Goal: Information Seeking & Learning: Learn about a topic

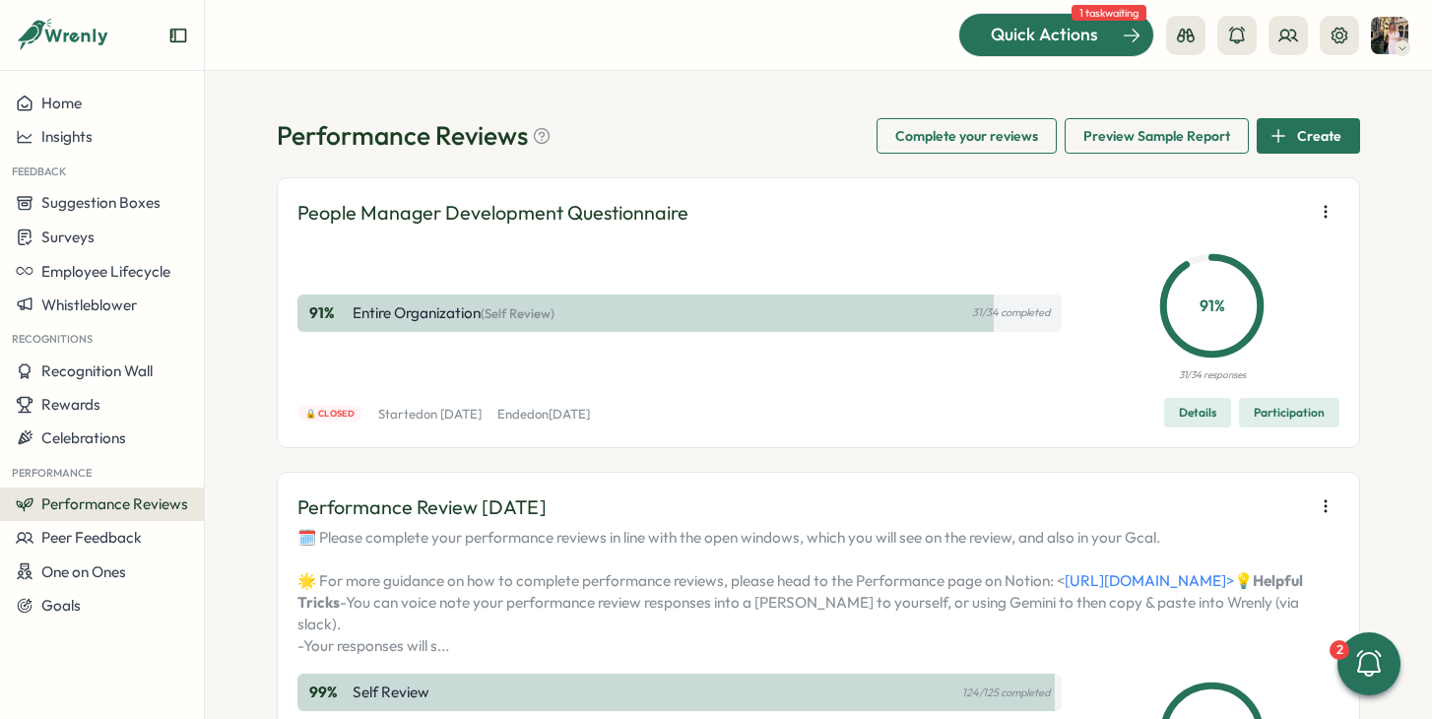
scroll to position [490, 0]
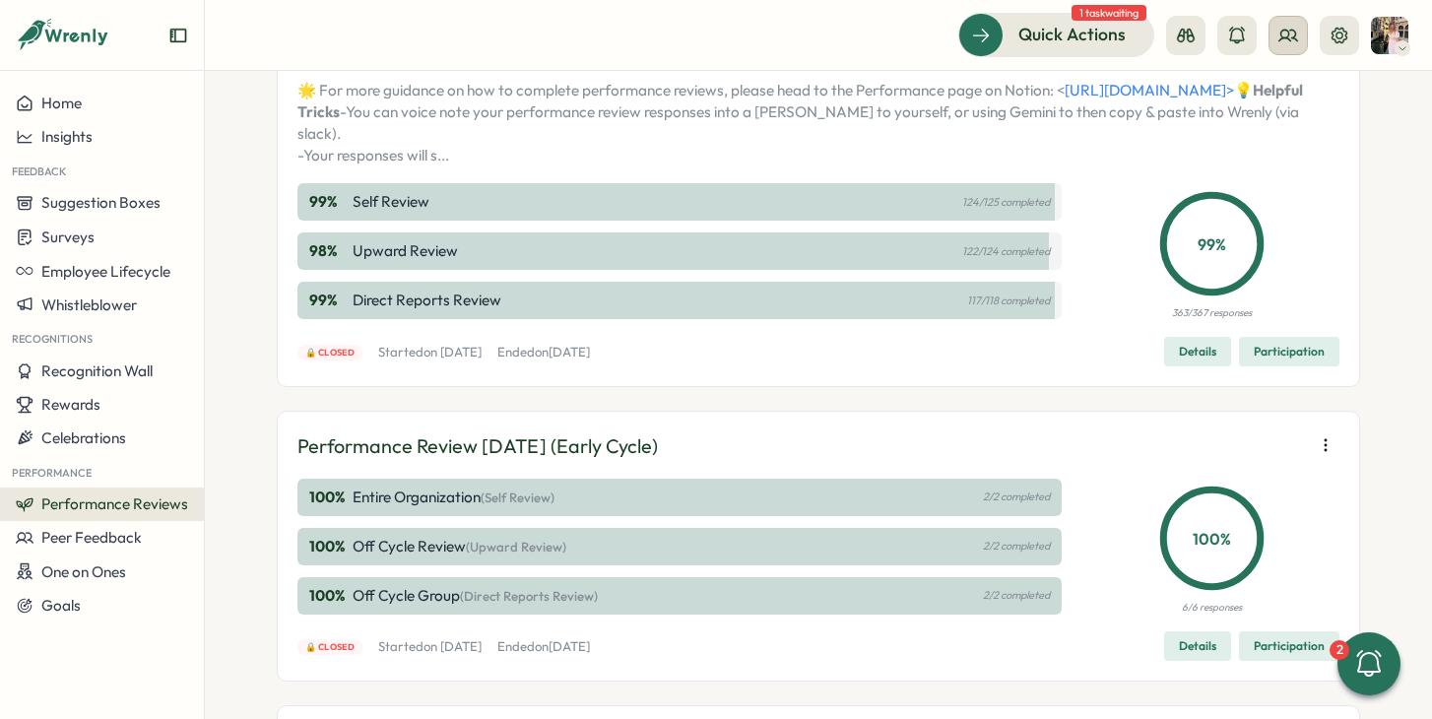
click at [1291, 22] on button at bounding box center [1287, 35] width 39 height 39
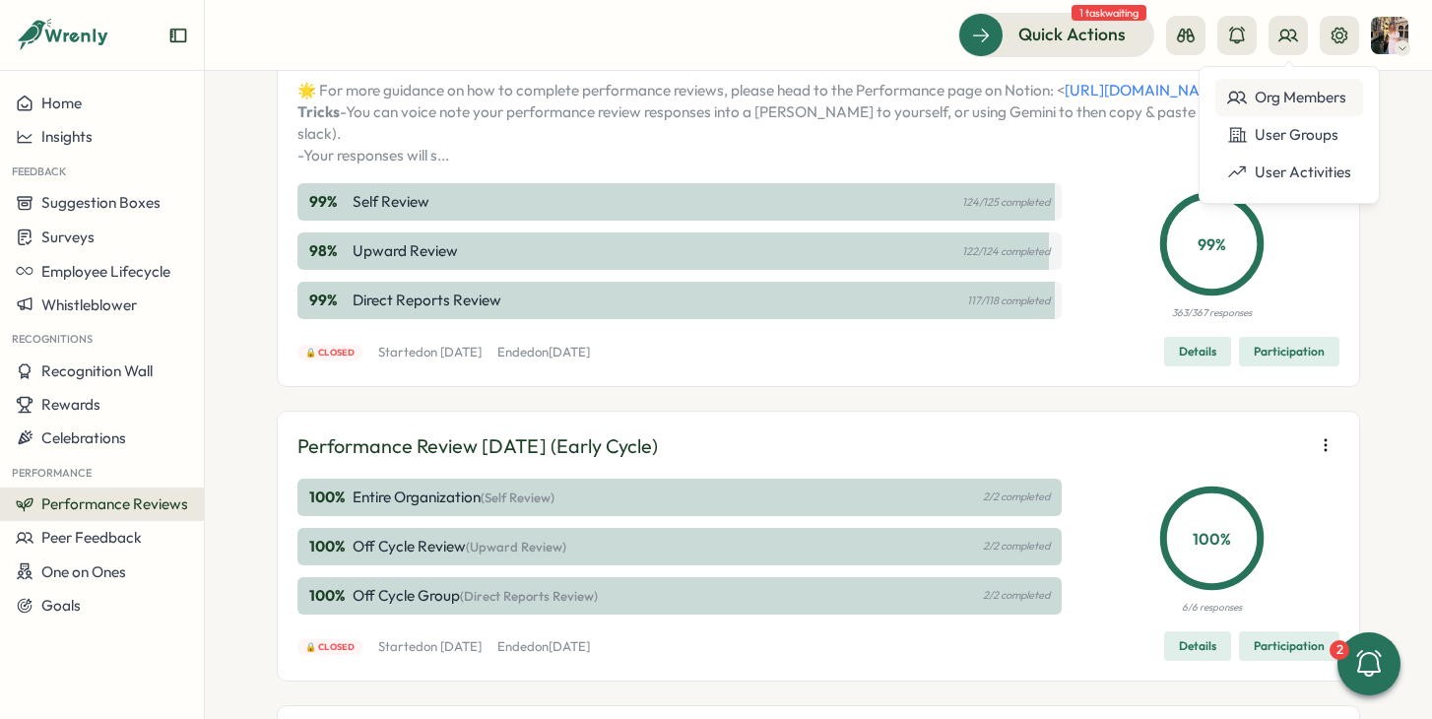
click at [1269, 101] on div "Org Members" at bounding box center [1289, 98] width 124 height 22
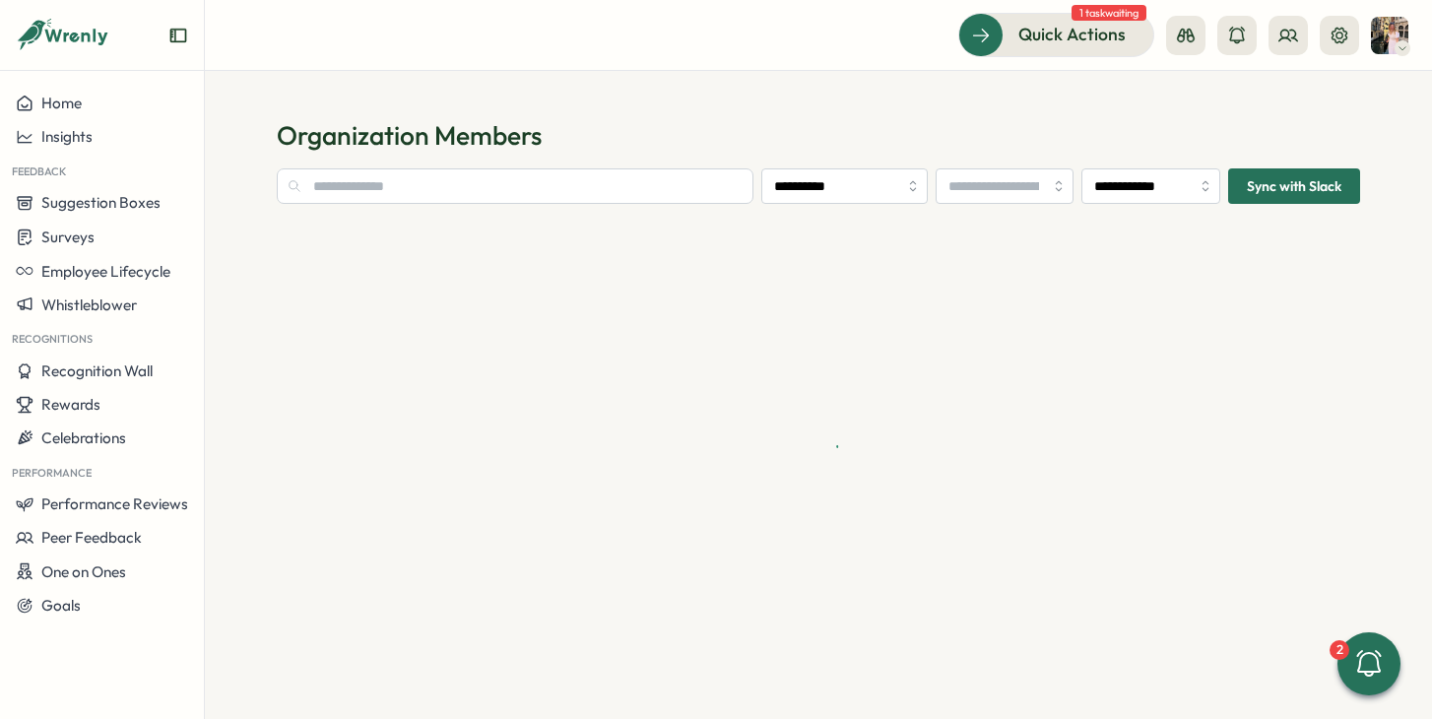
type input "**********"
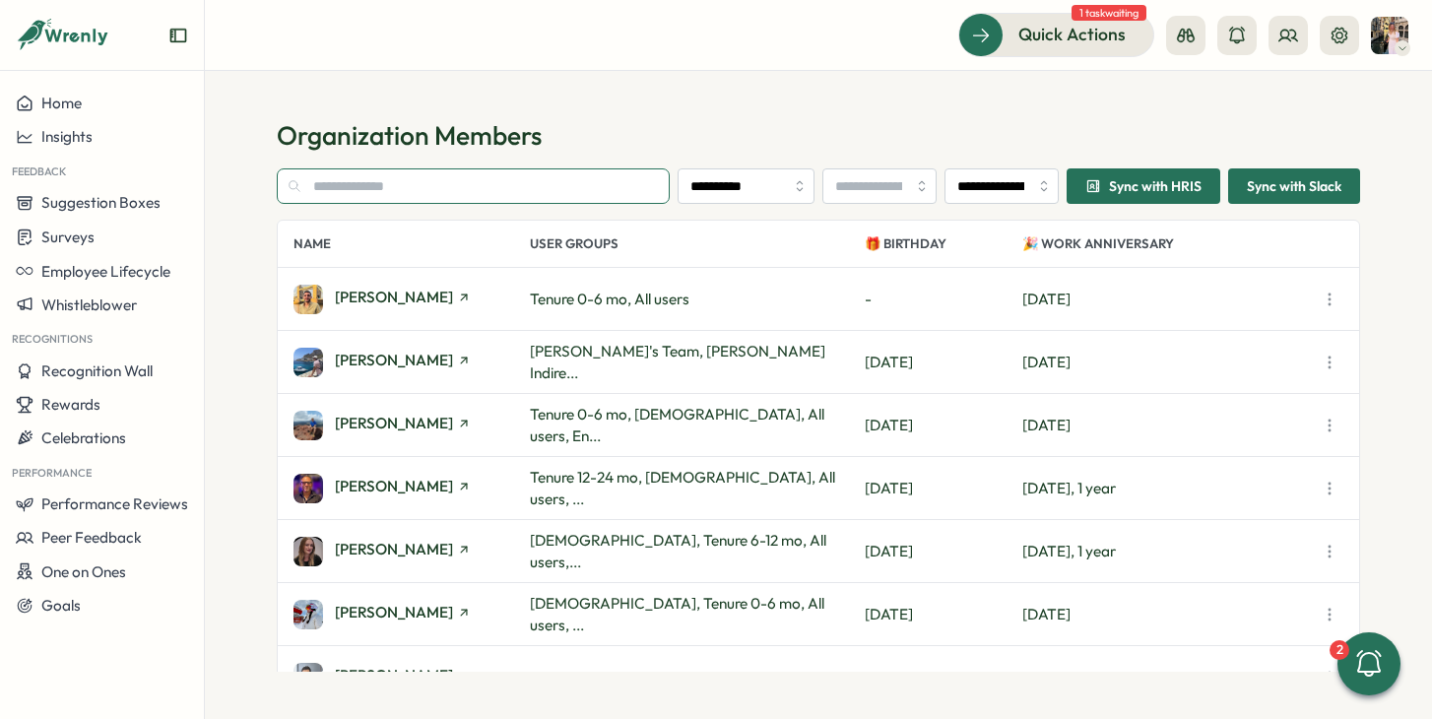
click at [567, 193] on input "text" at bounding box center [473, 185] width 393 height 35
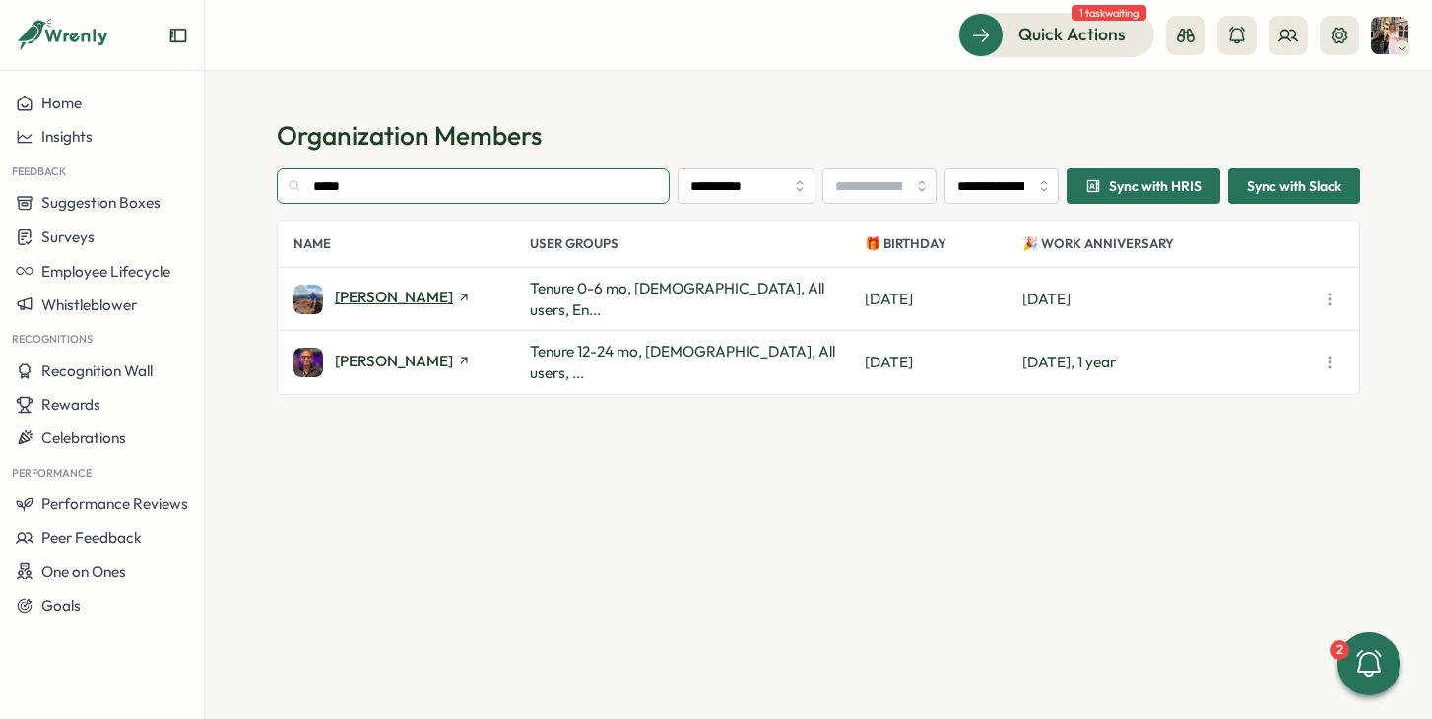
type input "*****"
click at [392, 303] on span "[PERSON_NAME]" at bounding box center [394, 297] width 118 height 15
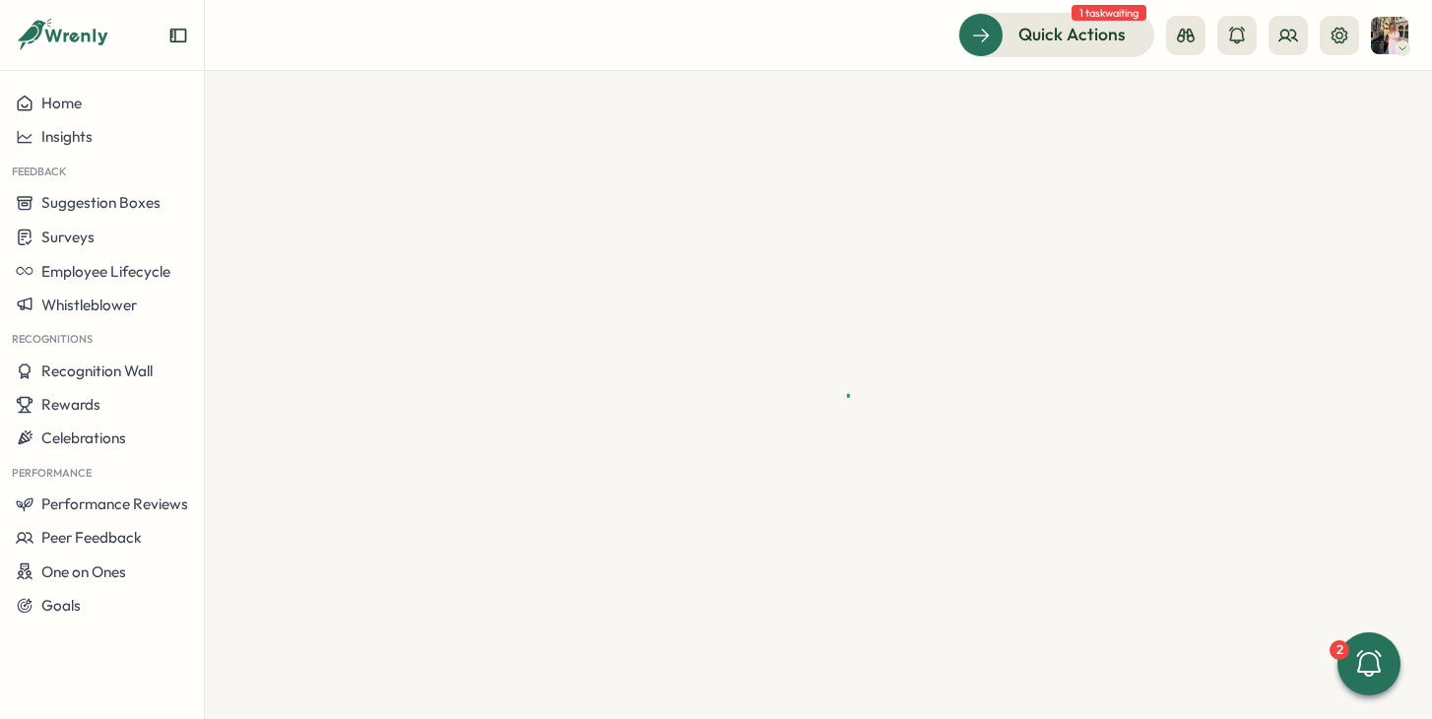
click at [392, 303] on div at bounding box center [818, 395] width 1227 height 648
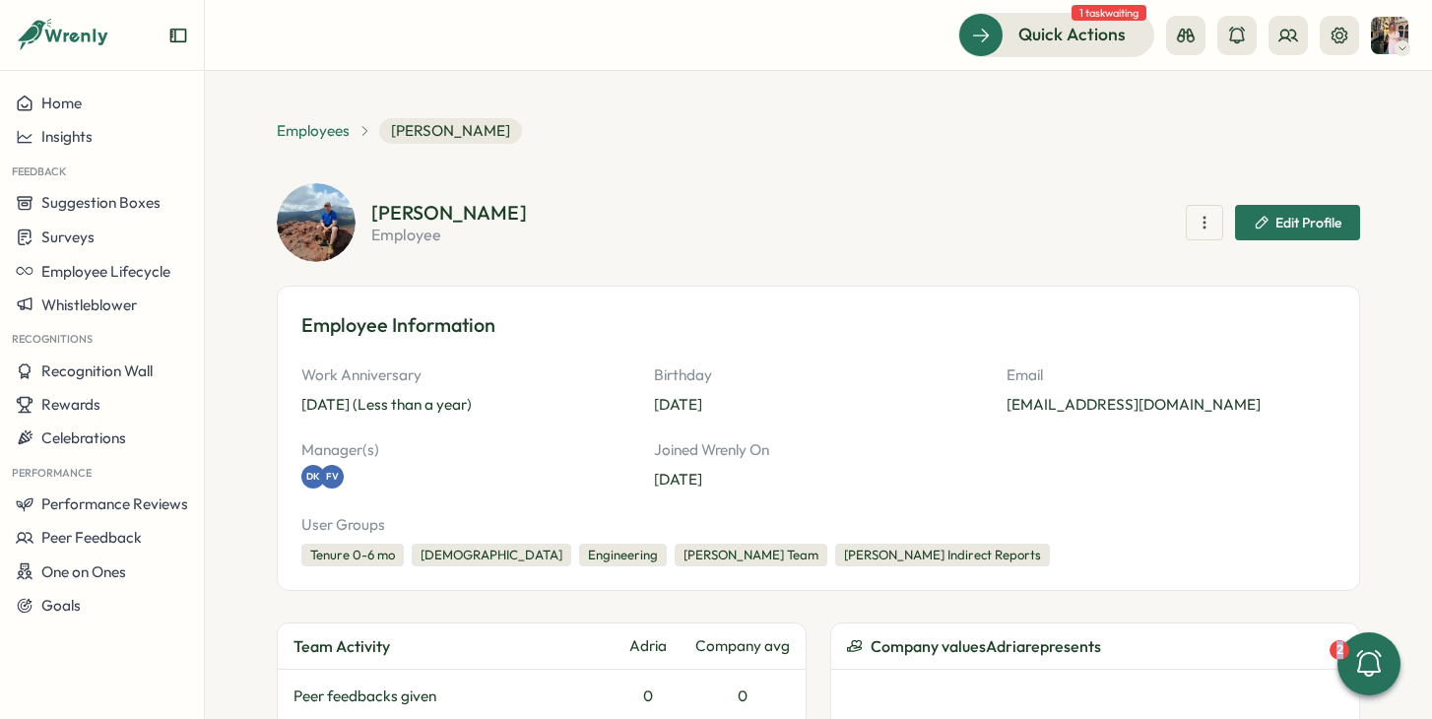
click at [321, 131] on span "Employees" at bounding box center [313, 131] width 73 height 22
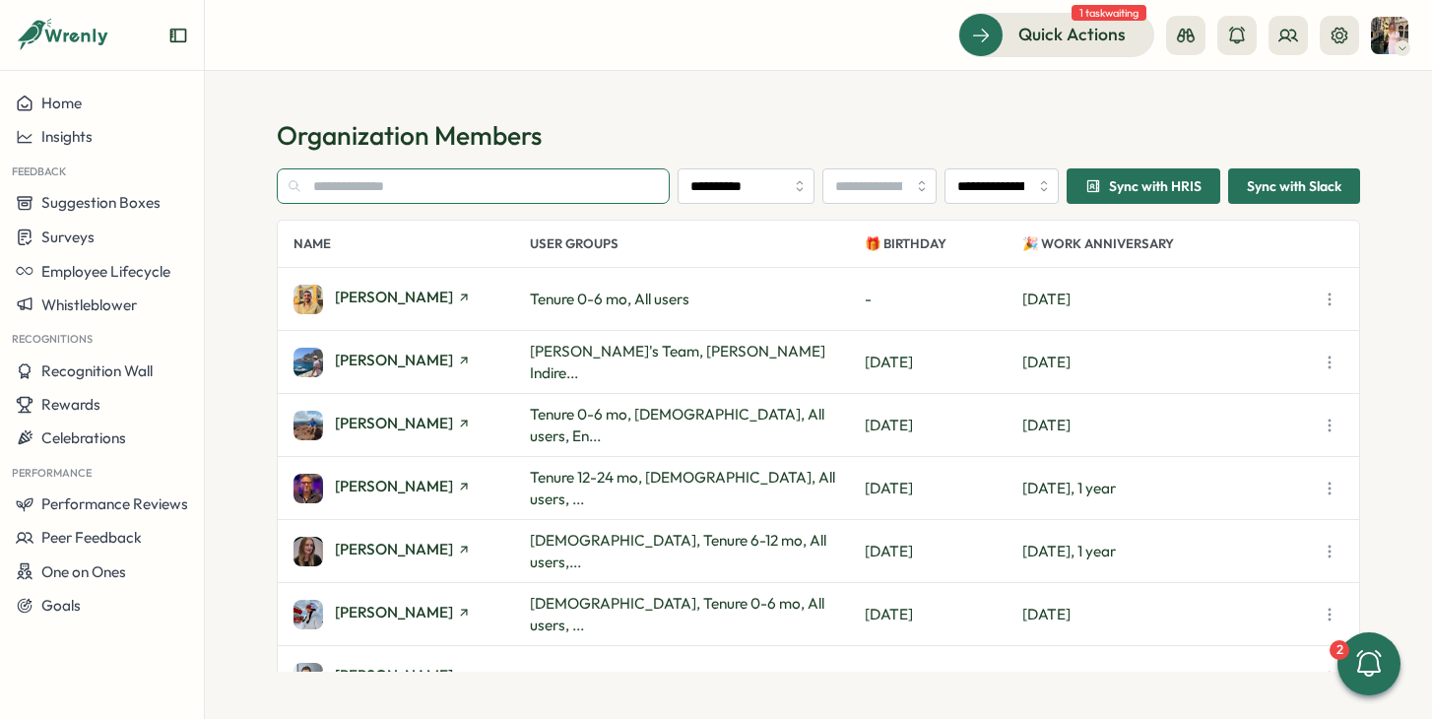
click at [404, 187] on input "text" at bounding box center [473, 185] width 393 height 35
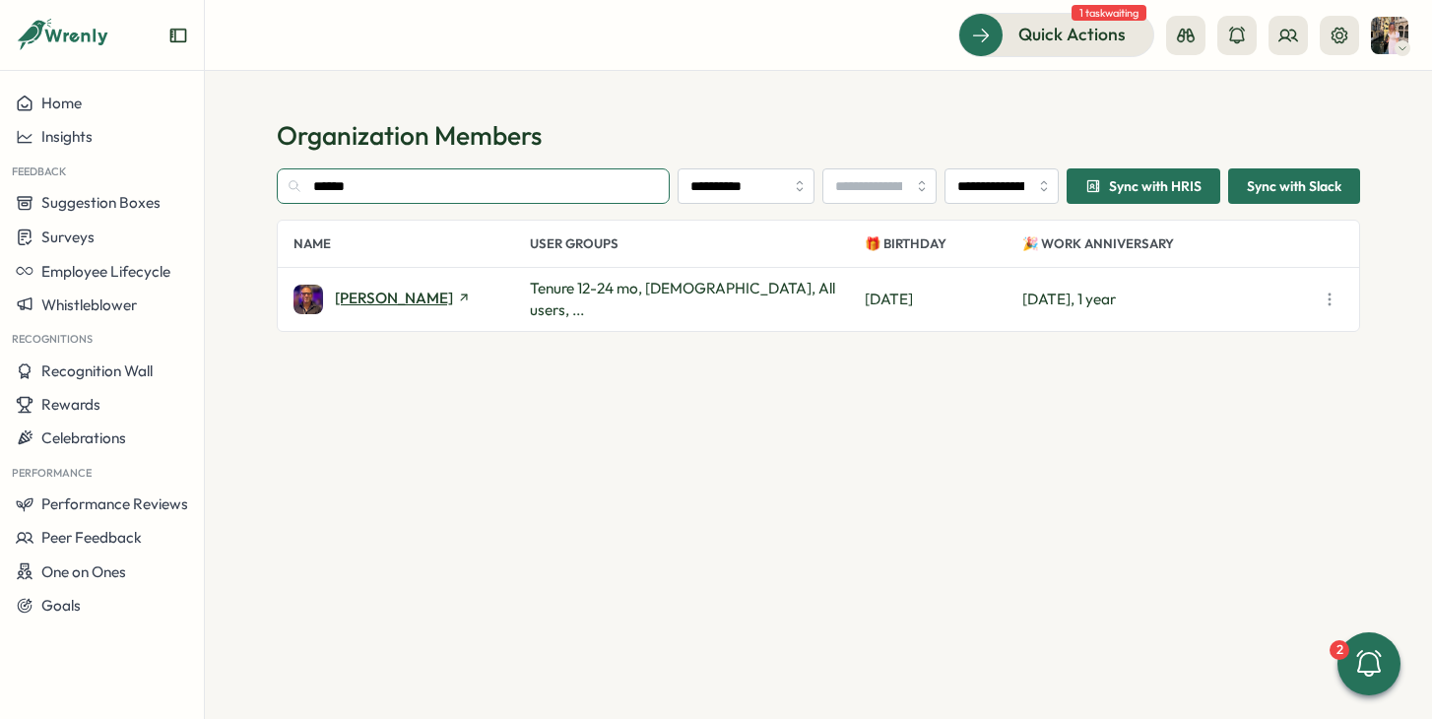
type input "******"
click at [377, 303] on span "[PERSON_NAME]" at bounding box center [394, 297] width 118 height 15
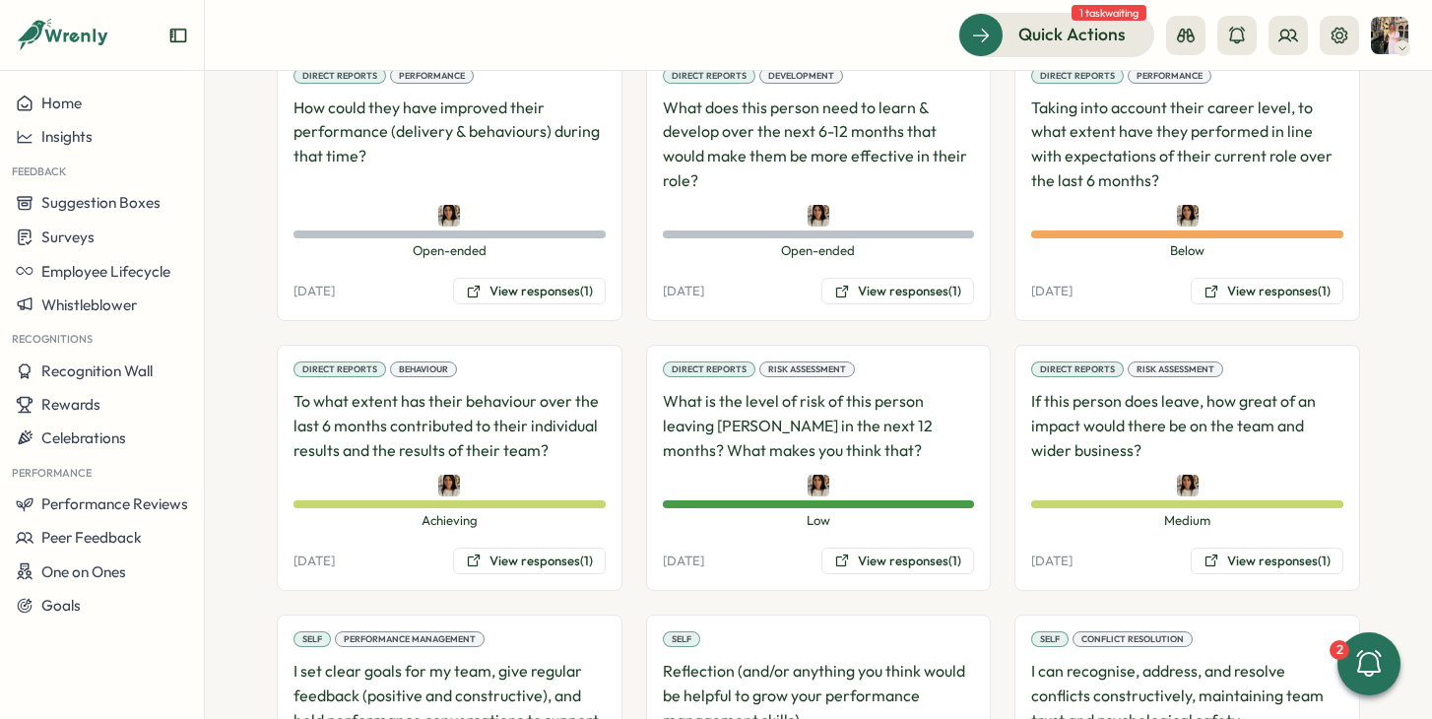
scroll to position [2266, 0]
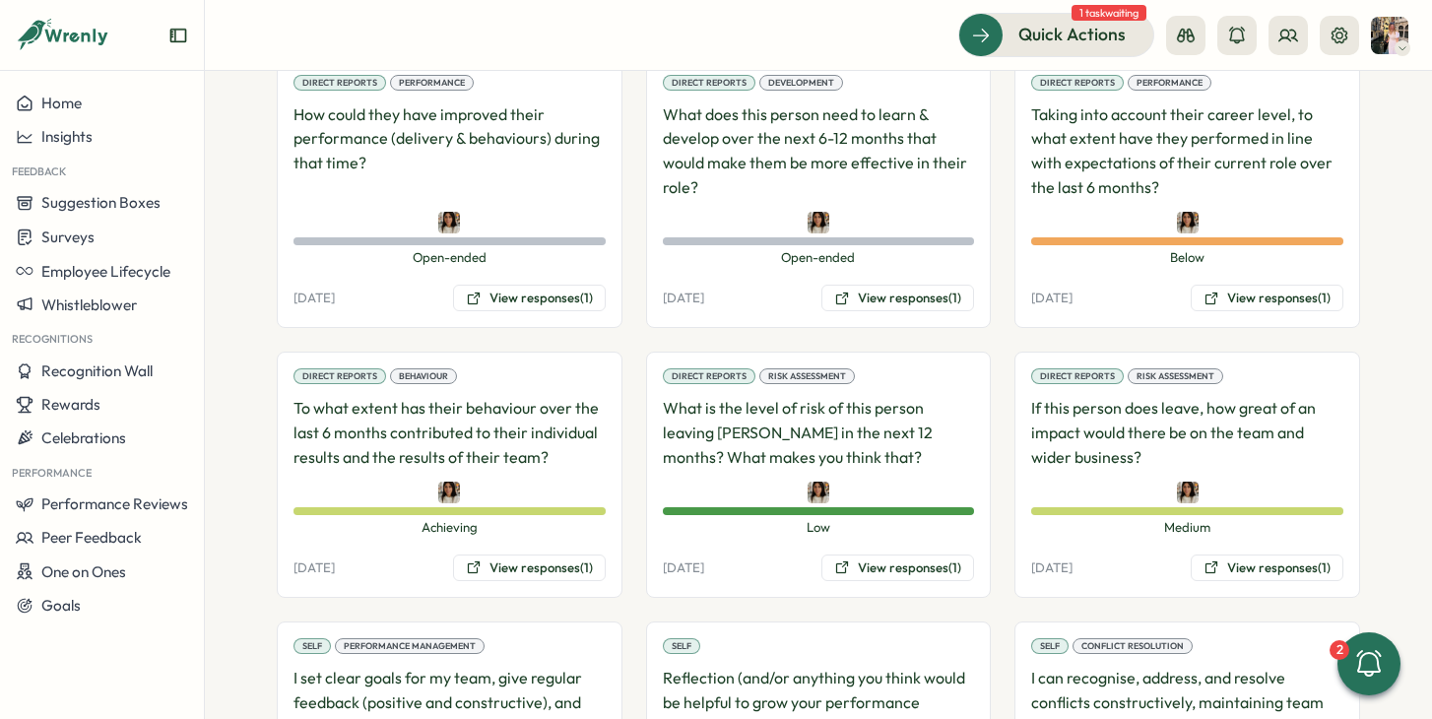
click at [1226, 228] on div "Direct Reports Performance Taking into account their career level, to what exte…" at bounding box center [1187, 193] width 346 height 271
click at [1220, 285] on button "View responses (1)" at bounding box center [1266, 299] width 153 height 28
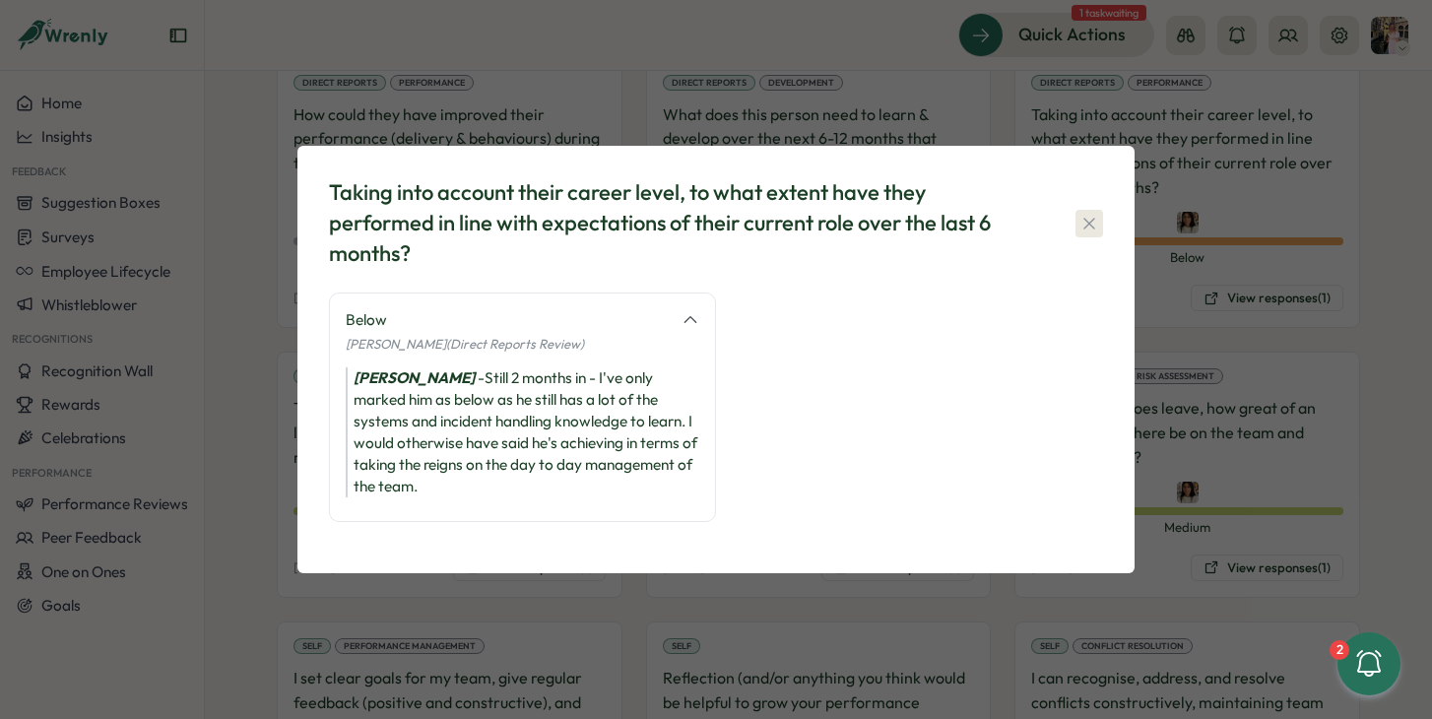
click at [1084, 224] on icon "button" at bounding box center [1089, 224] width 20 height 20
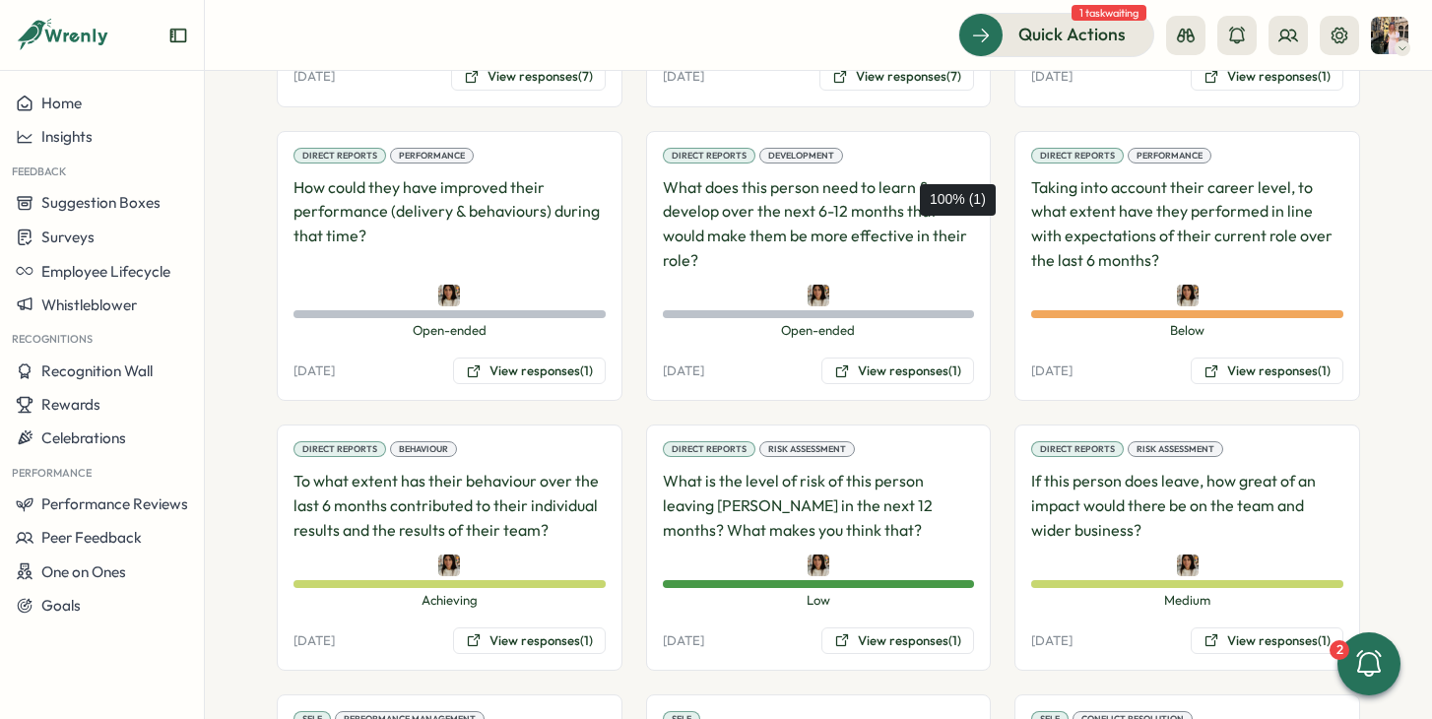
scroll to position [2168, 0]
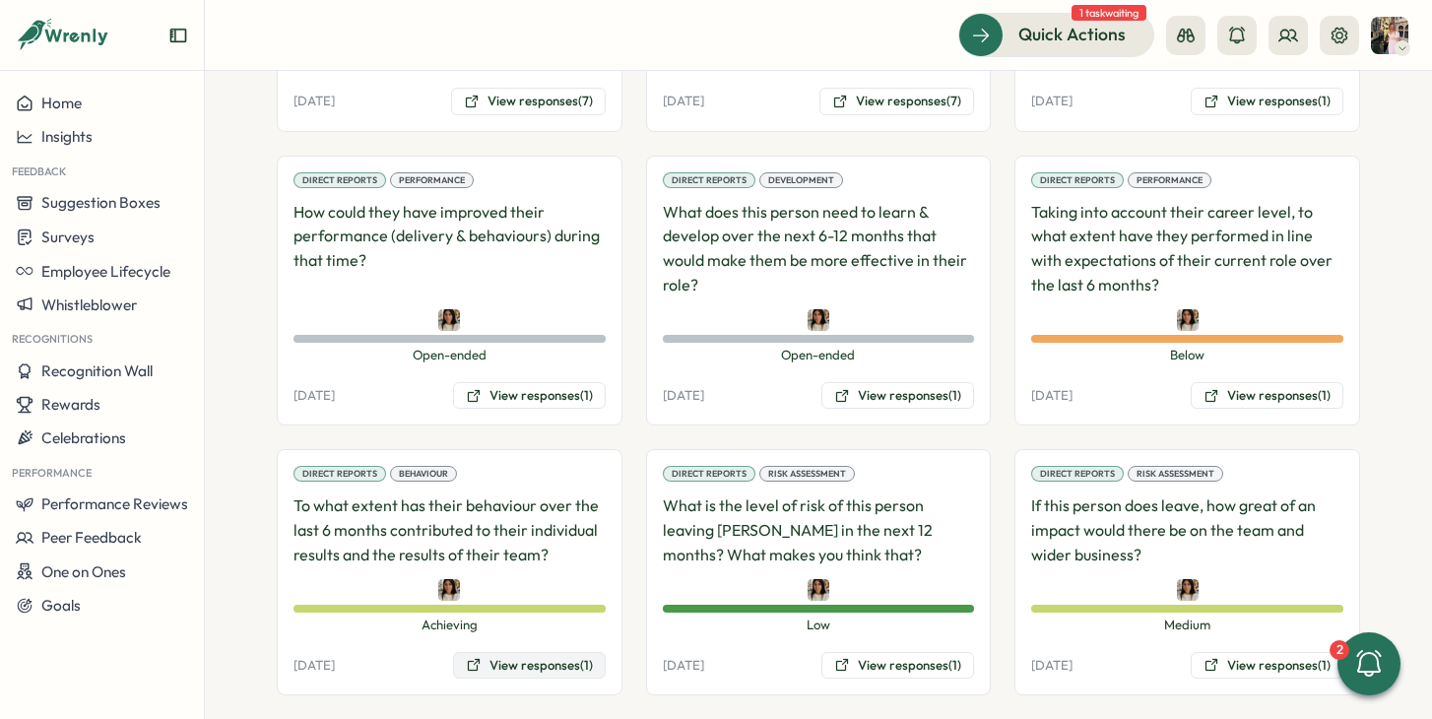
click at [541, 652] on button "View responses (1)" at bounding box center [529, 666] width 153 height 28
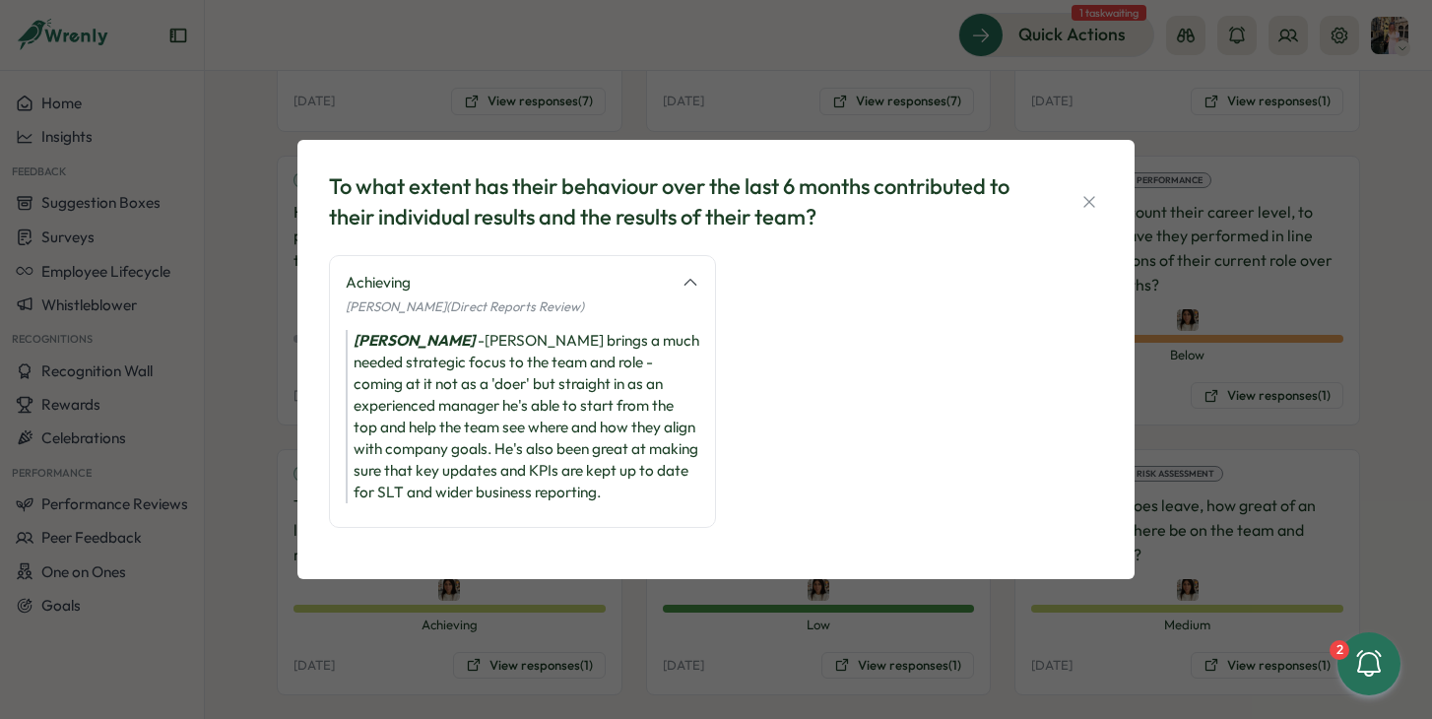
click at [614, 617] on div "To what extent has their behaviour over the last 6 months contributed to their …" at bounding box center [716, 359] width 1432 height 719
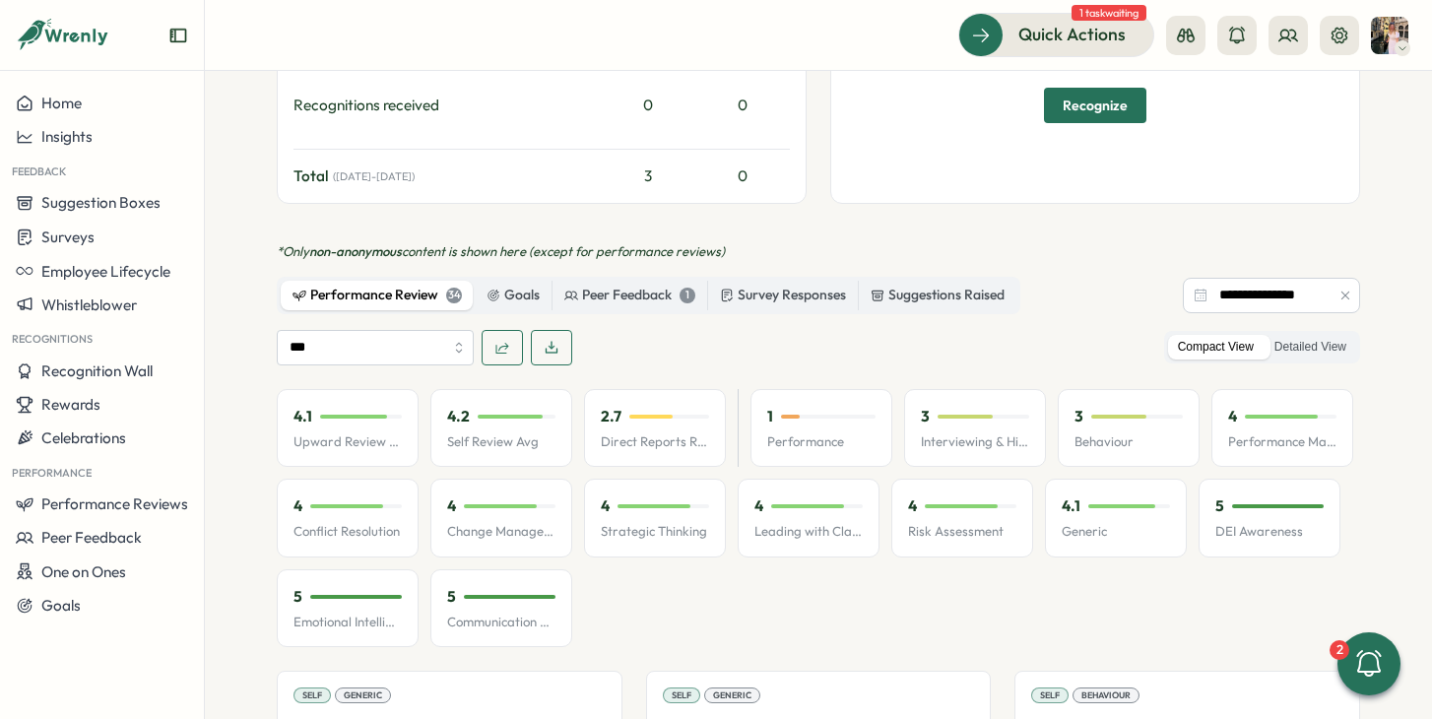
scroll to position [0, 0]
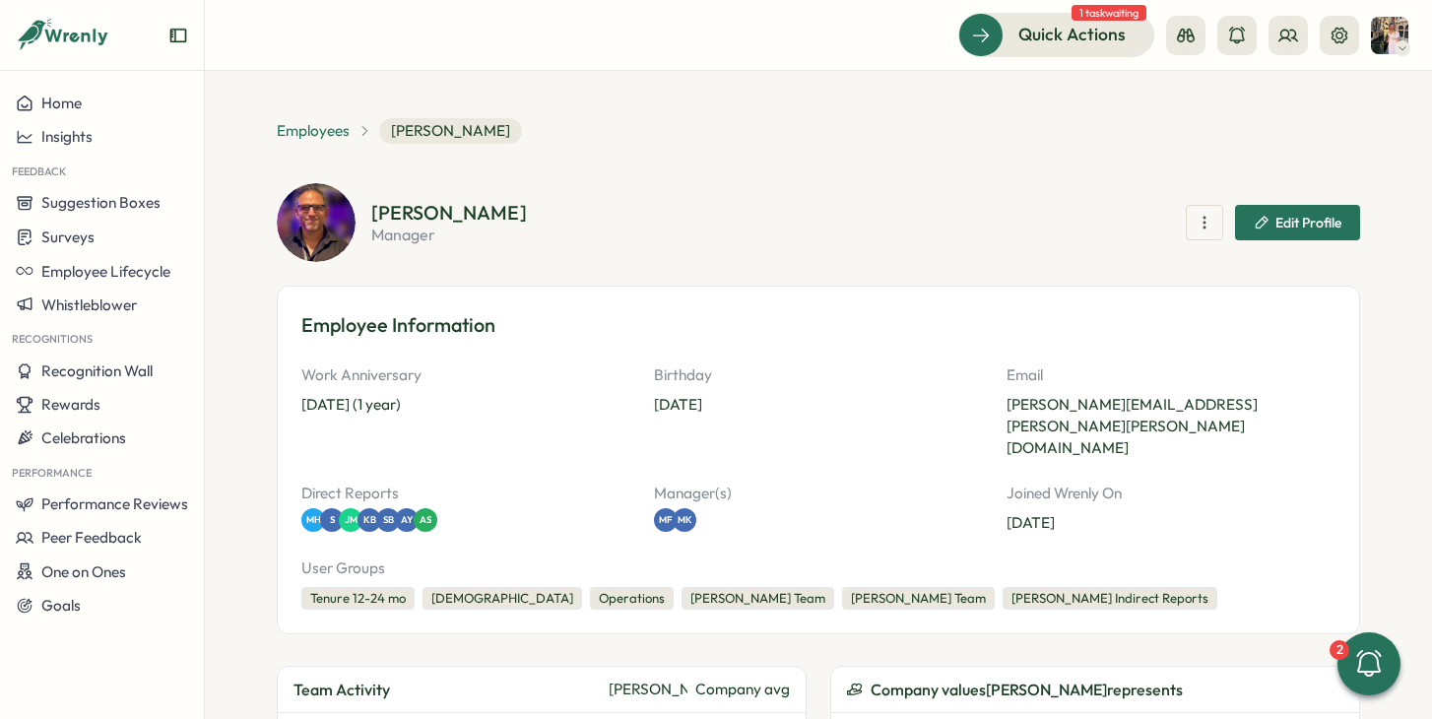
click at [325, 131] on span "Employees" at bounding box center [313, 131] width 73 height 22
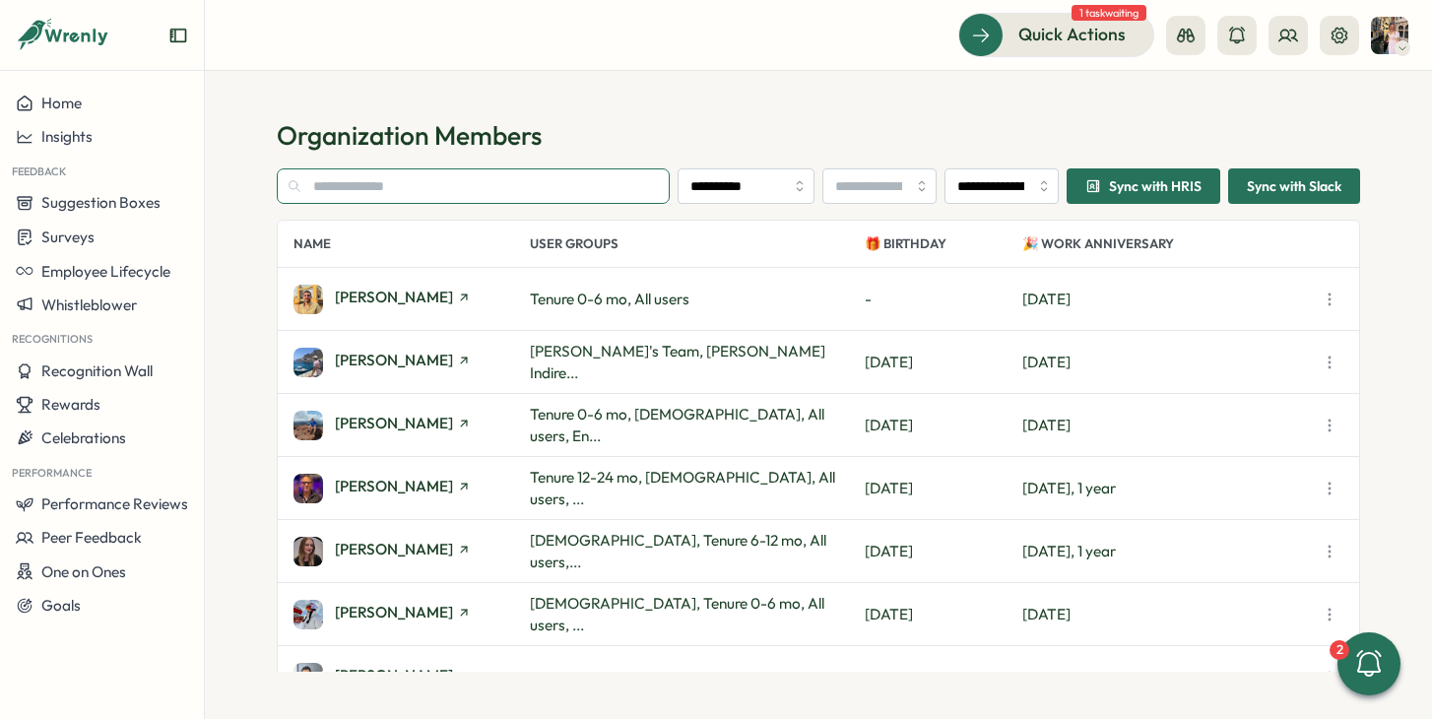
click at [453, 181] on input "text" at bounding box center [473, 185] width 393 height 35
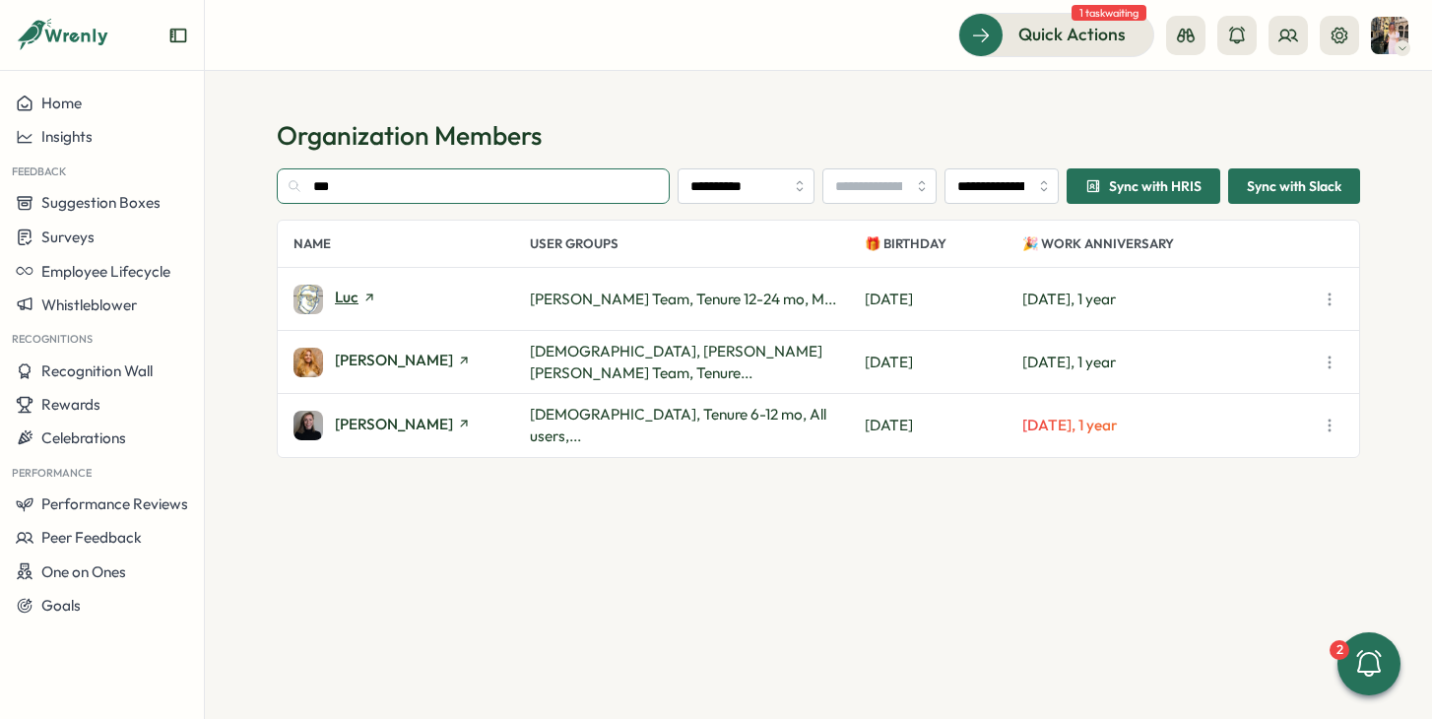
type input "***"
click at [352, 299] on span "Luc" at bounding box center [347, 297] width 24 height 15
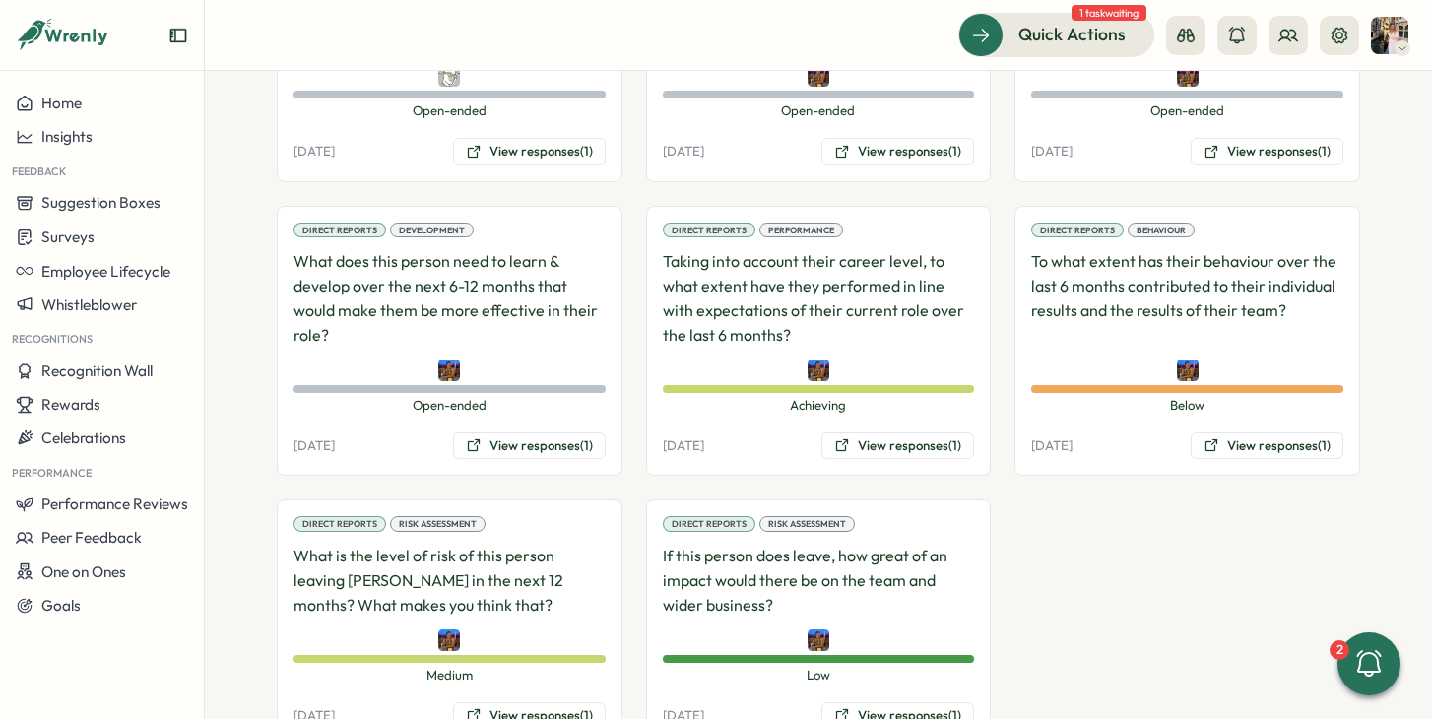
scroll to position [1699, 0]
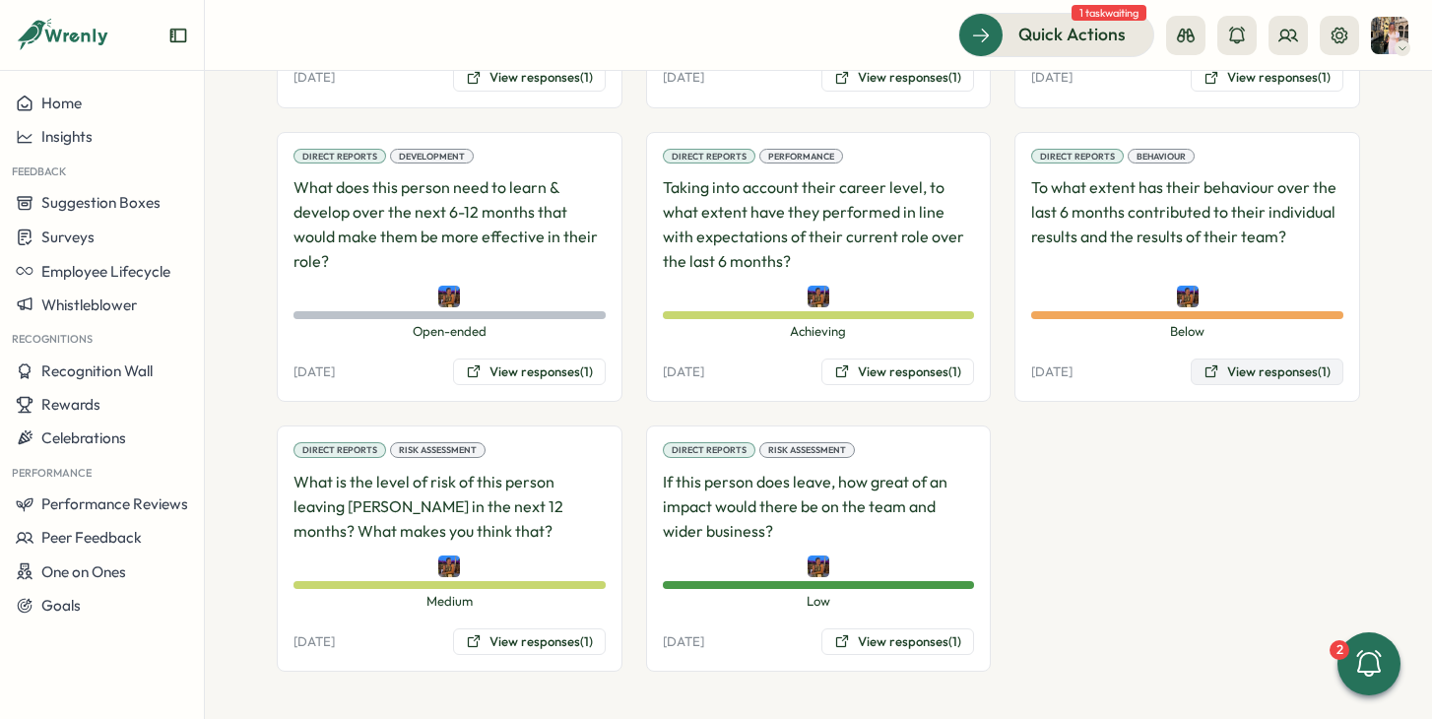
click at [1232, 371] on button "View responses (1)" at bounding box center [1266, 372] width 153 height 28
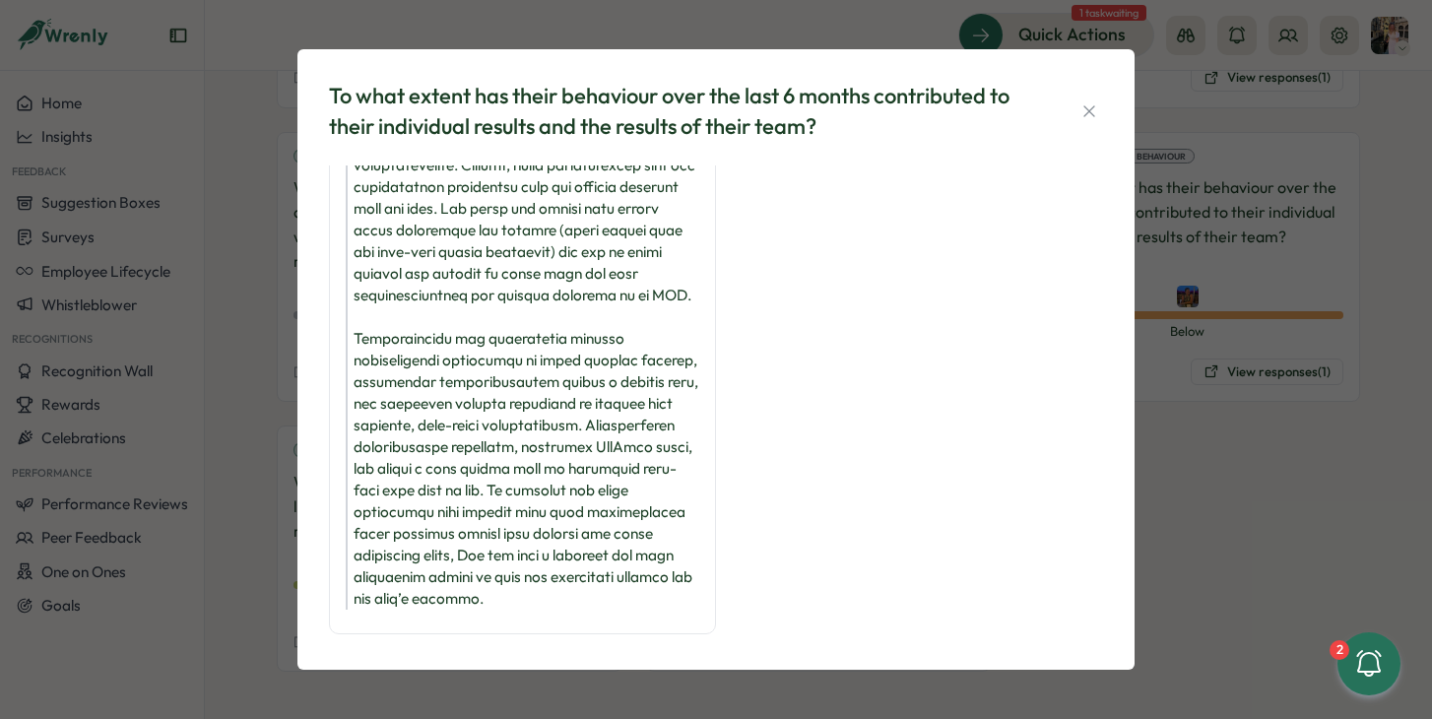
scroll to position [187, 0]
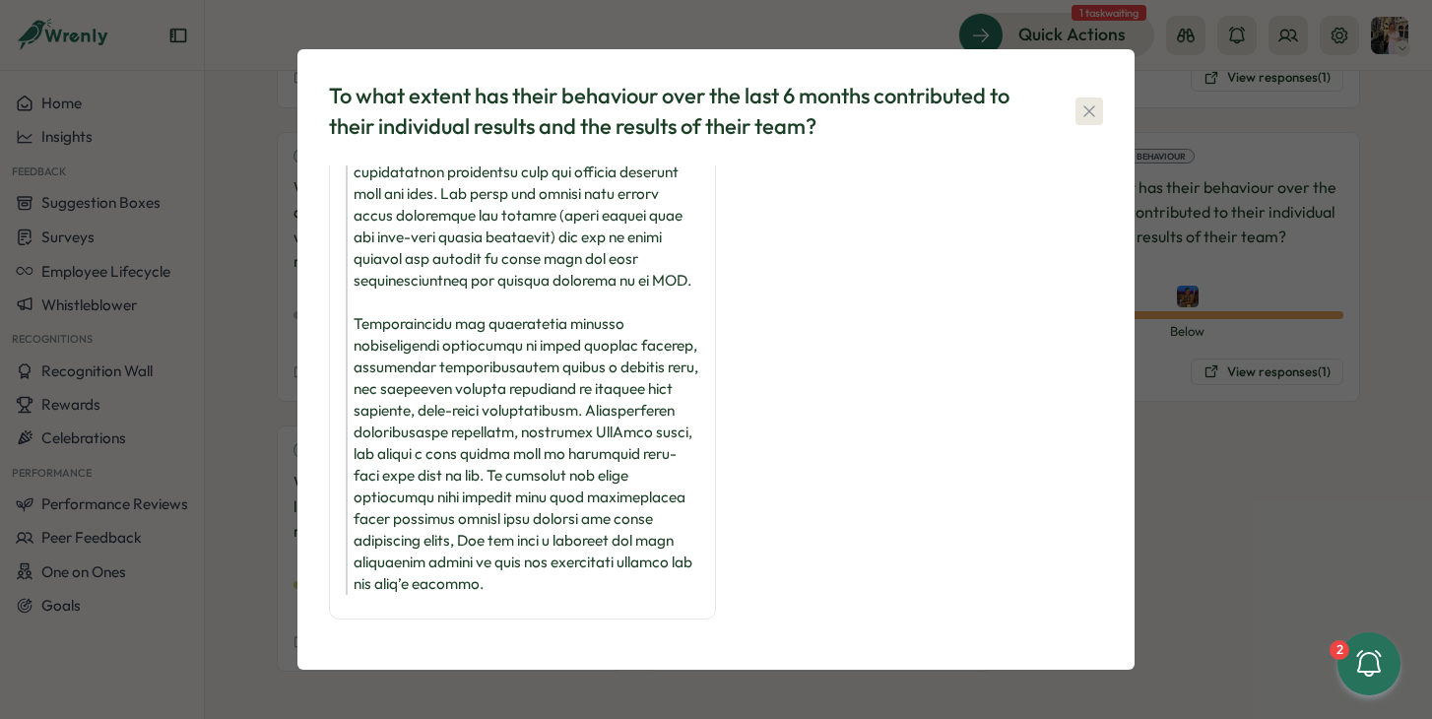
click at [1087, 108] on icon "button" at bounding box center [1089, 111] width 20 height 20
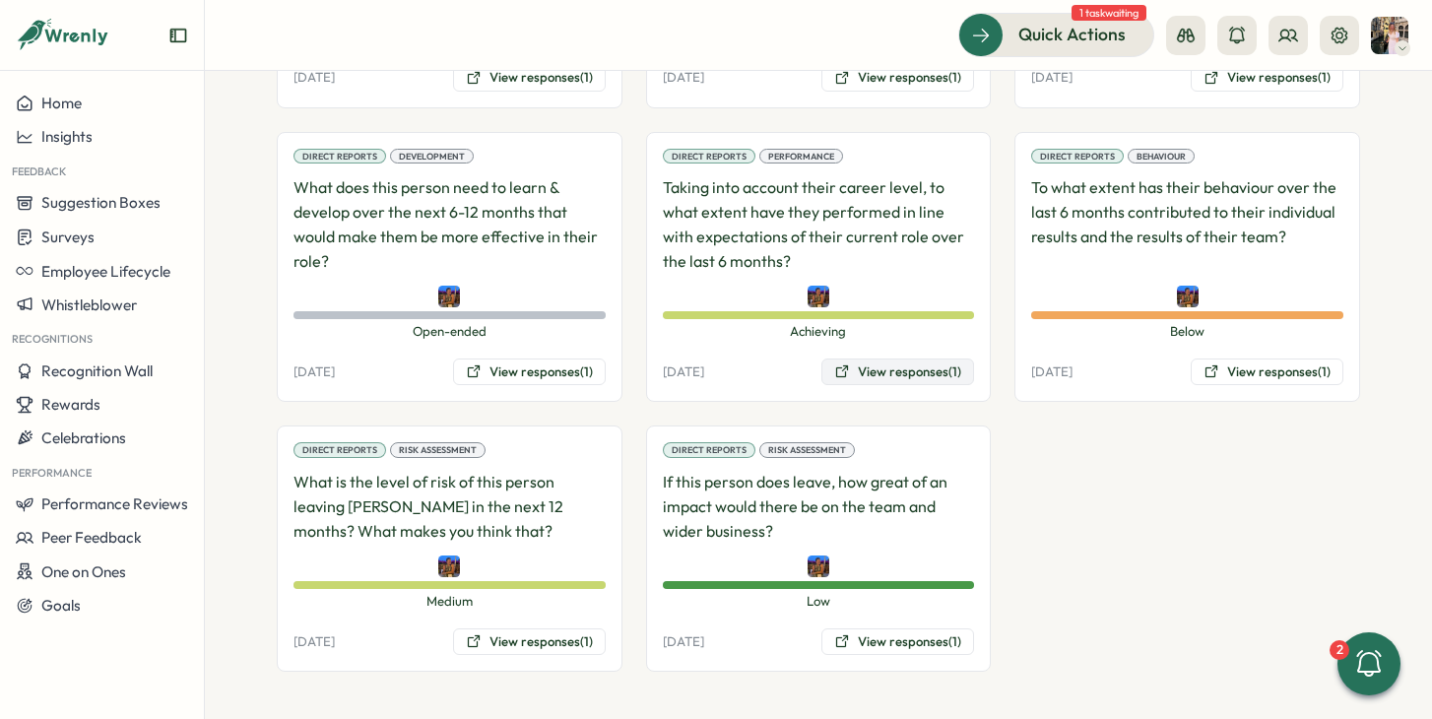
click at [928, 367] on button "View responses (1)" at bounding box center [897, 372] width 153 height 28
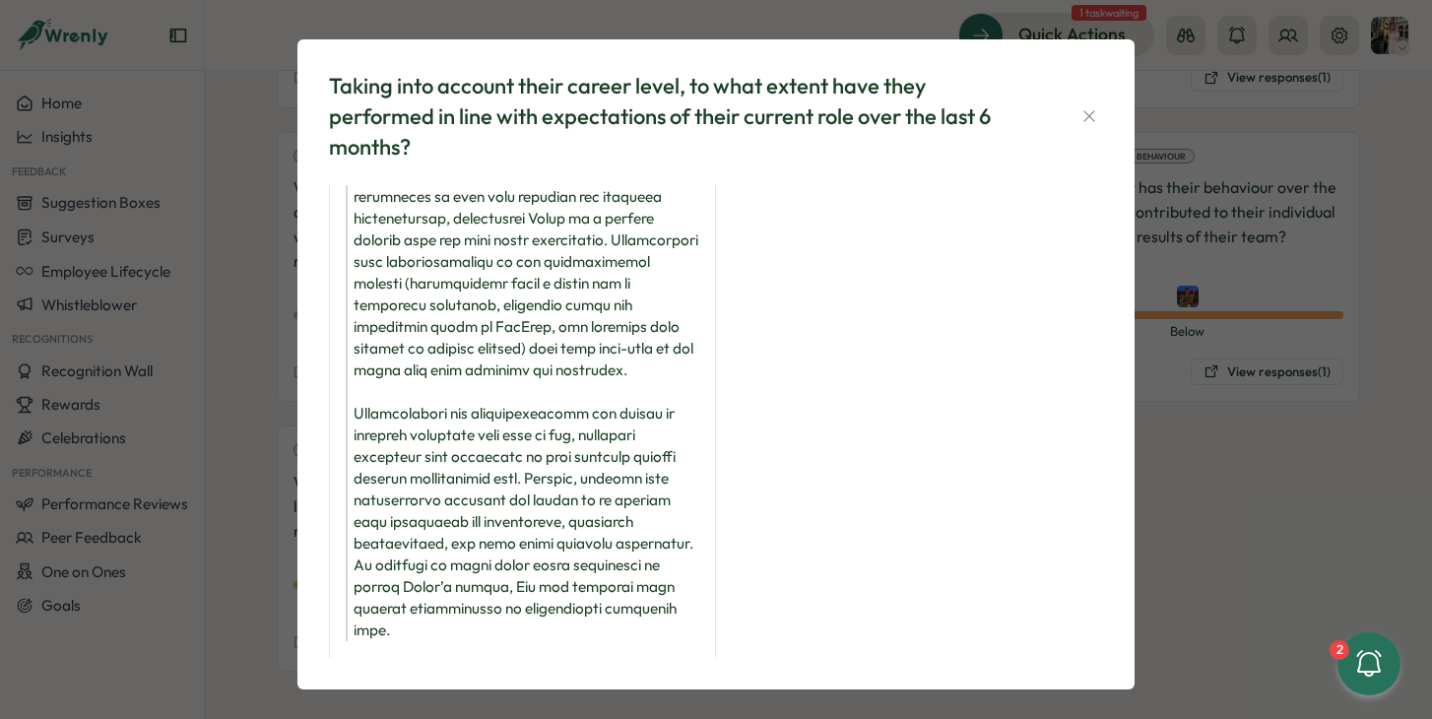
scroll to position [0, 0]
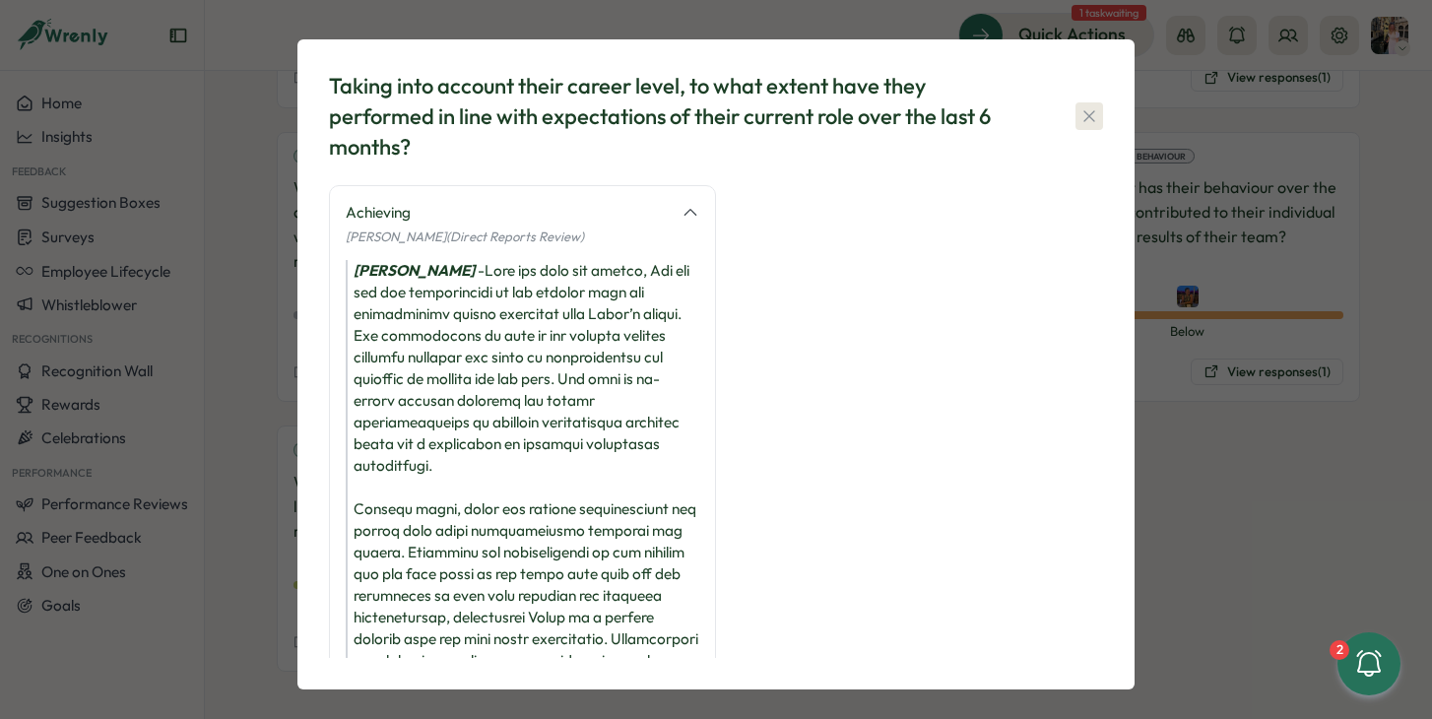
click at [1096, 123] on button "button" at bounding box center [1089, 116] width 28 height 28
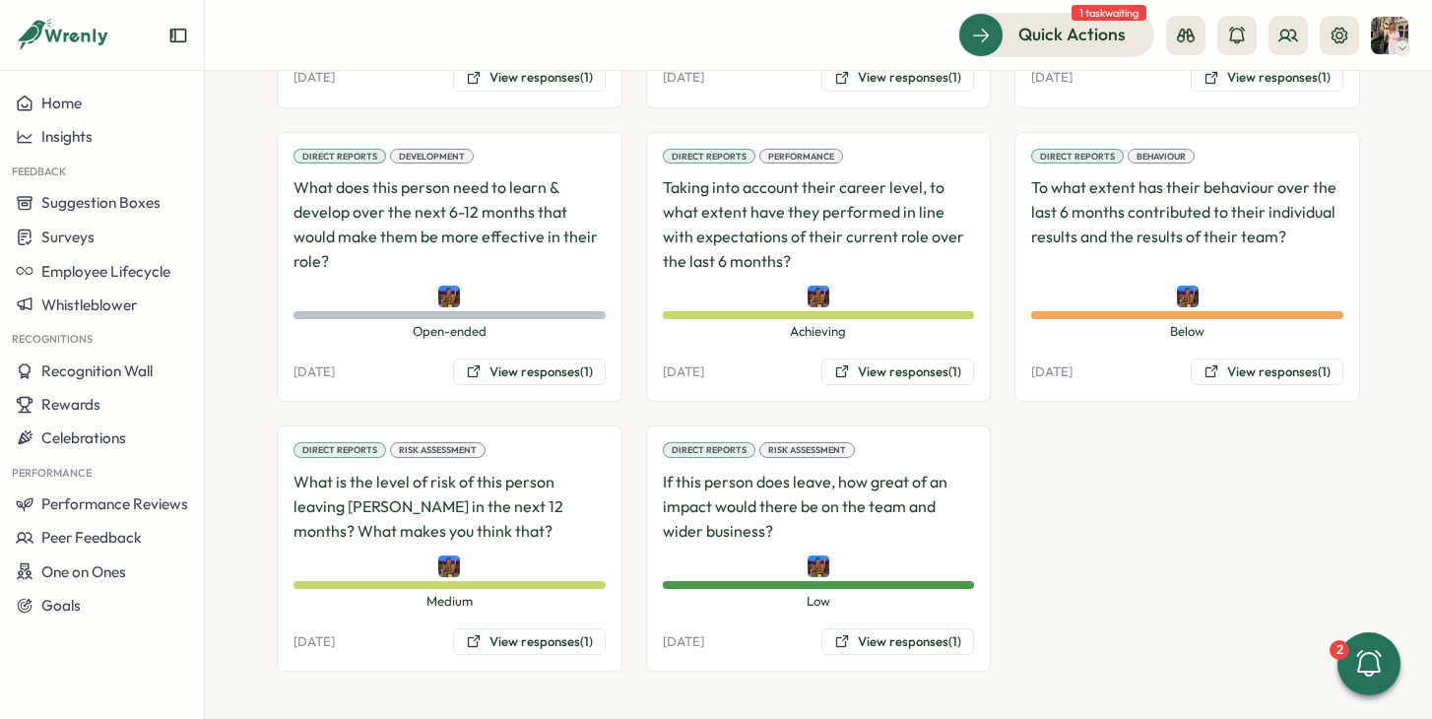
click at [1252, 357] on div "Direct Reports Behaviour To what extent has their behaviour over the last 6 mon…" at bounding box center [1187, 267] width 346 height 271
click at [1252, 370] on button "View responses (1)" at bounding box center [1266, 372] width 153 height 28
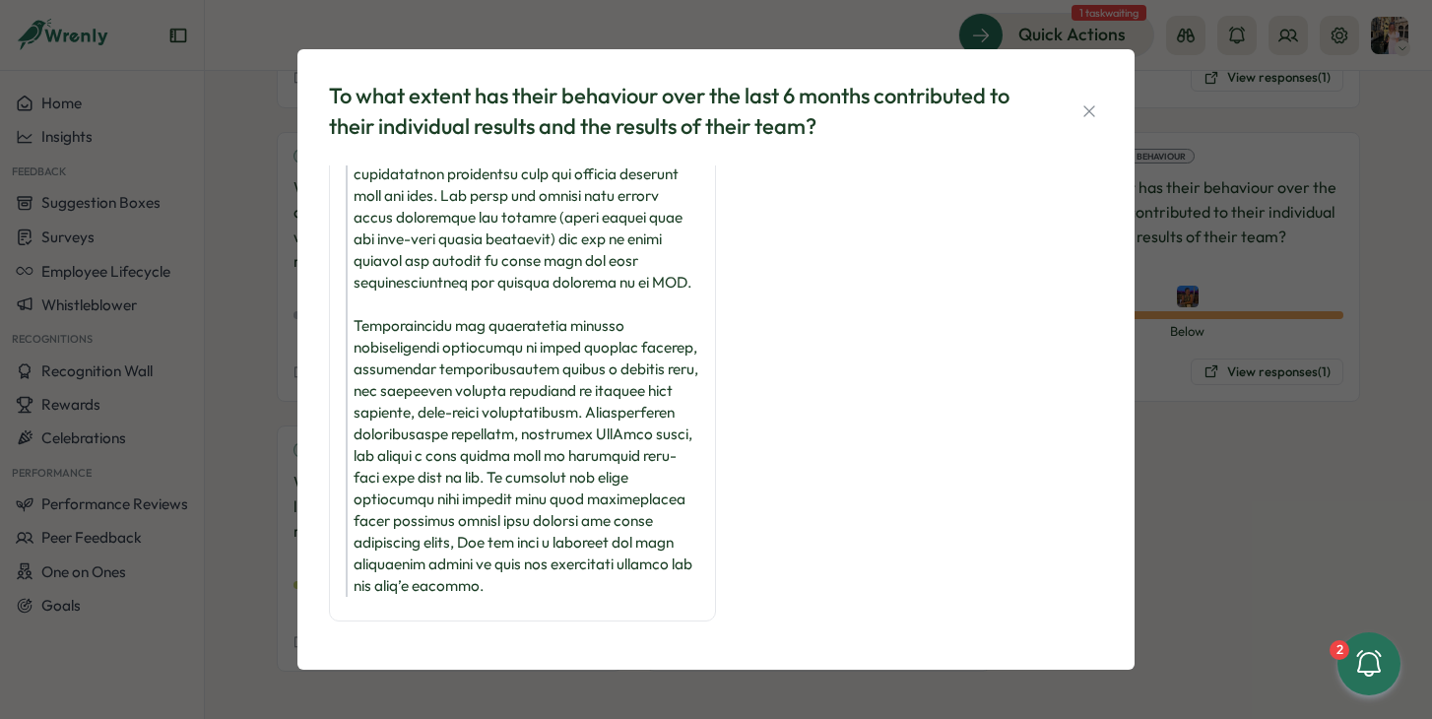
scroll to position [187, 0]
click at [1074, 126] on div "To what extent has their behaviour over the last 6 months contributed to their …" at bounding box center [716, 111] width 774 height 61
click at [1092, 110] on icon "button" at bounding box center [1089, 111] width 20 height 20
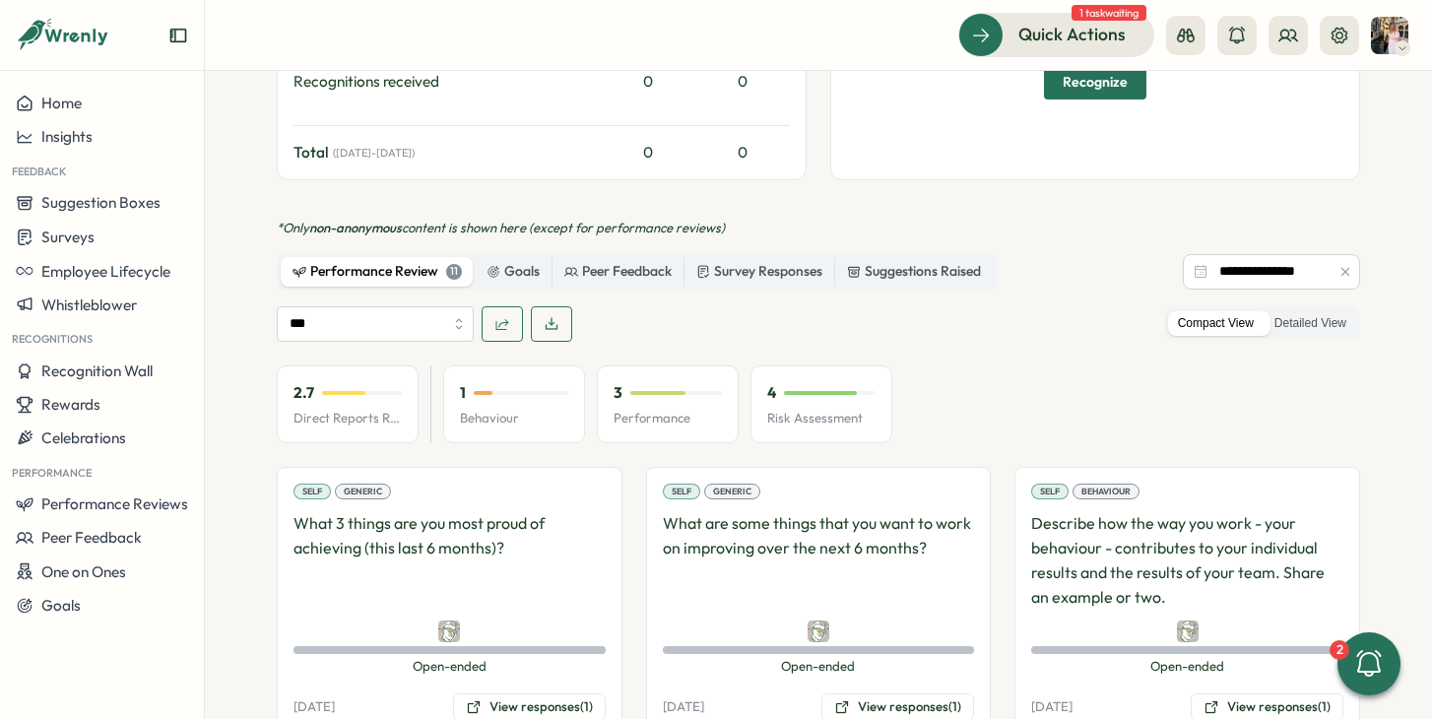
scroll to position [186, 0]
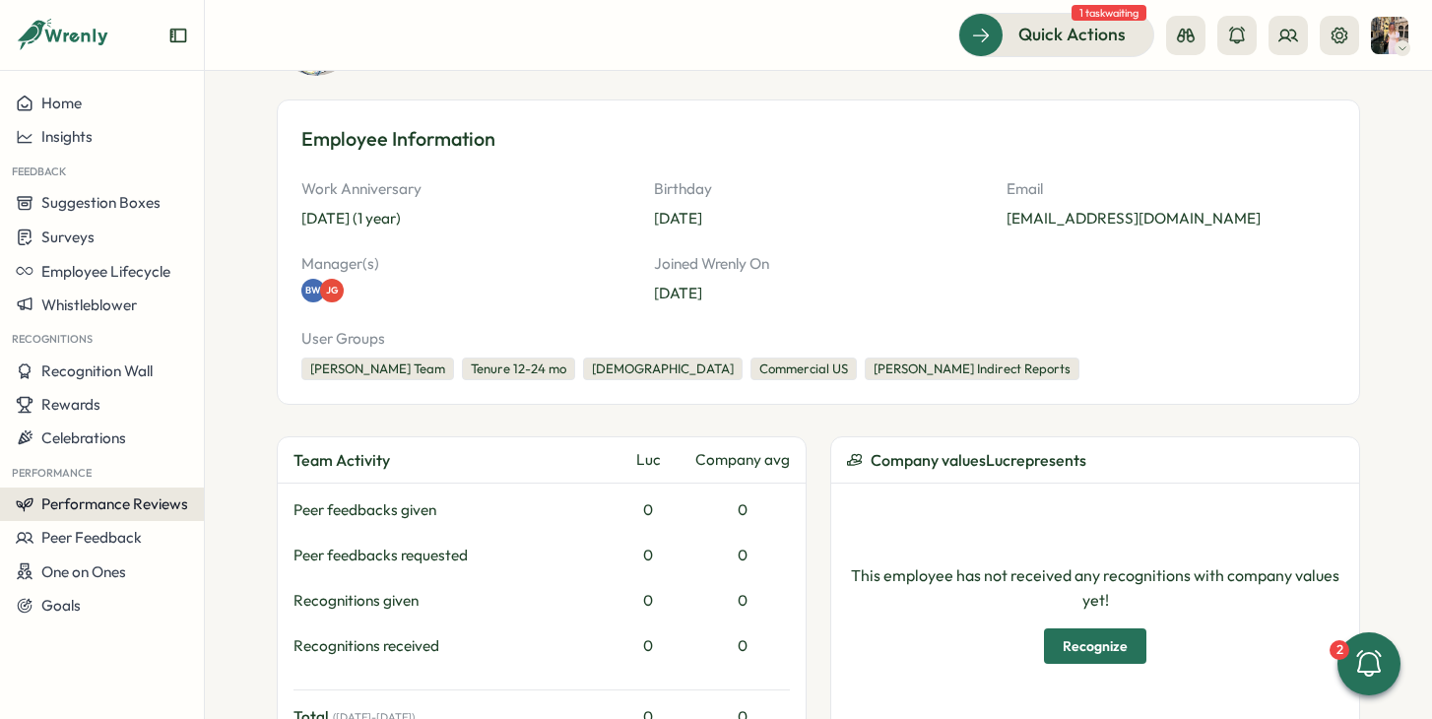
click at [83, 513] on span "Performance Reviews" at bounding box center [114, 503] width 147 height 19
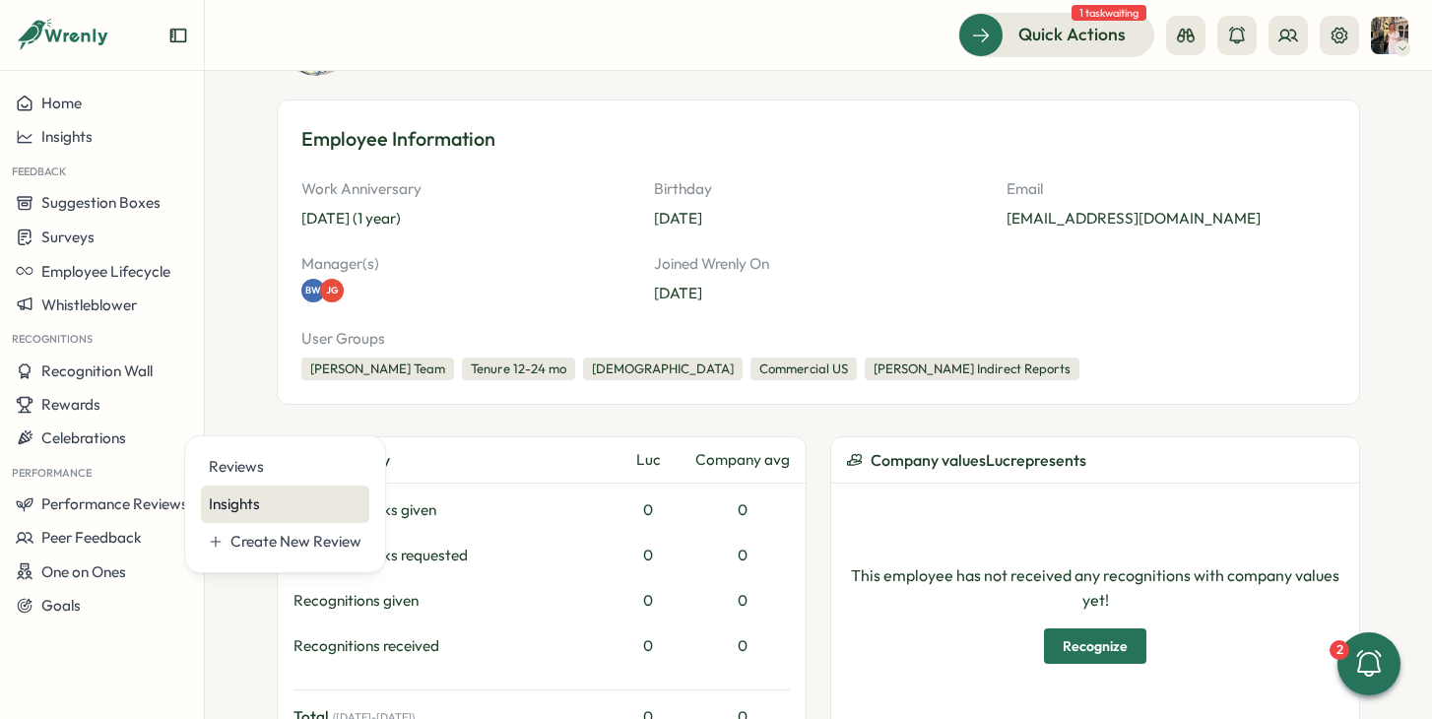
click at [230, 498] on div "Insights" at bounding box center [285, 504] width 153 height 22
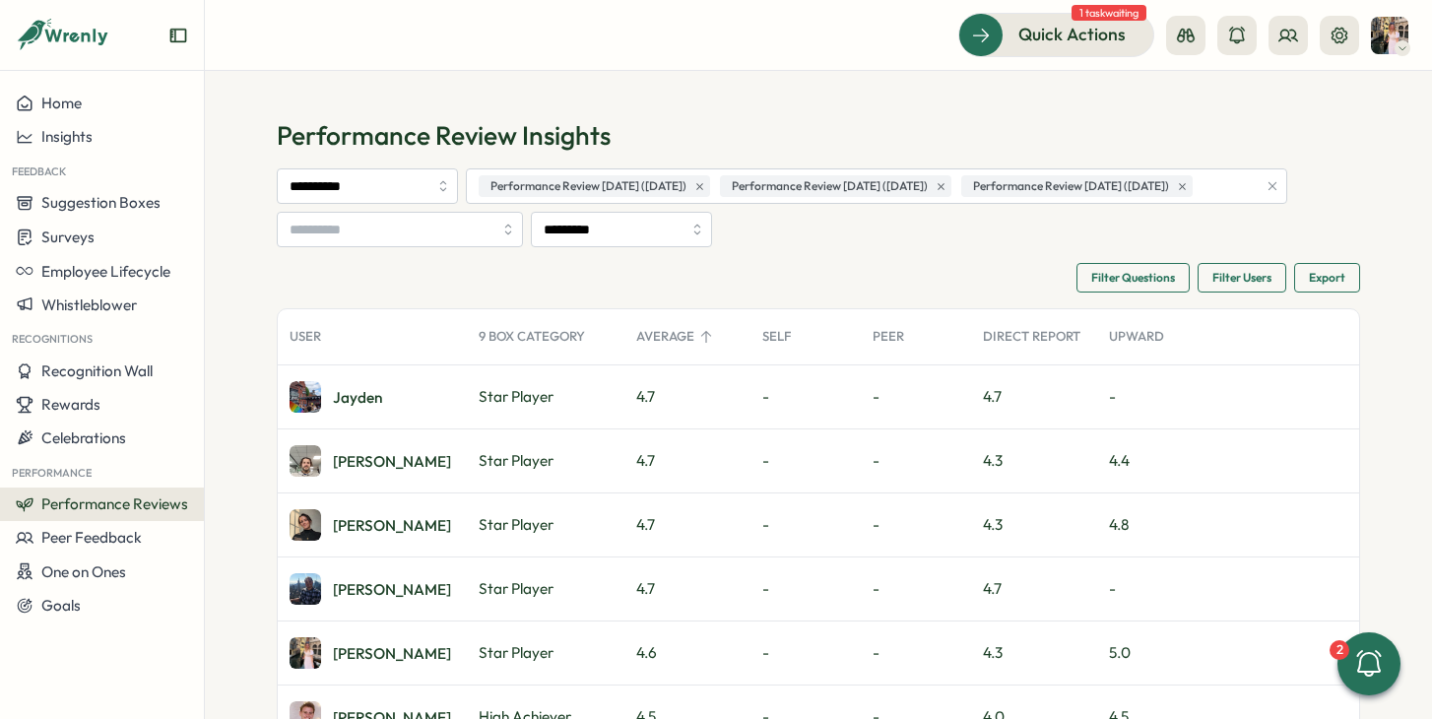
click at [1278, 193] on icon "button" at bounding box center [1272, 186] width 14 height 14
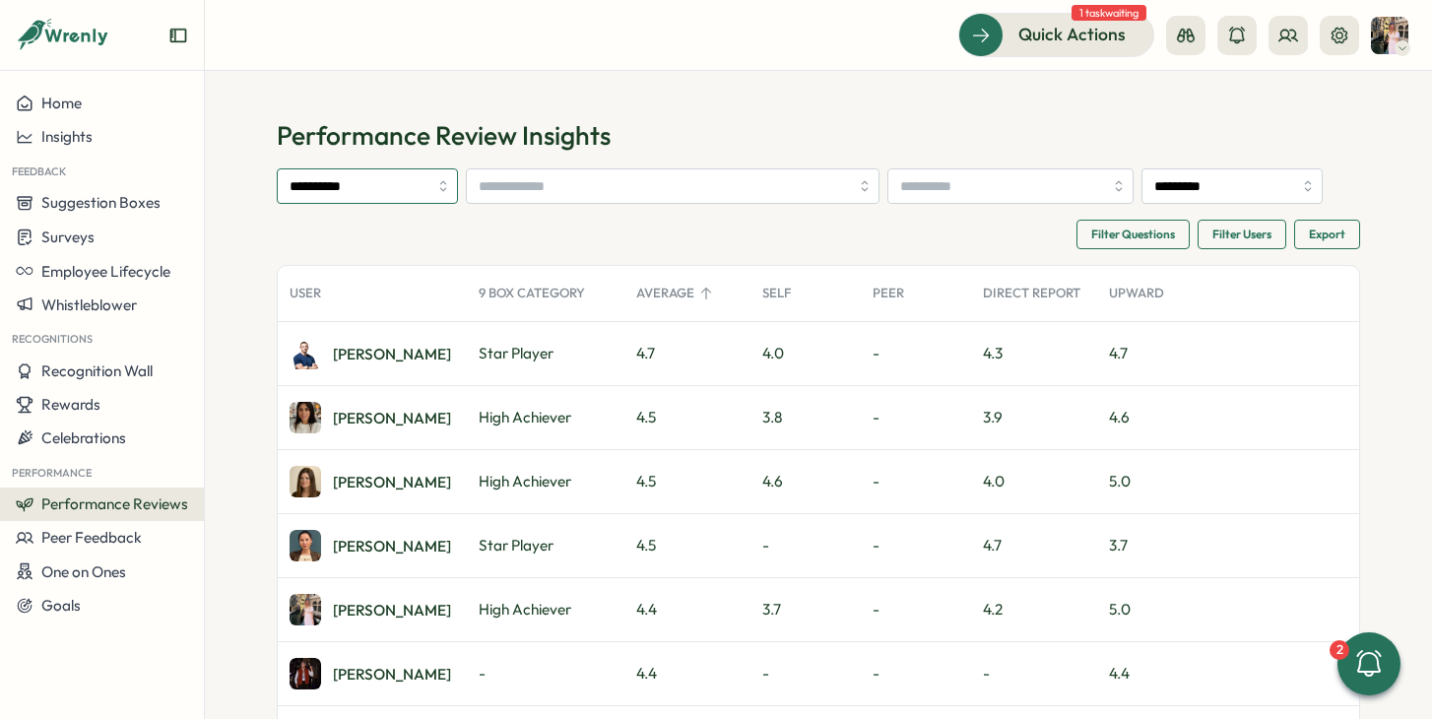
click at [358, 191] on input "**********" at bounding box center [367, 185] width 181 height 35
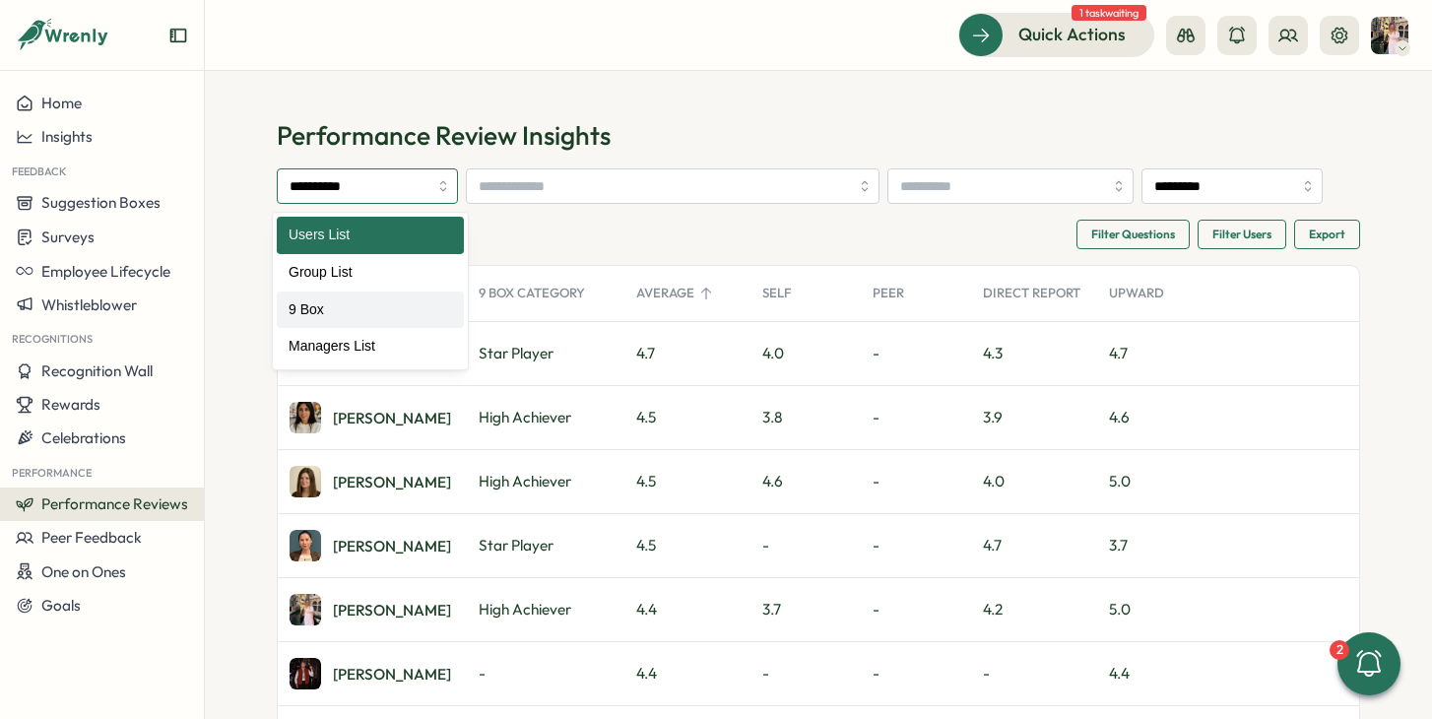
type input "*****"
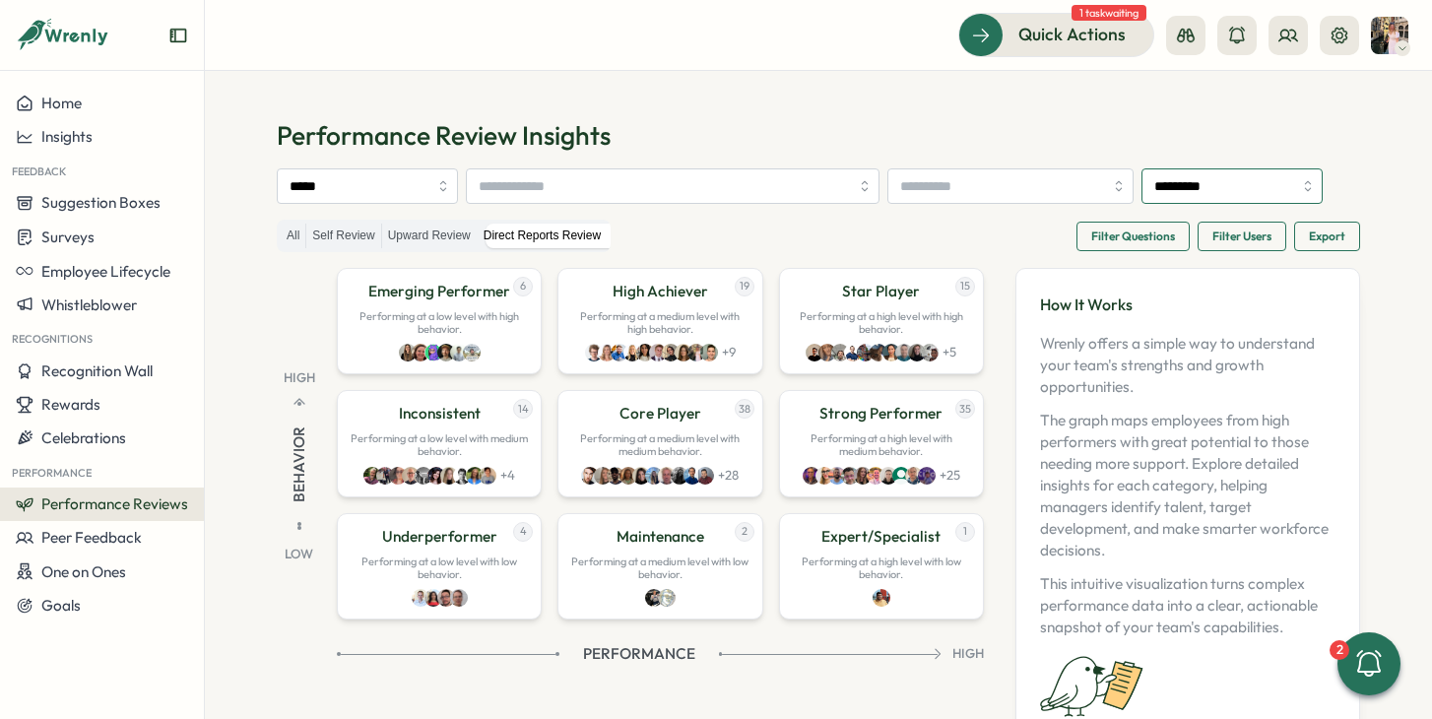
click at [1231, 185] on input "*********" at bounding box center [1231, 185] width 181 height 35
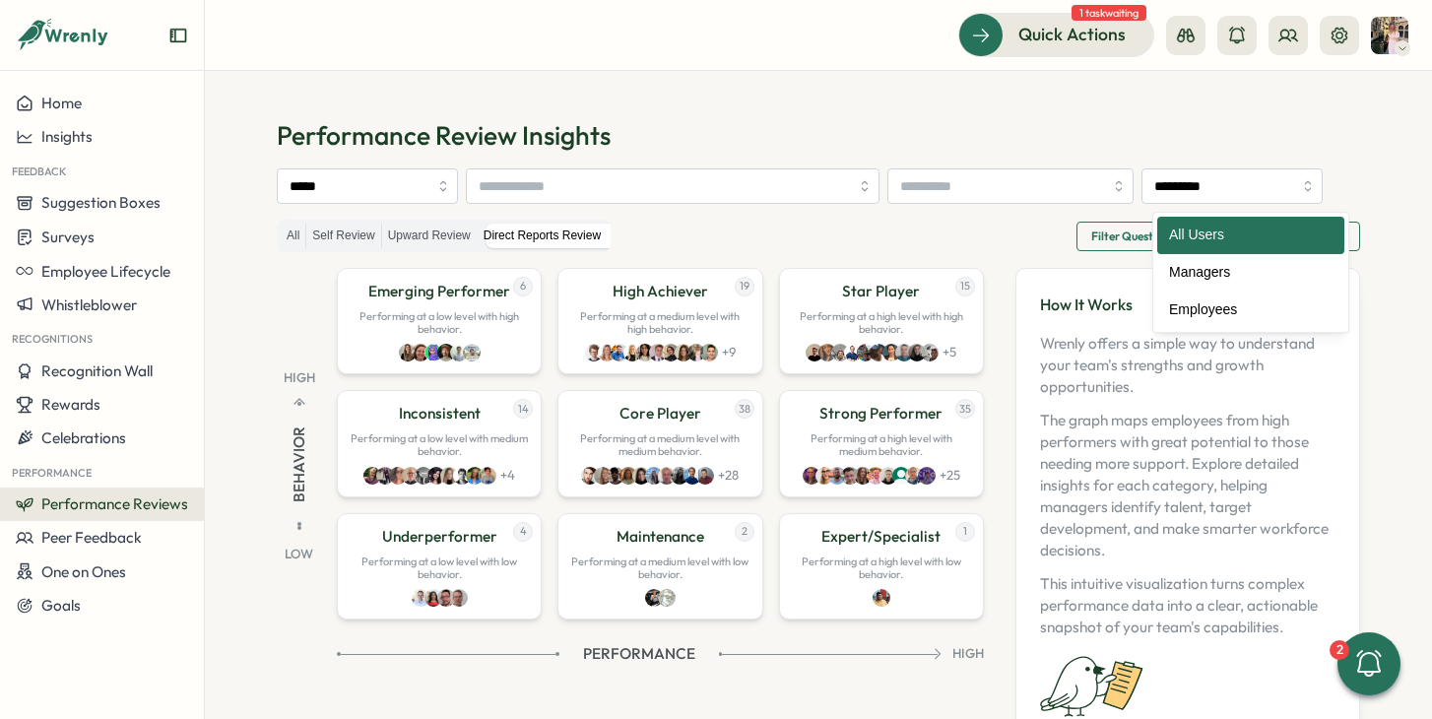
click at [953, 224] on div "All Self Review Upward Review Direct Reports Review Filter Questions Filter Use…" at bounding box center [818, 236] width 1083 height 32
click at [1101, 238] on span "Filter Questions" at bounding box center [1133, 237] width 84 height 28
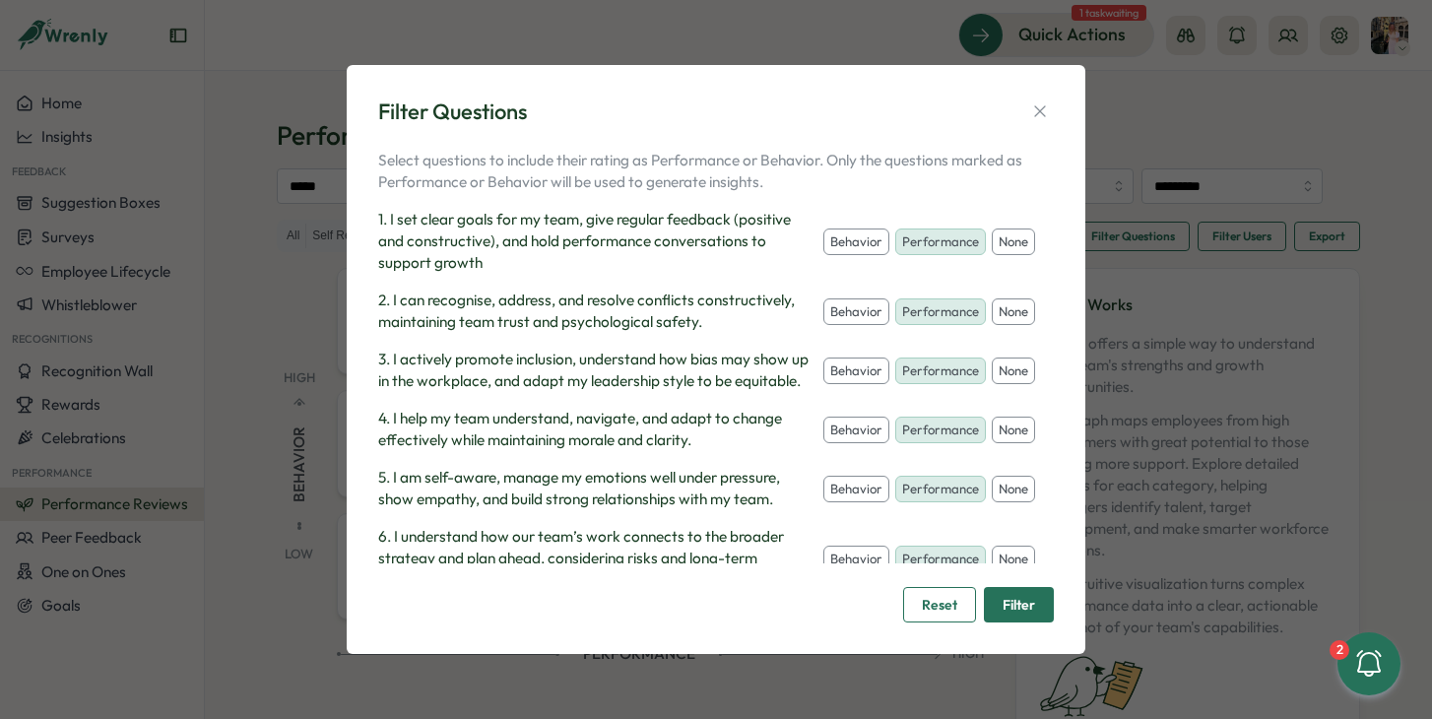
click at [867, 302] on button "behavior" at bounding box center [856, 312] width 66 height 28
click at [992, 385] on button "none" at bounding box center [1013, 371] width 43 height 28
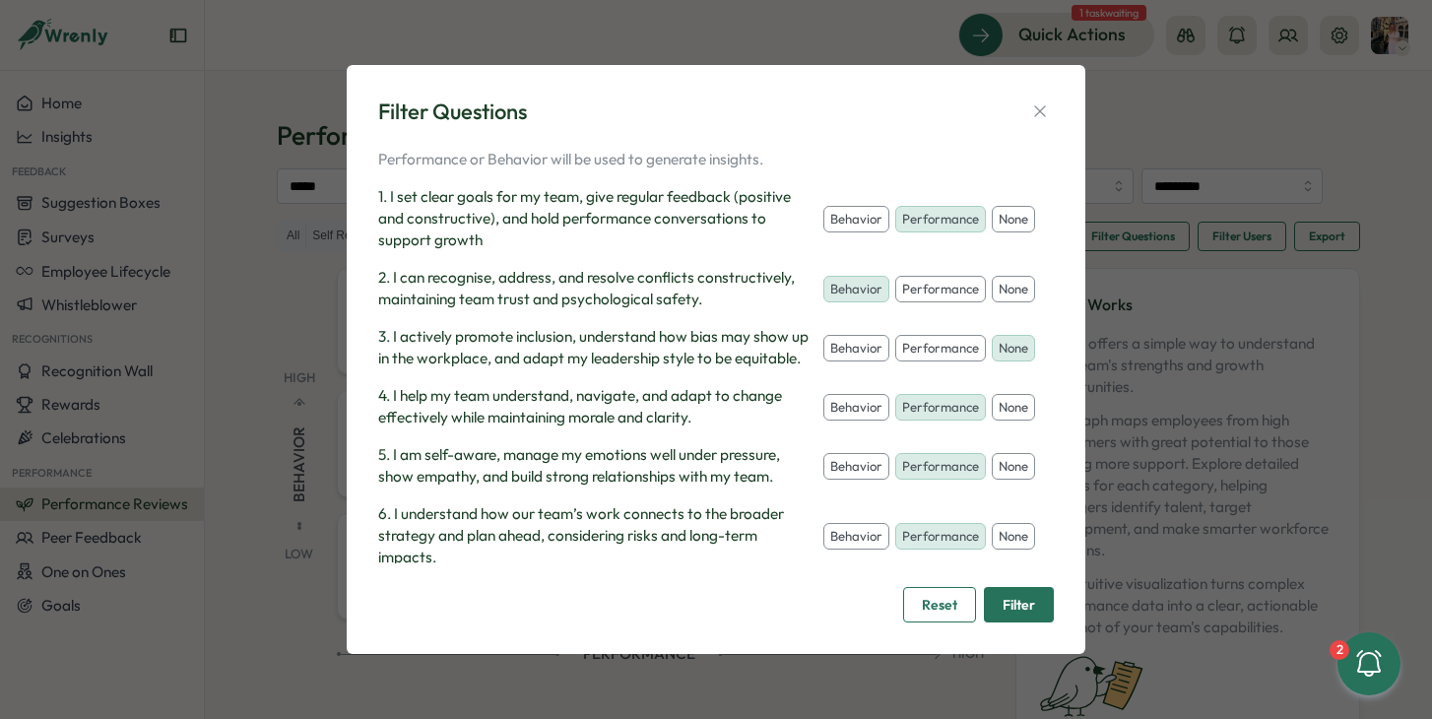
click at [992, 233] on button "none" at bounding box center [1013, 220] width 43 height 28
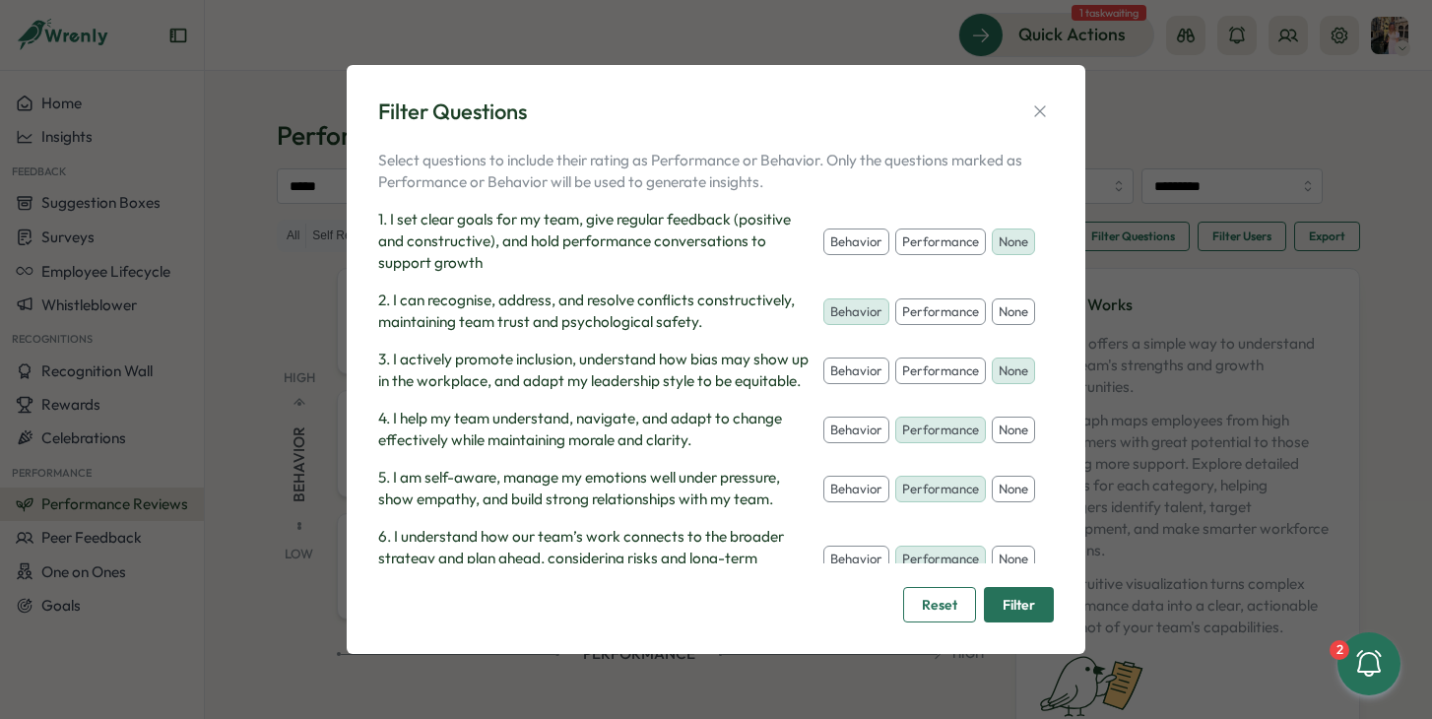
click at [992, 444] on button "none" at bounding box center [1013, 431] width 43 height 28
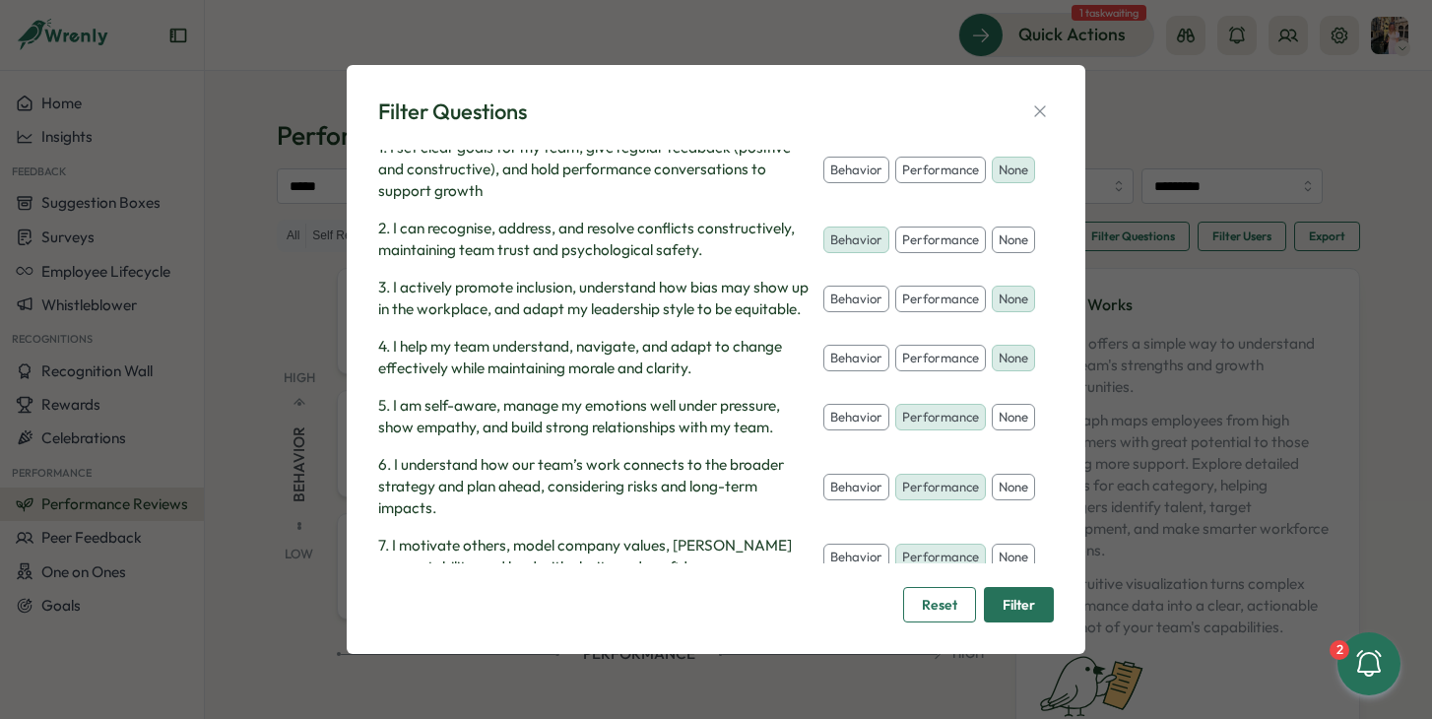
scroll to position [30, 0]
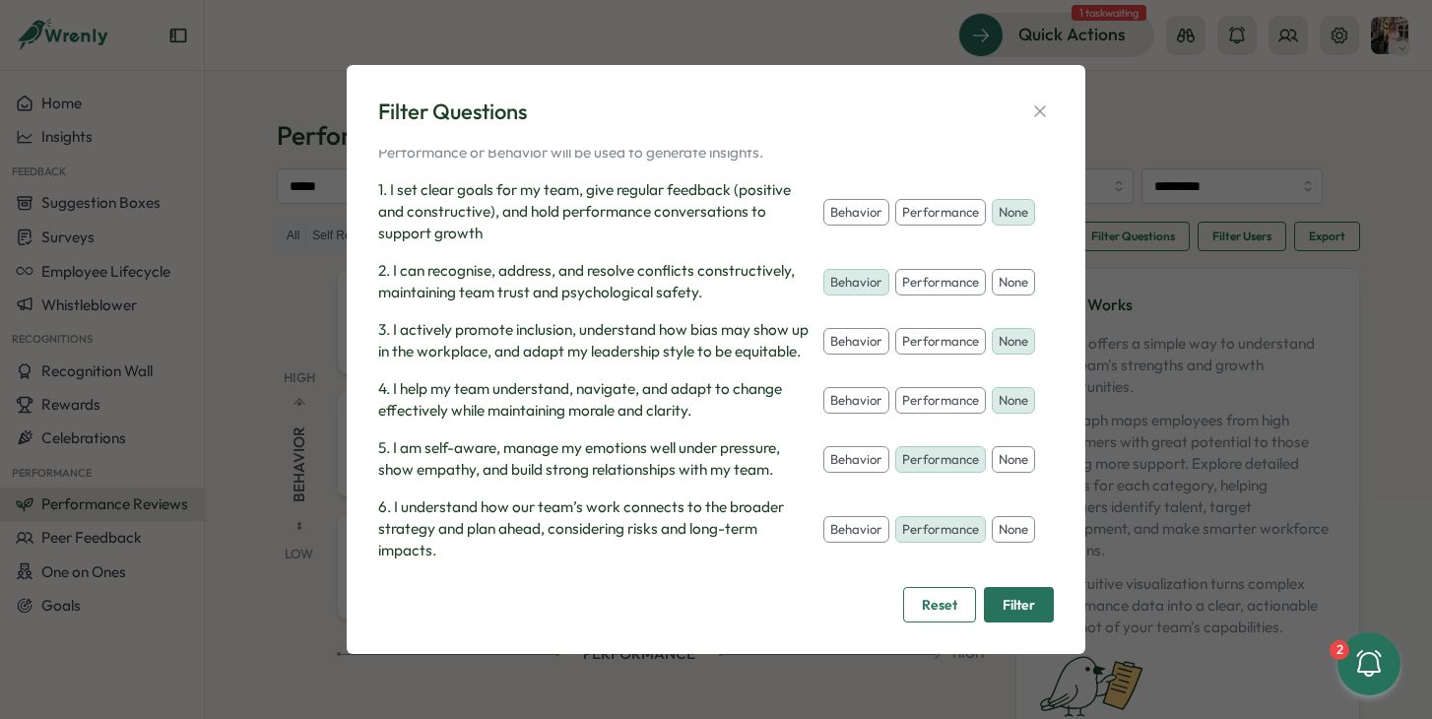
click at [992, 296] on button "none" at bounding box center [1013, 283] width 43 height 28
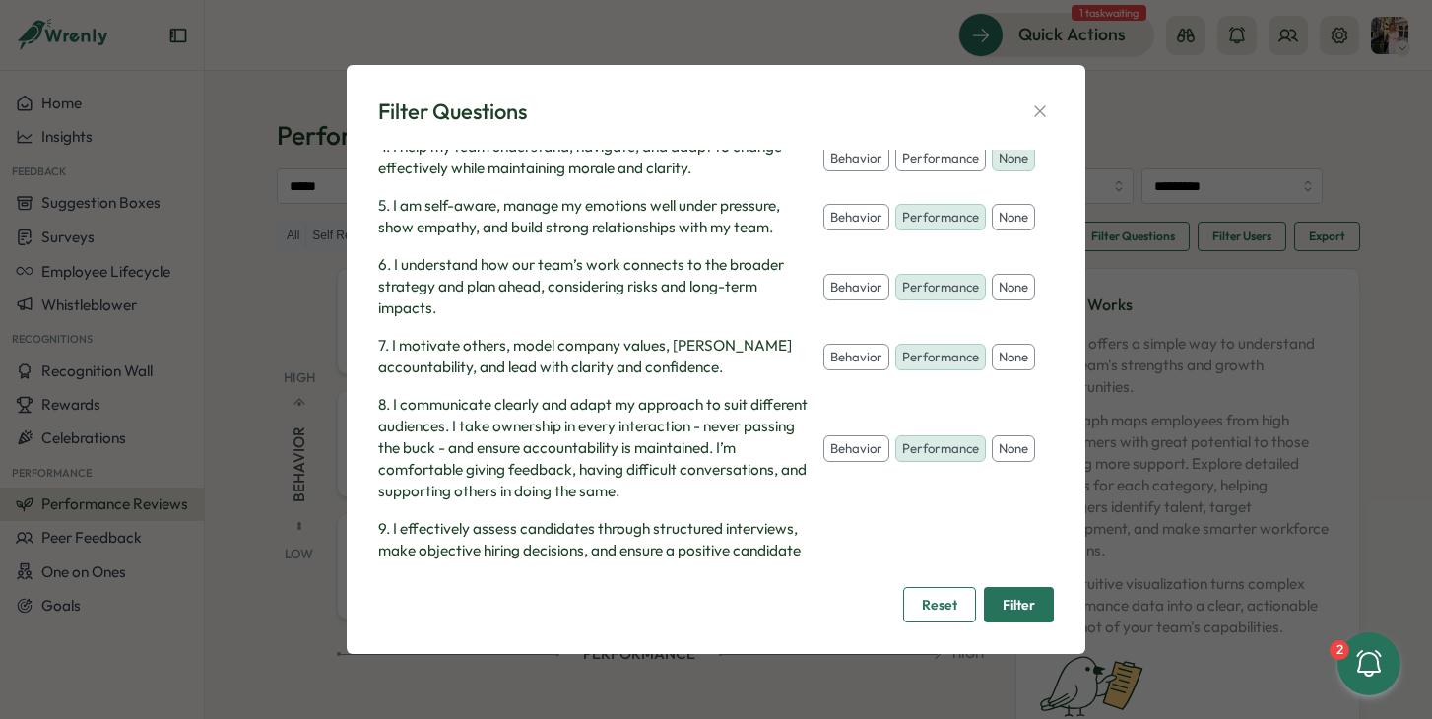
scroll to position [271, 0]
click at [992, 232] on button "none" at bounding box center [1013, 219] width 43 height 28
click at [1049, 111] on icon "button" at bounding box center [1040, 111] width 20 height 20
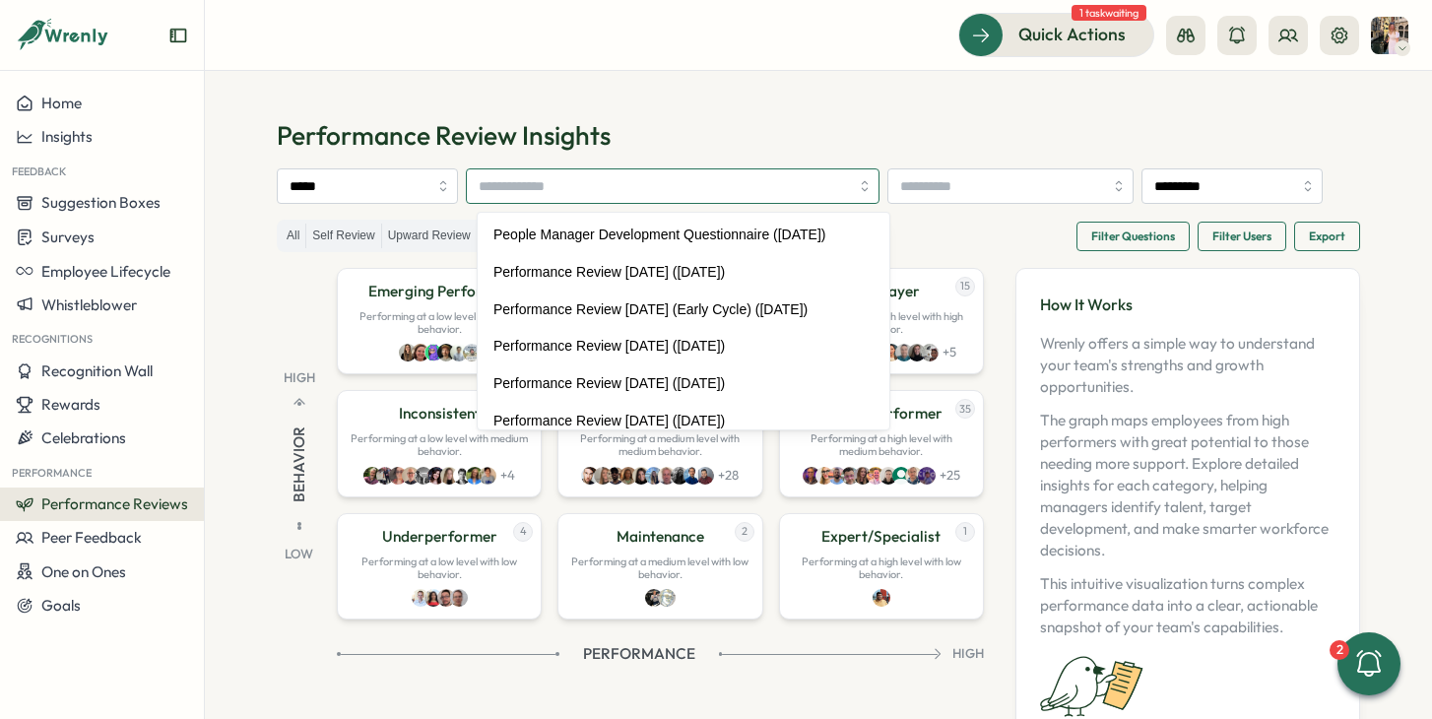
click at [816, 183] on input "search" at bounding box center [664, 185] width 370 height 33
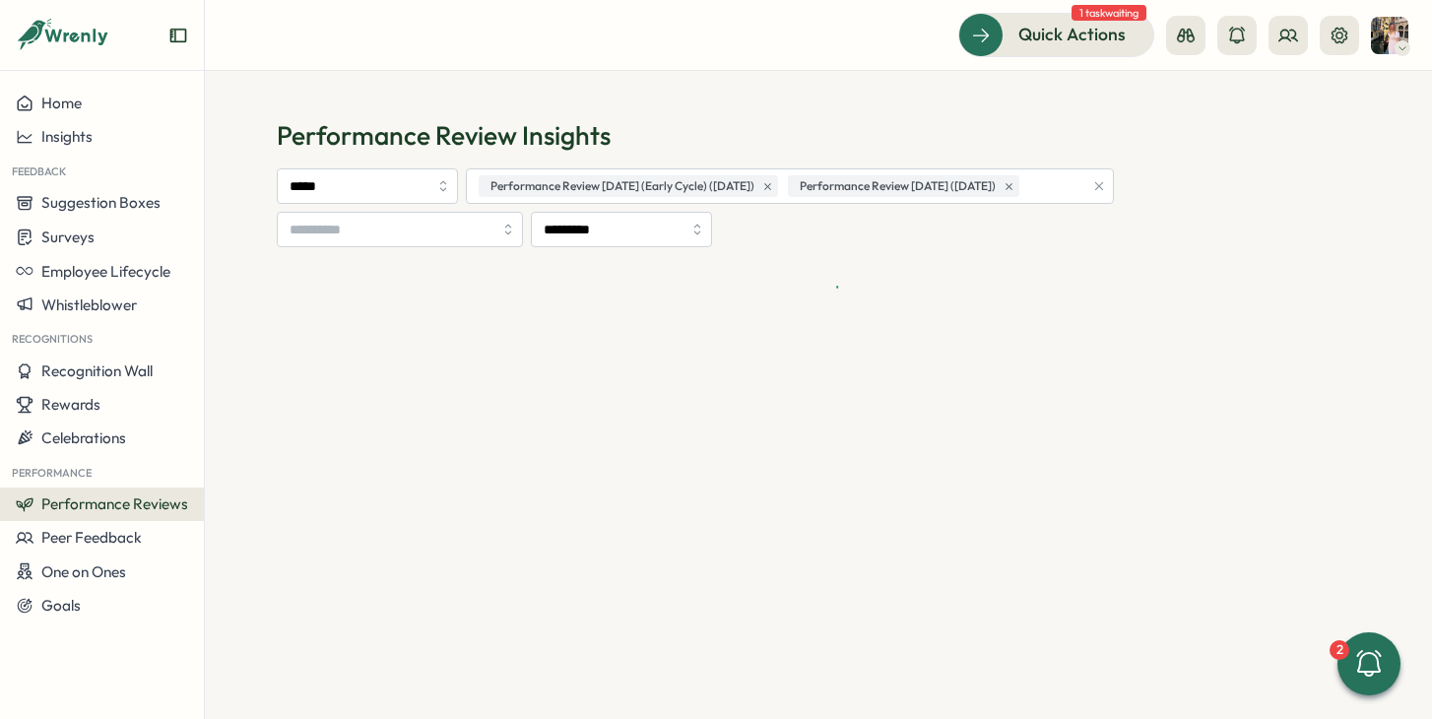
click at [849, 125] on h1 "Performance Review Insights" at bounding box center [818, 135] width 1083 height 34
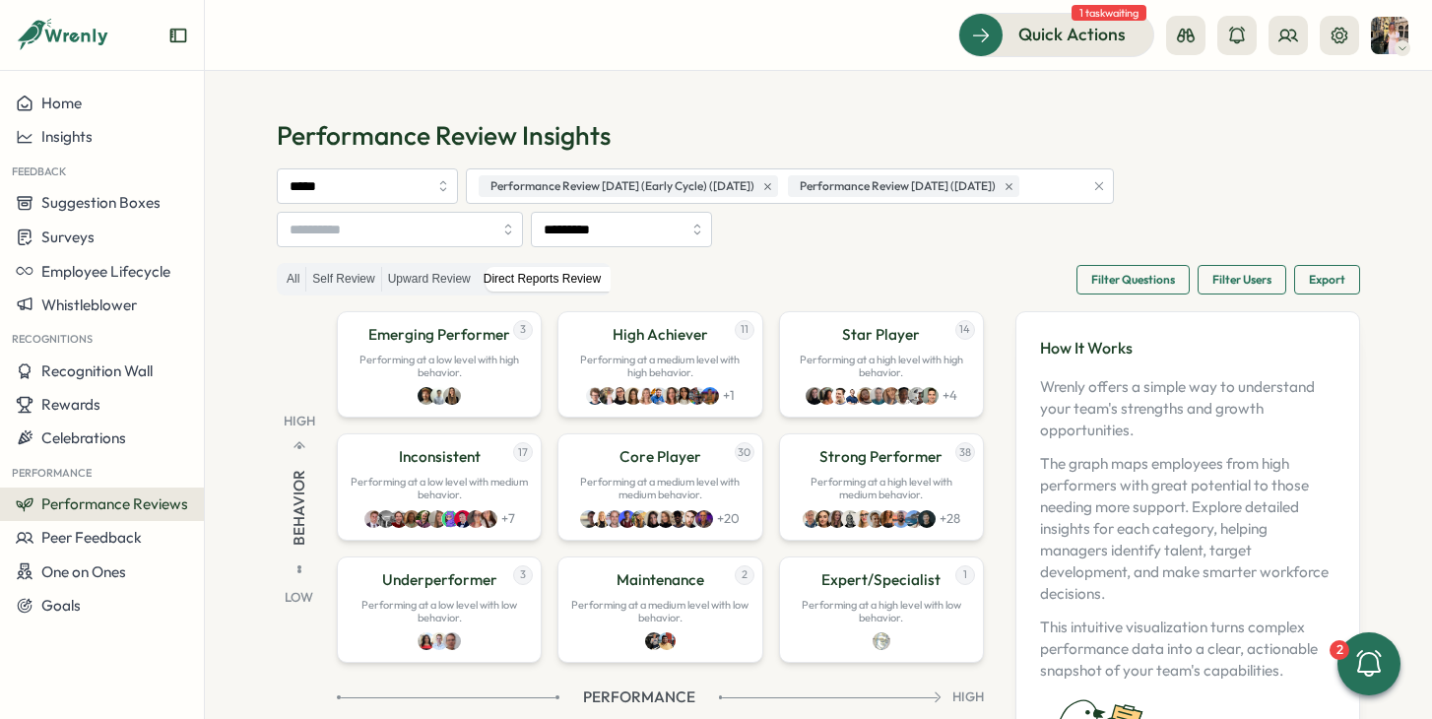
click at [1140, 285] on span "Filter Questions" at bounding box center [1133, 280] width 84 height 28
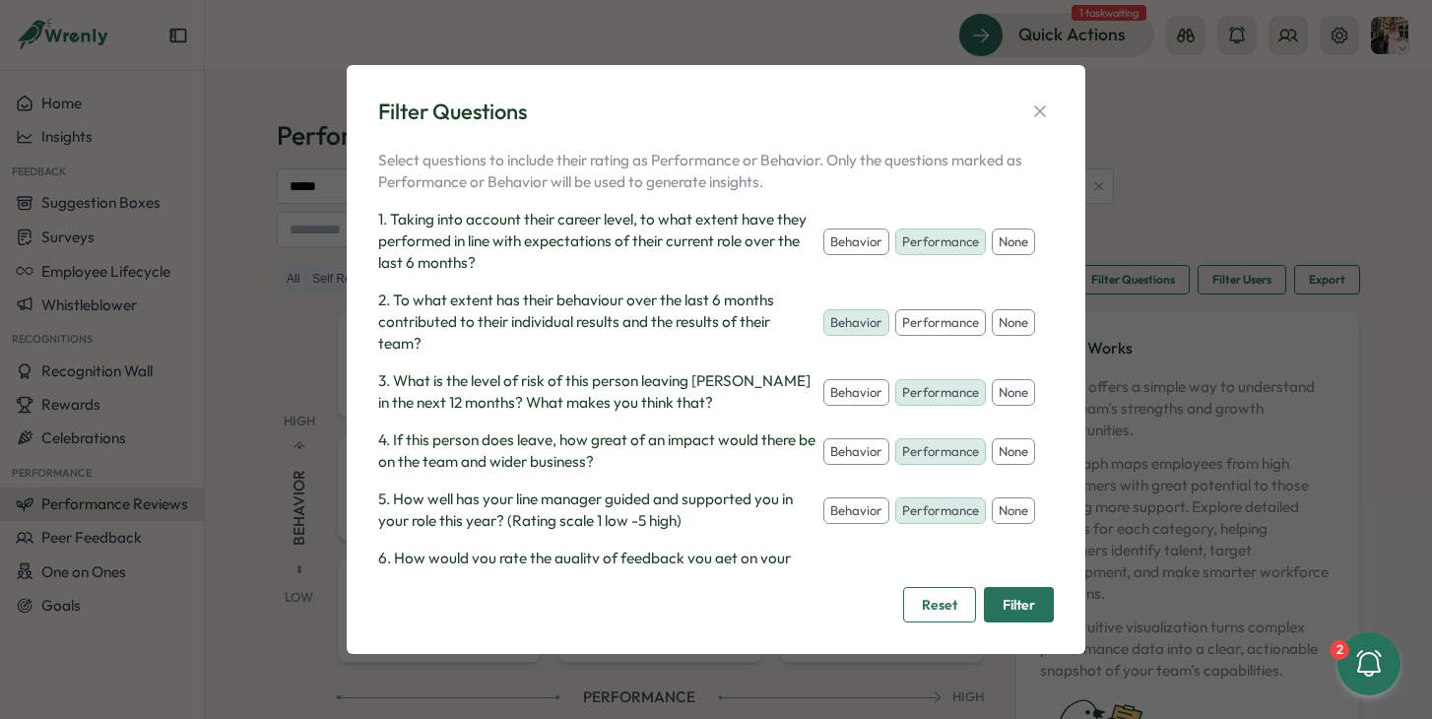
click at [992, 256] on button "none" at bounding box center [1013, 242] width 43 height 28
click at [928, 228] on button "performance" at bounding box center [940, 242] width 91 height 28
click at [992, 407] on button "none" at bounding box center [1013, 393] width 43 height 28
click at [992, 466] on button "none" at bounding box center [1013, 452] width 43 height 28
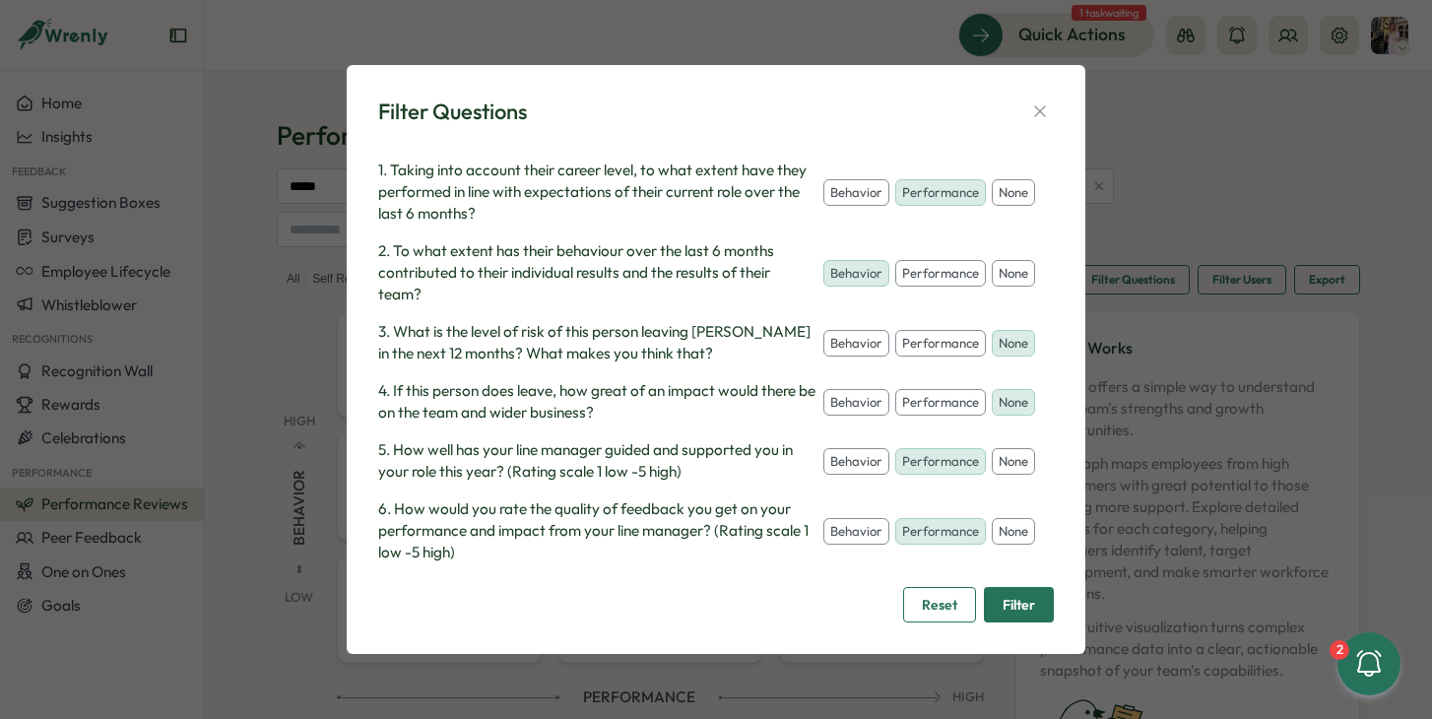
click at [992, 463] on button "none" at bounding box center [1013, 462] width 43 height 28
click at [992, 546] on button "none" at bounding box center [1013, 532] width 43 height 28
click at [1040, 603] on button "Filter" at bounding box center [1019, 604] width 70 height 35
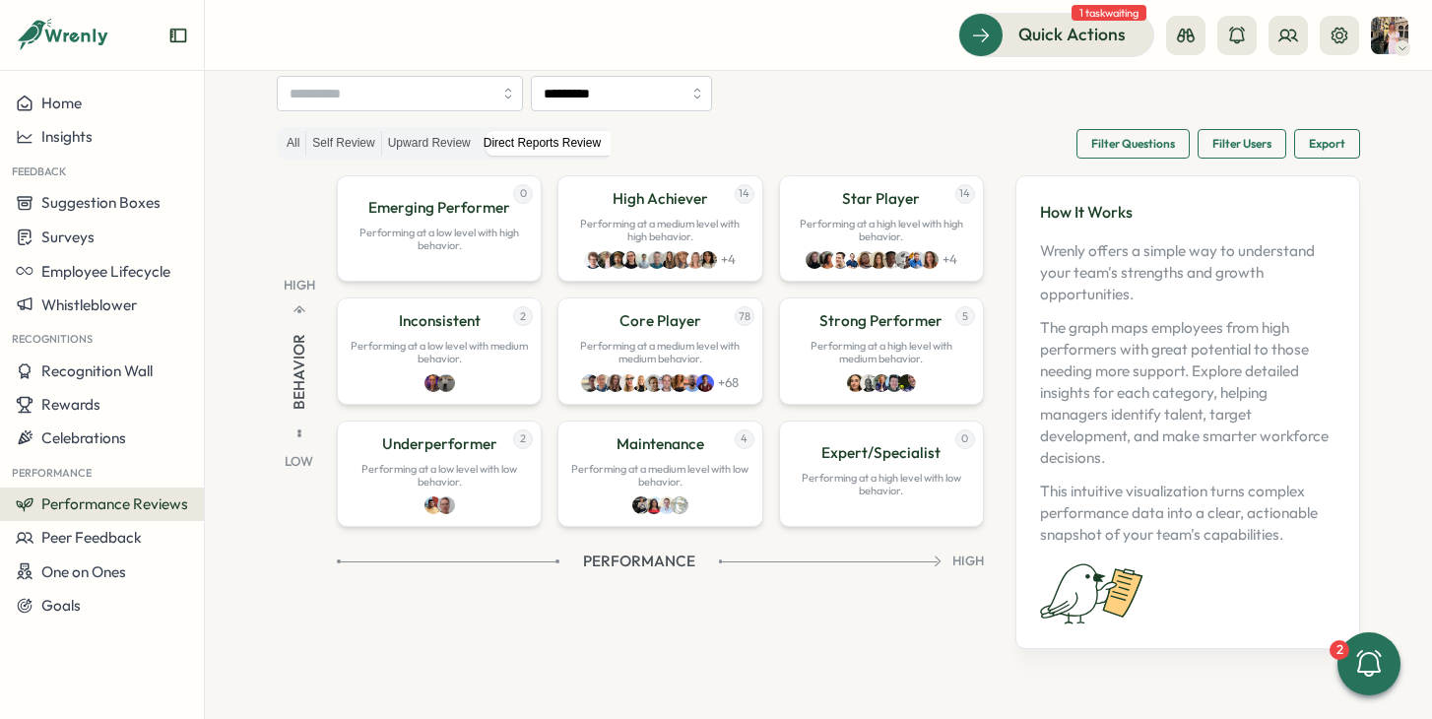
scroll to position [128, 0]
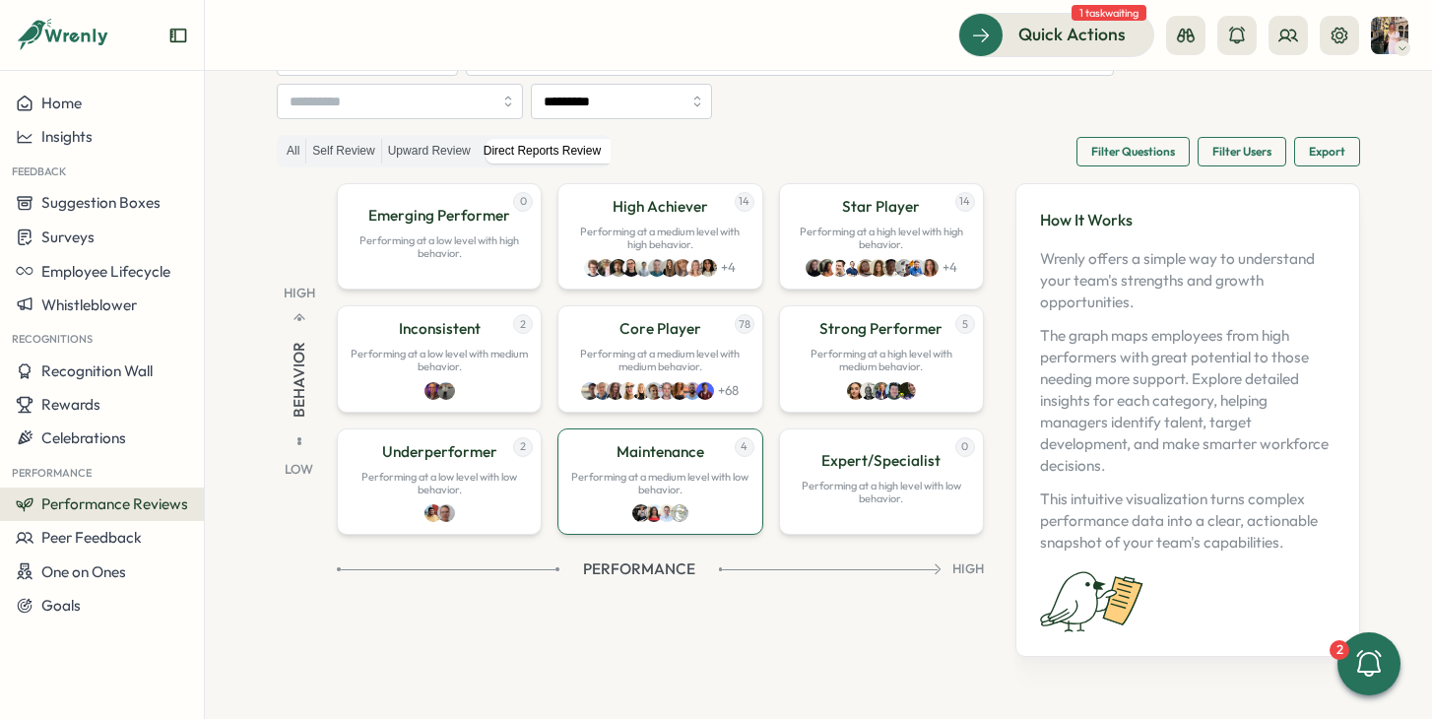
click at [690, 441] on p "Maintenance" at bounding box center [660, 452] width 88 height 22
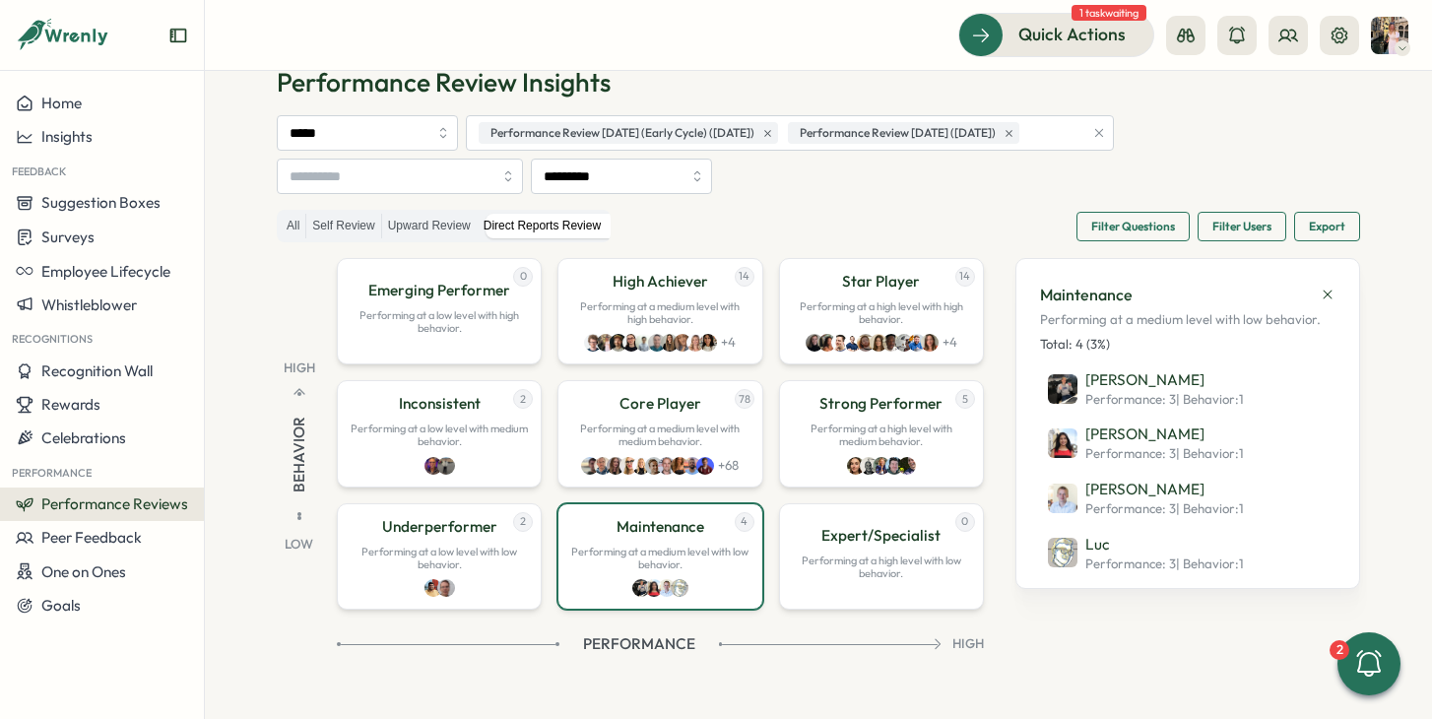
scroll to position [55, 0]
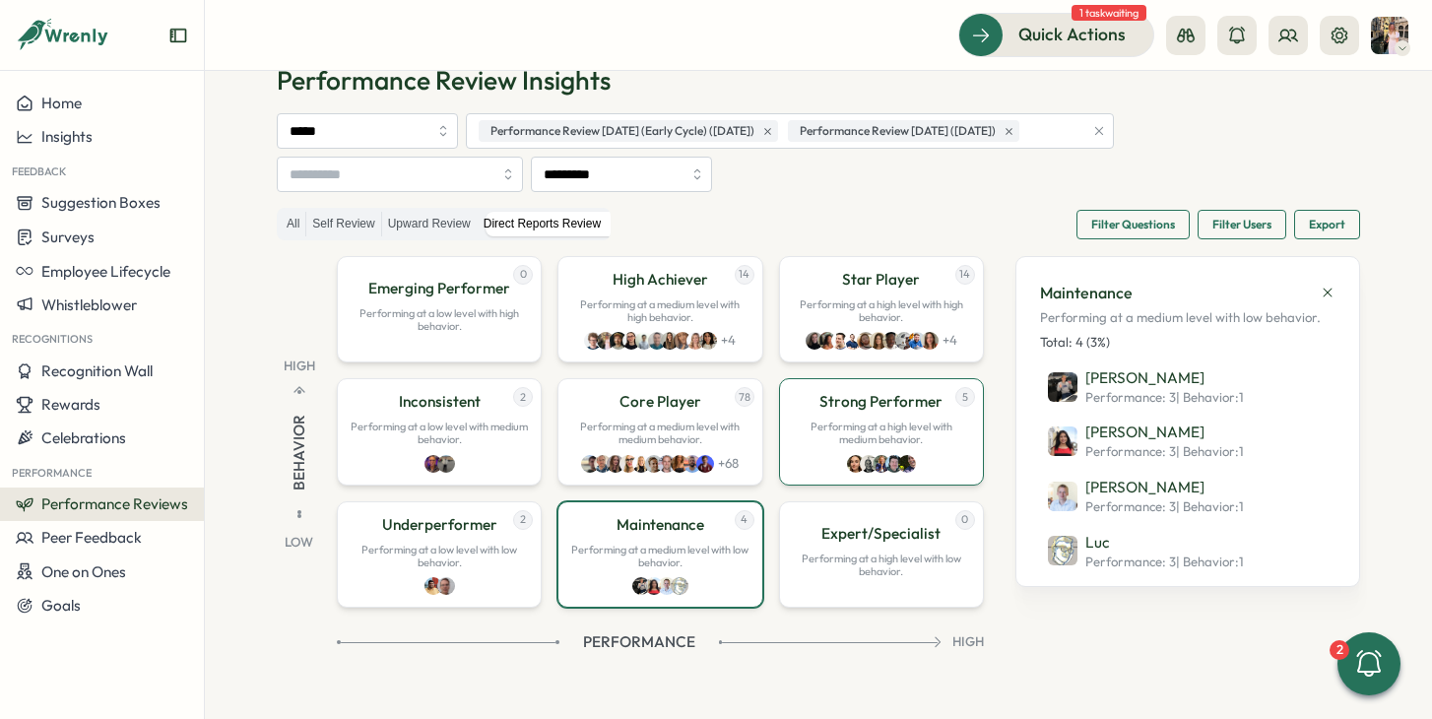
click at [933, 454] on div "5 Strong Performer Performing at a high level with medium behavior." at bounding box center [881, 431] width 205 height 106
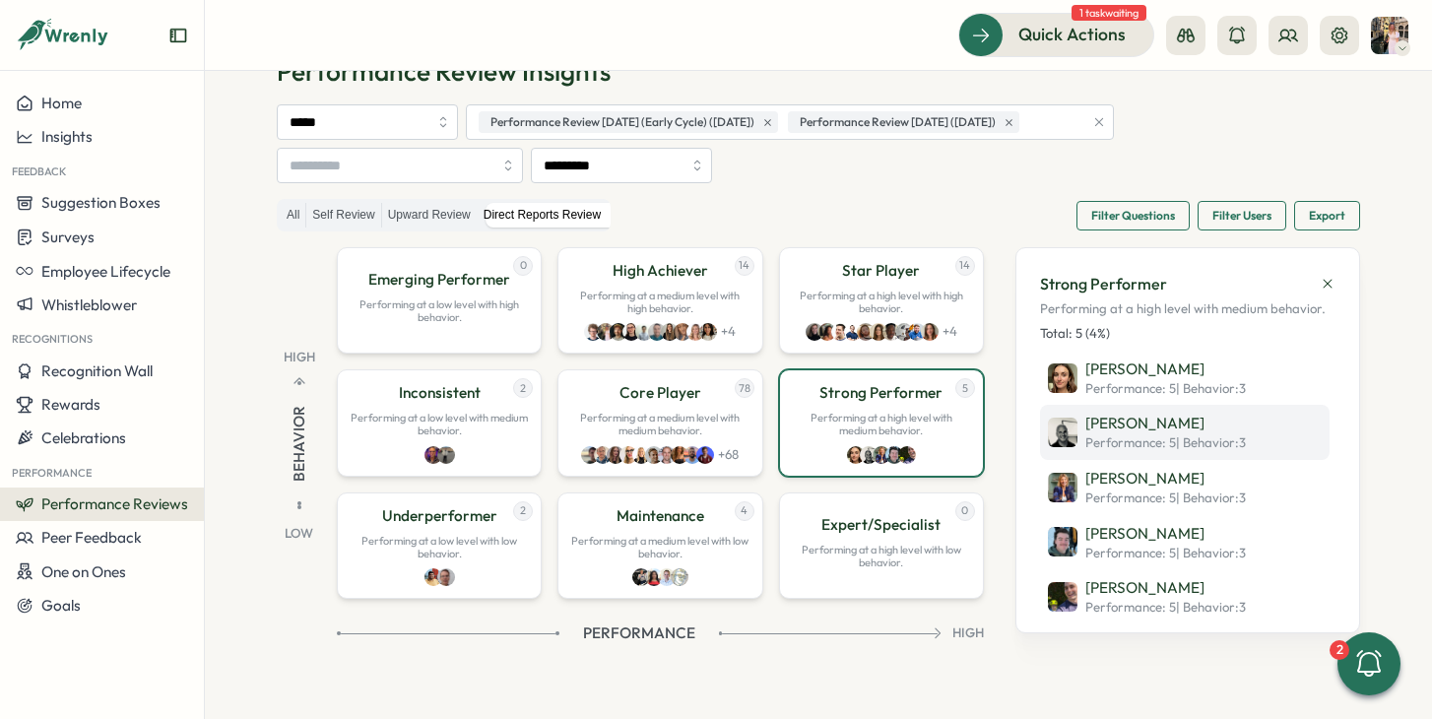
scroll to position [71, 0]
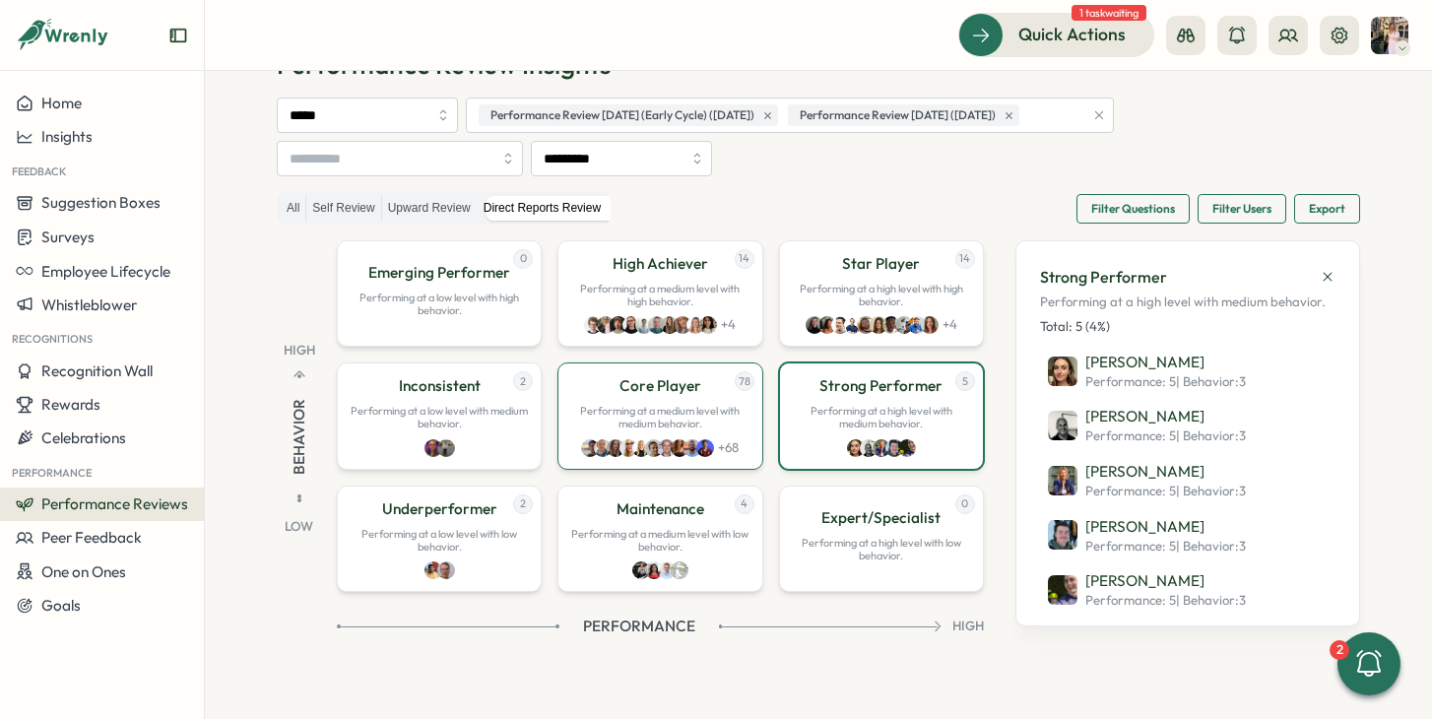
click at [709, 413] on p "Performing at a medium level with medium behavior." at bounding box center [659, 418] width 179 height 26
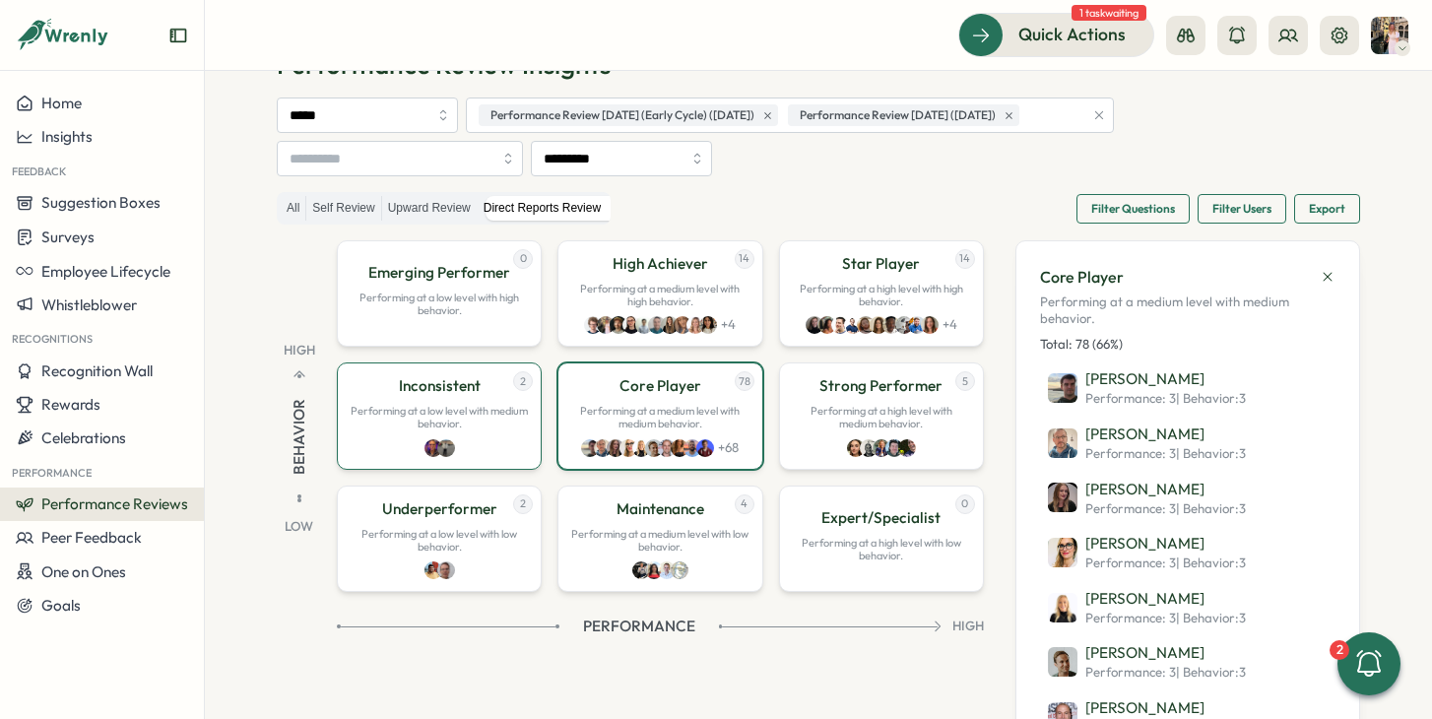
click at [413, 389] on p "Inconsistent" at bounding box center [440, 386] width 82 height 22
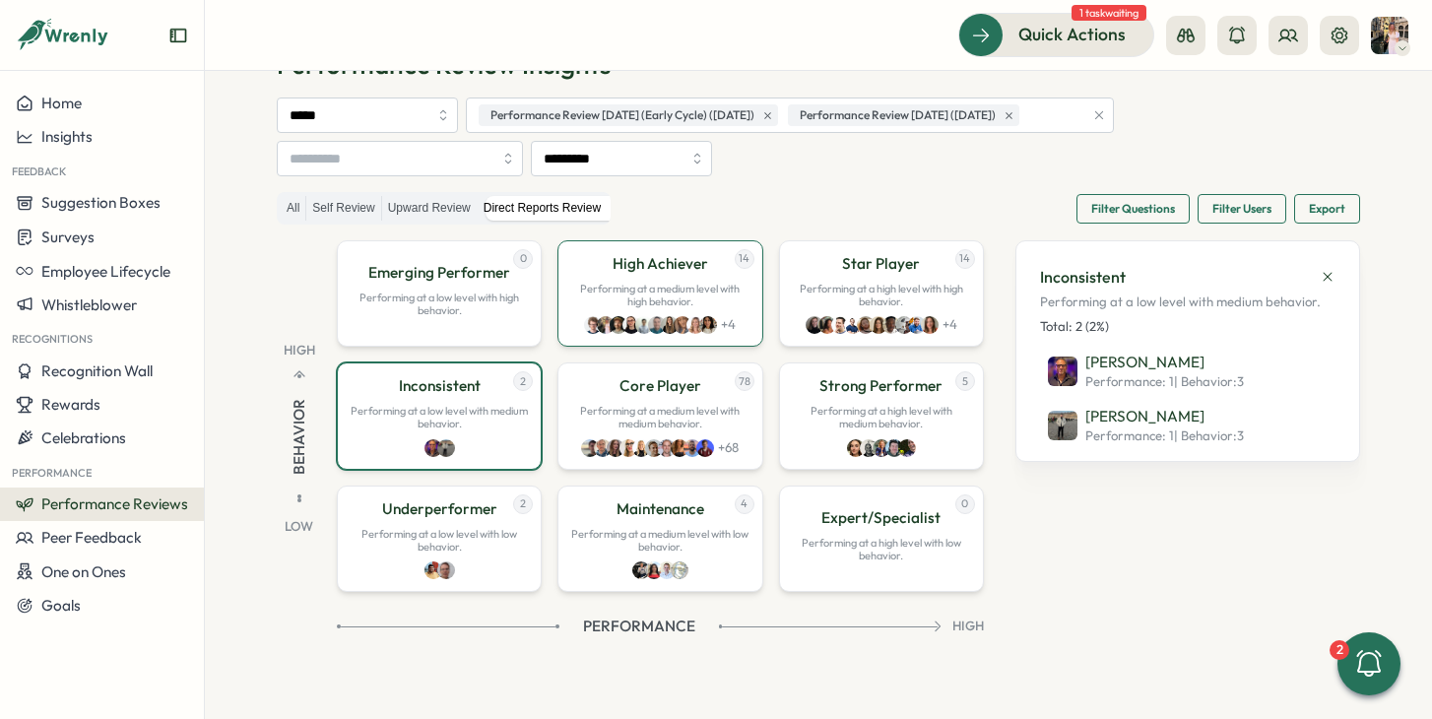
click at [659, 297] on p "Performing at a medium level with high behavior." at bounding box center [659, 296] width 179 height 26
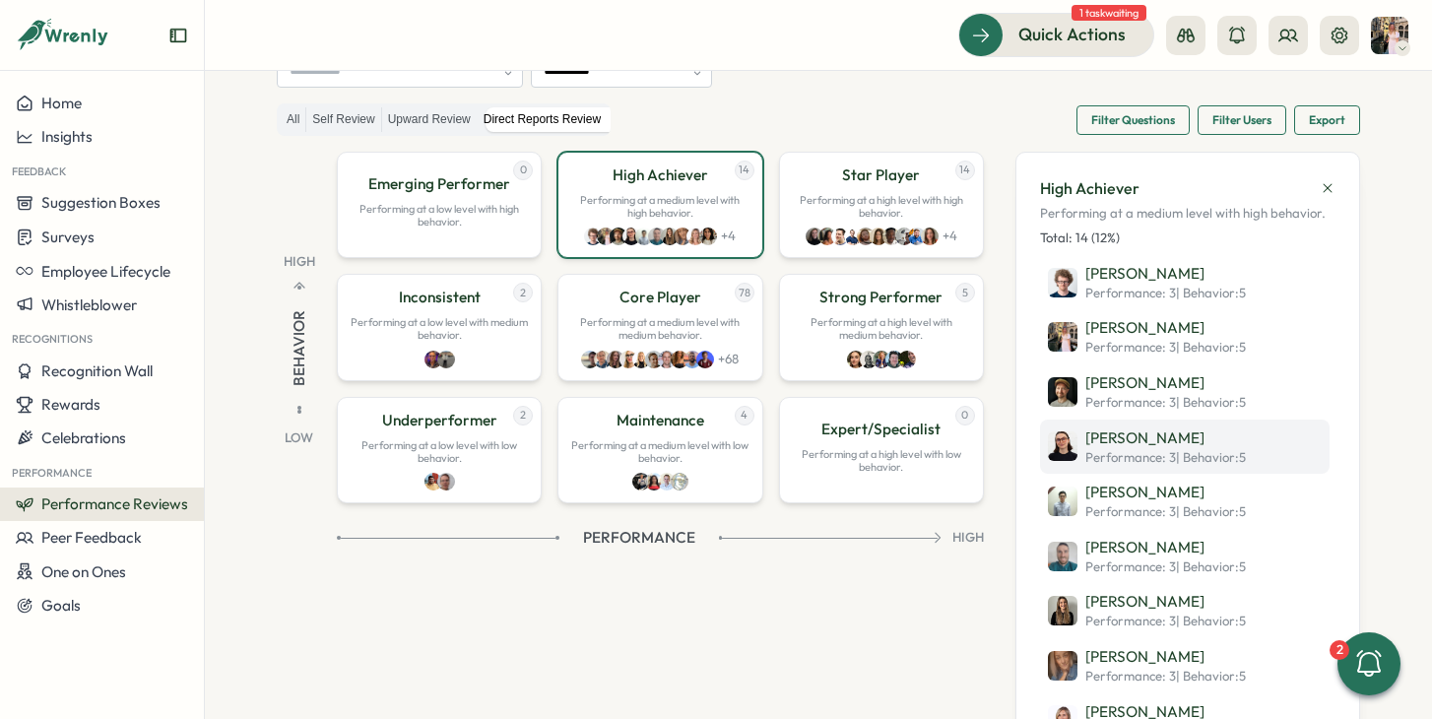
scroll to position [0, 0]
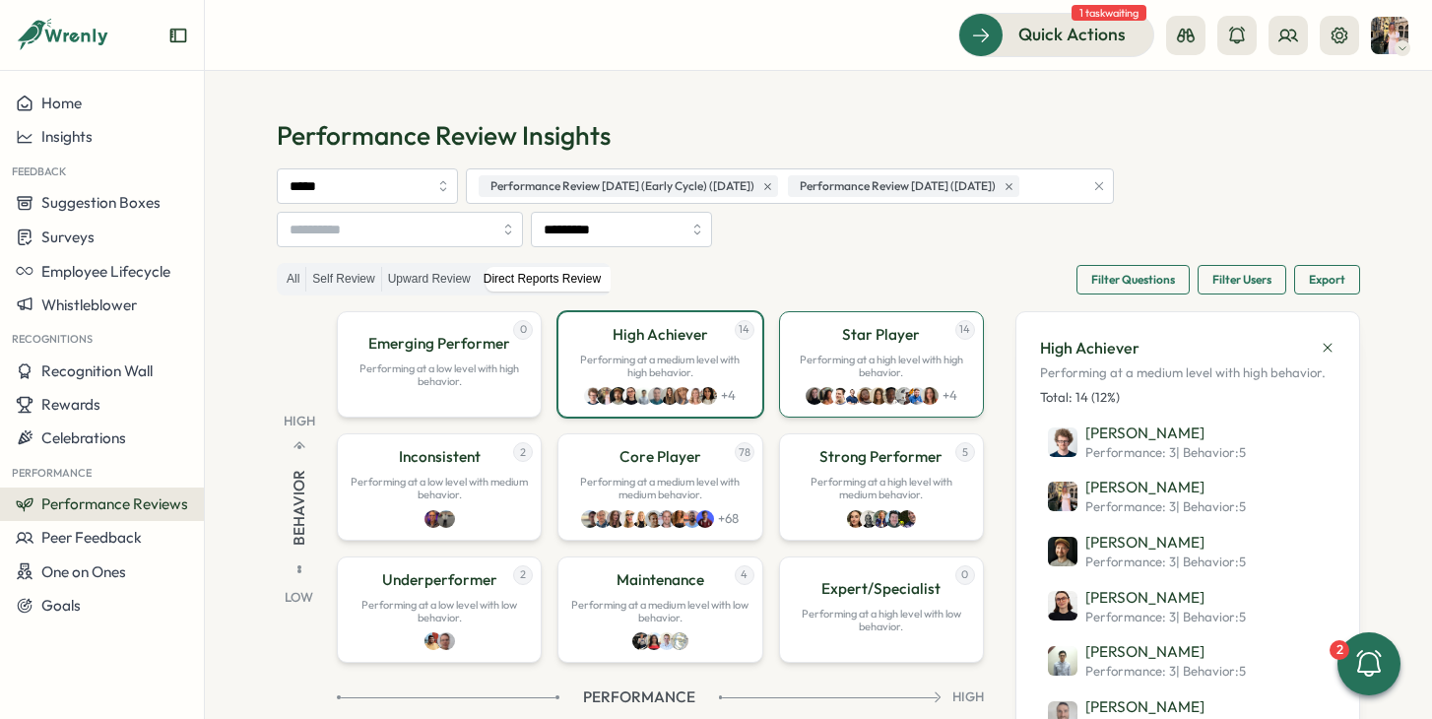
click at [934, 359] on p "Performing at a high level with high behavior." at bounding box center [881, 367] width 179 height 26
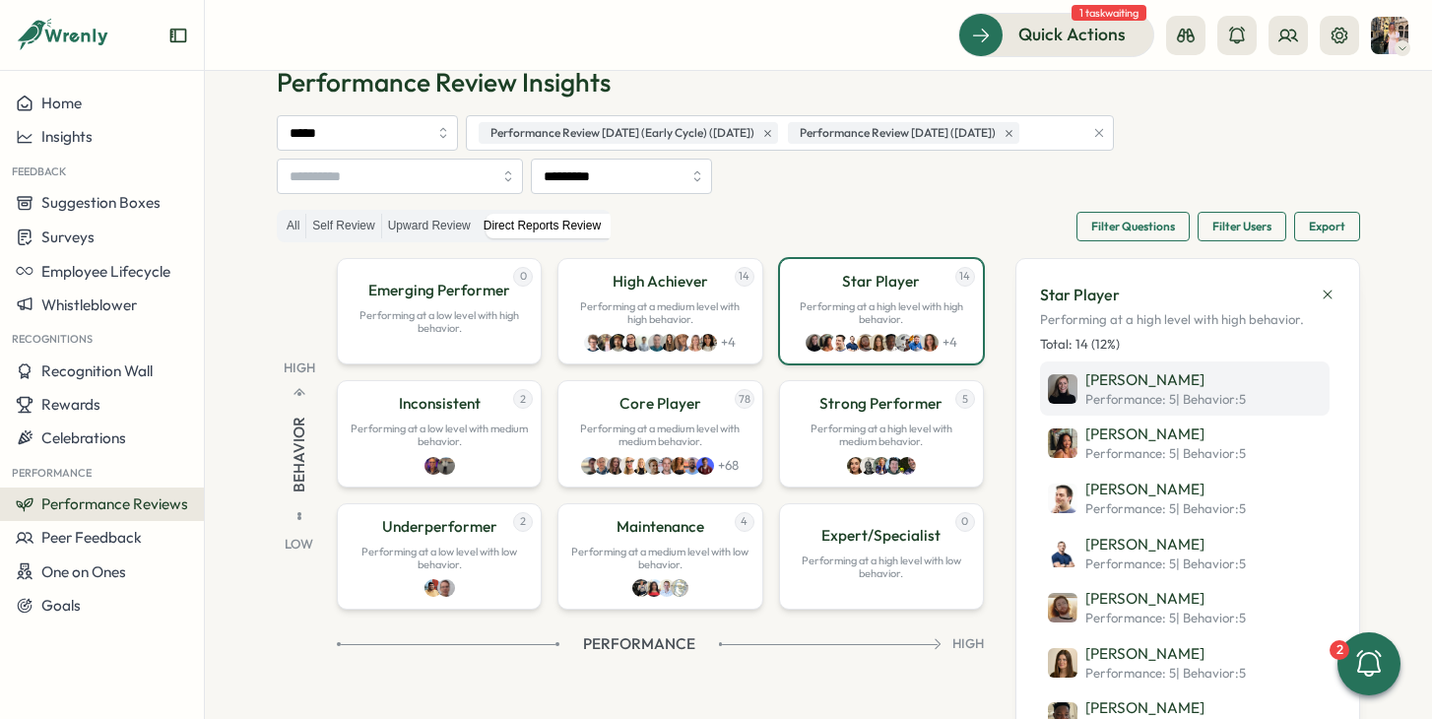
scroll to position [71, 0]
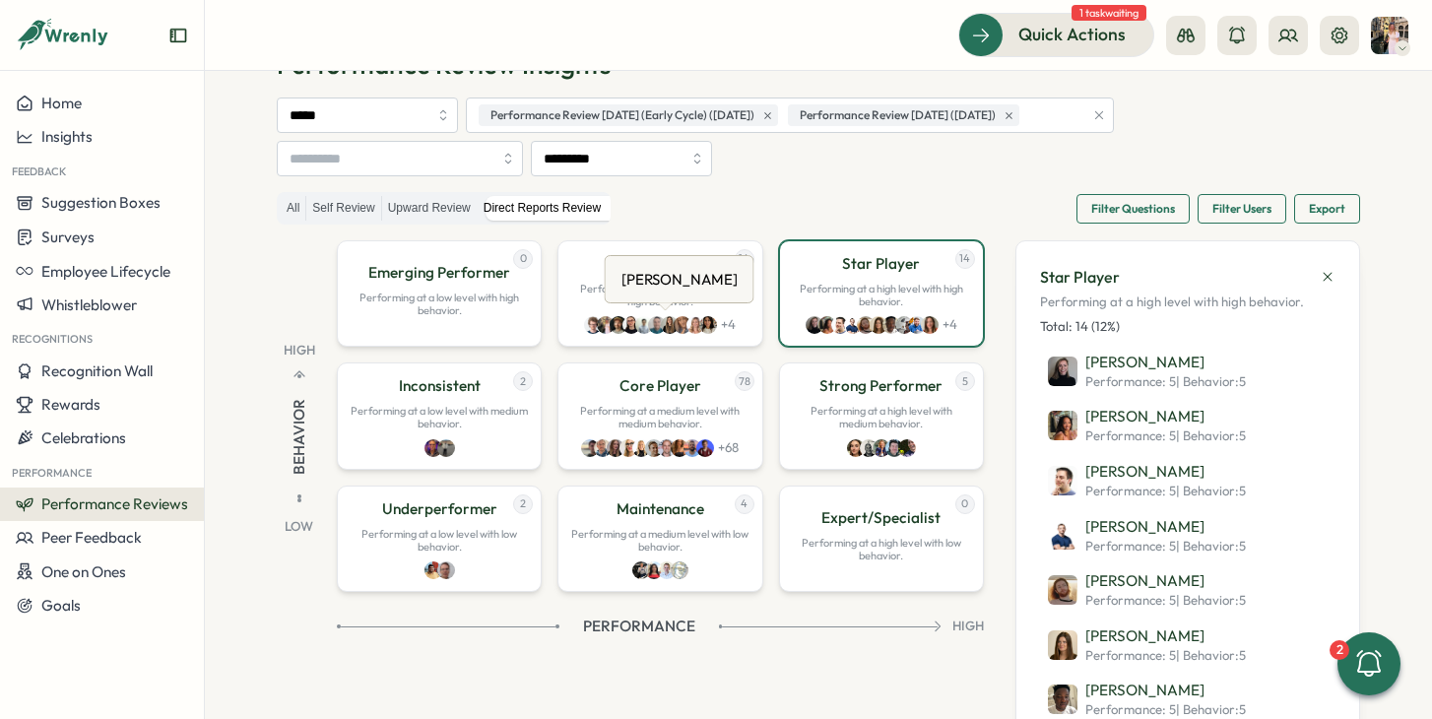
click at [670, 296] on div "[PERSON_NAME] [PERSON_NAME]" at bounding box center [680, 279] width 150 height 48
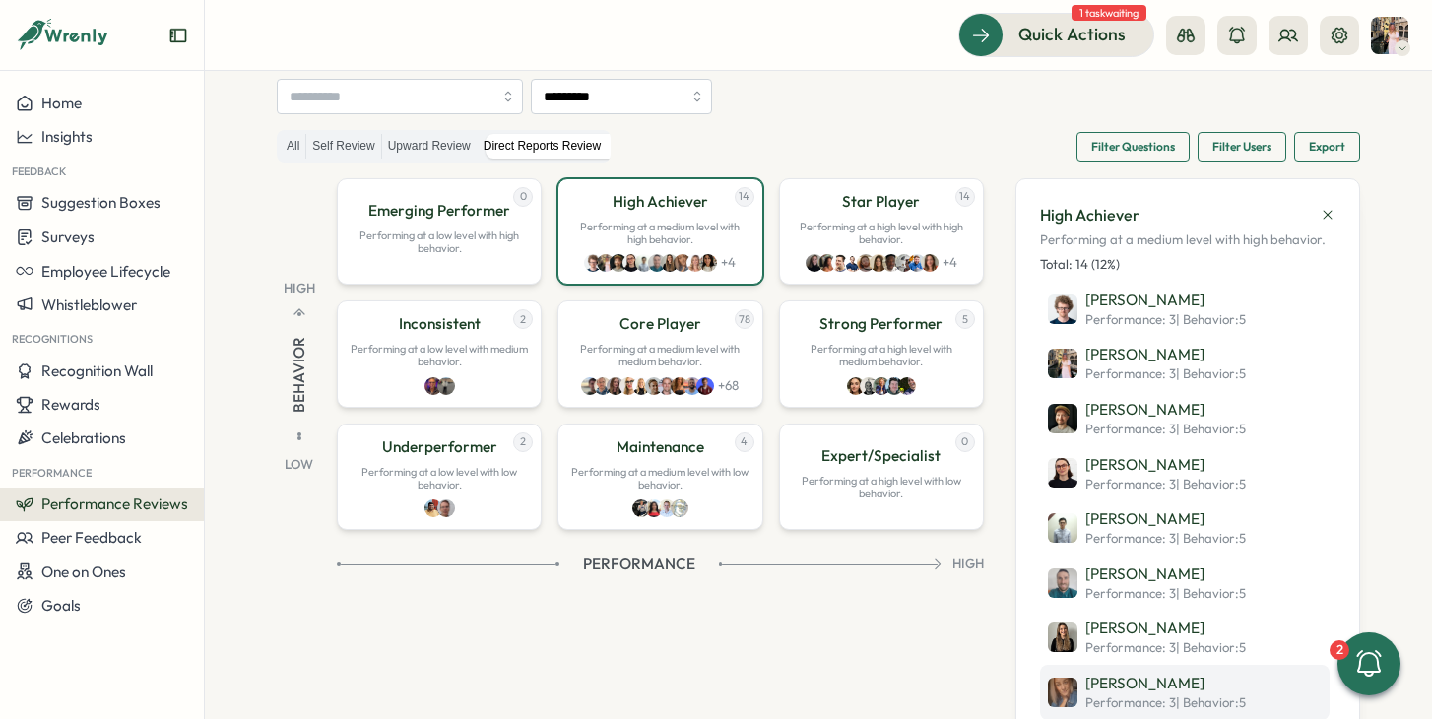
scroll to position [124, 0]
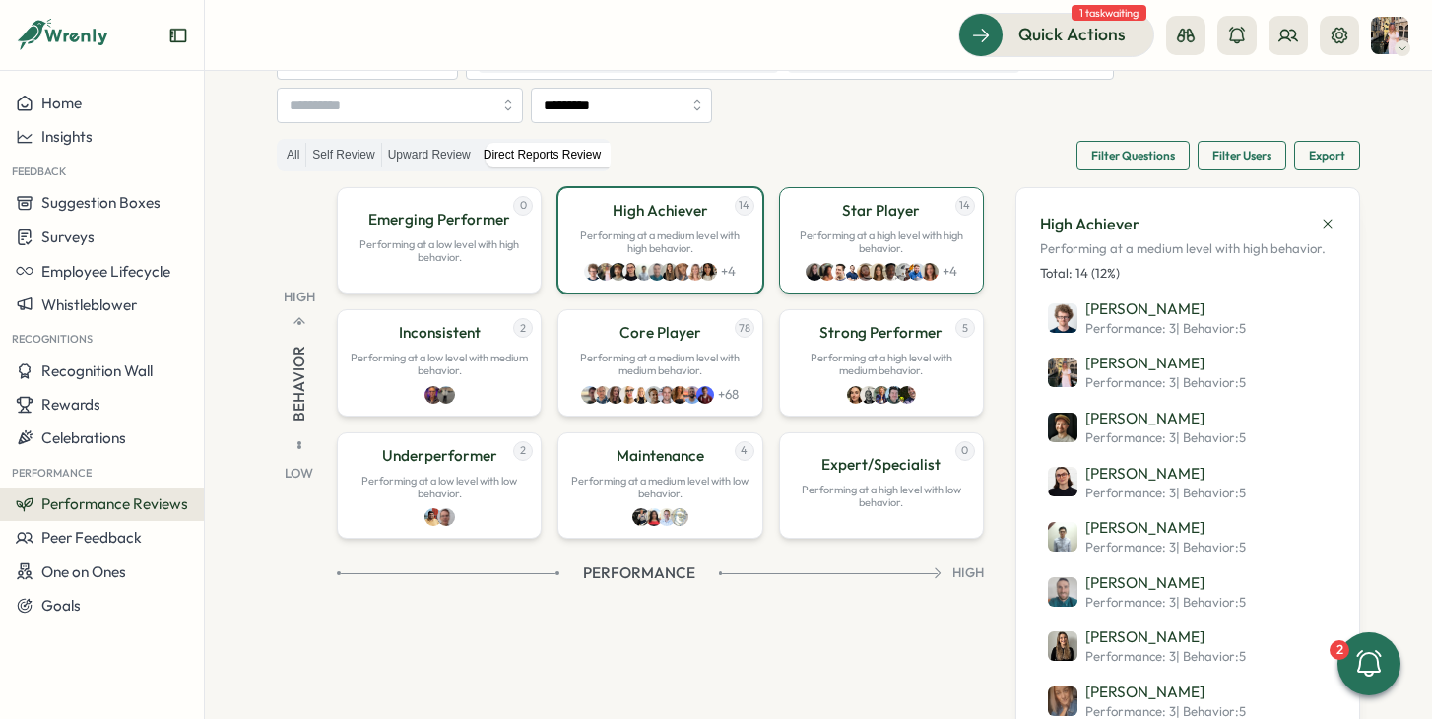
click at [862, 269] on img at bounding box center [866, 272] width 18 height 18
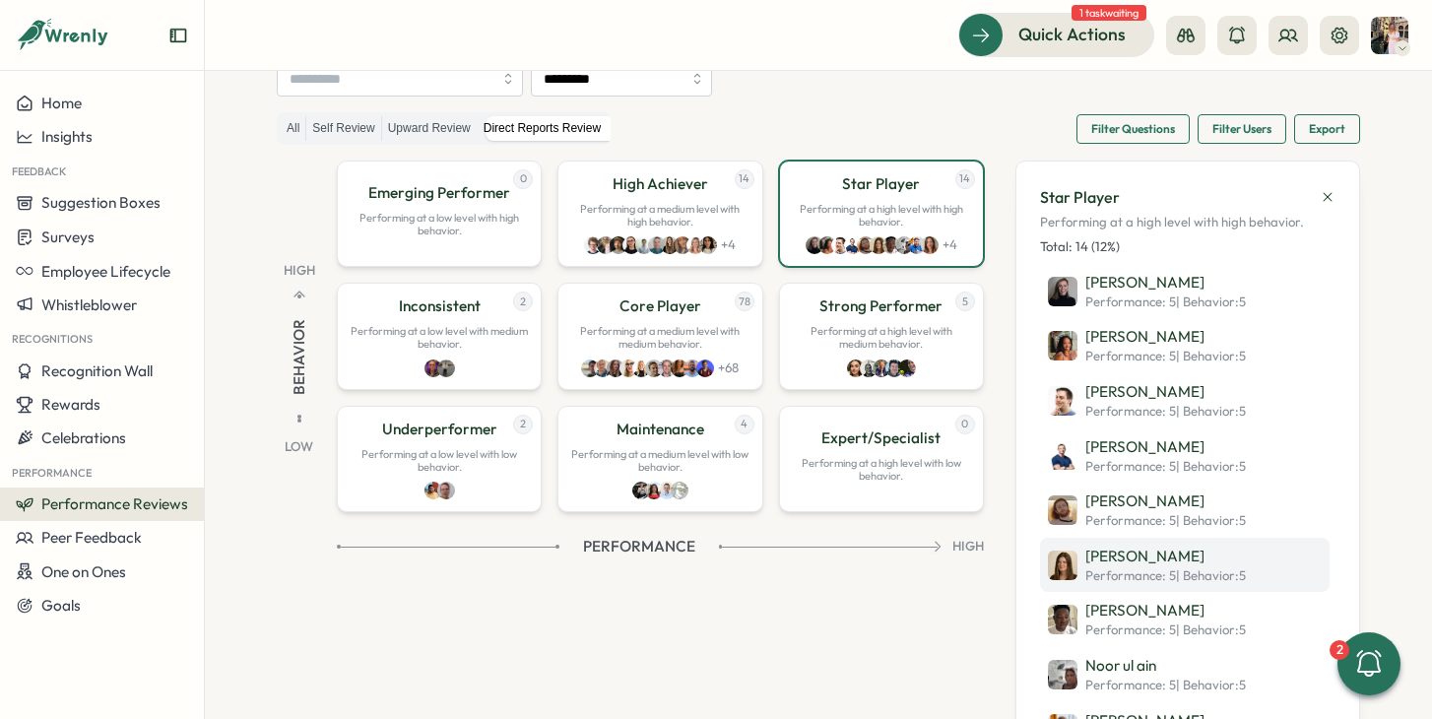
scroll to position [144, 0]
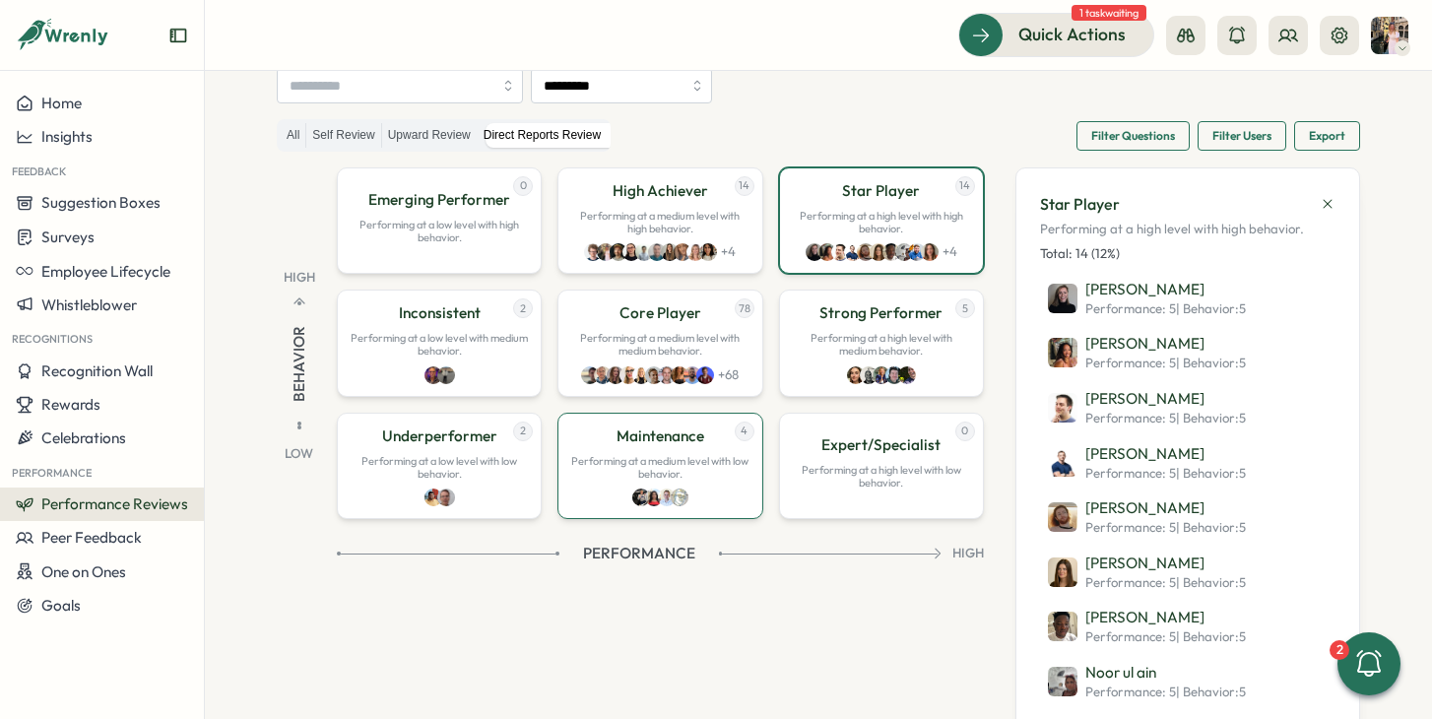
click at [711, 471] on p "Performing at a medium level with low behavior." at bounding box center [659, 468] width 179 height 26
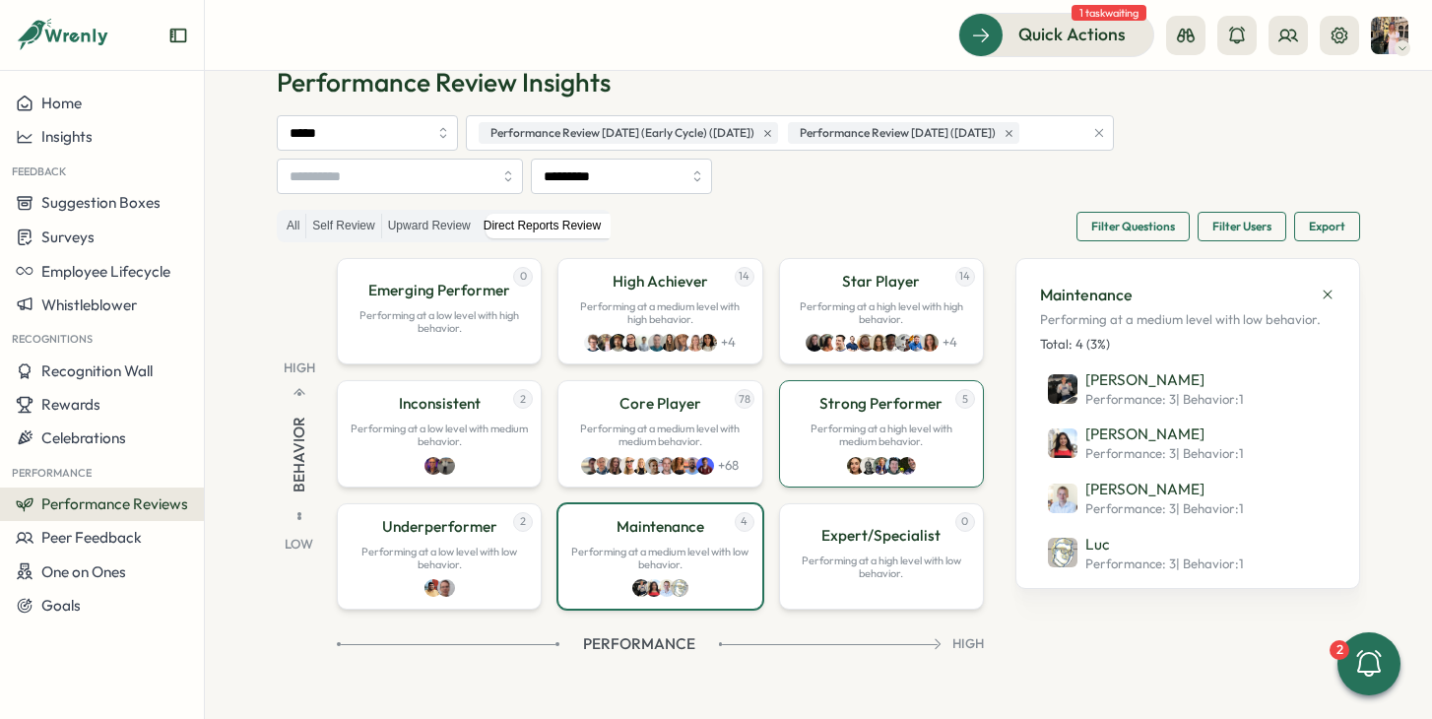
scroll to position [46, 0]
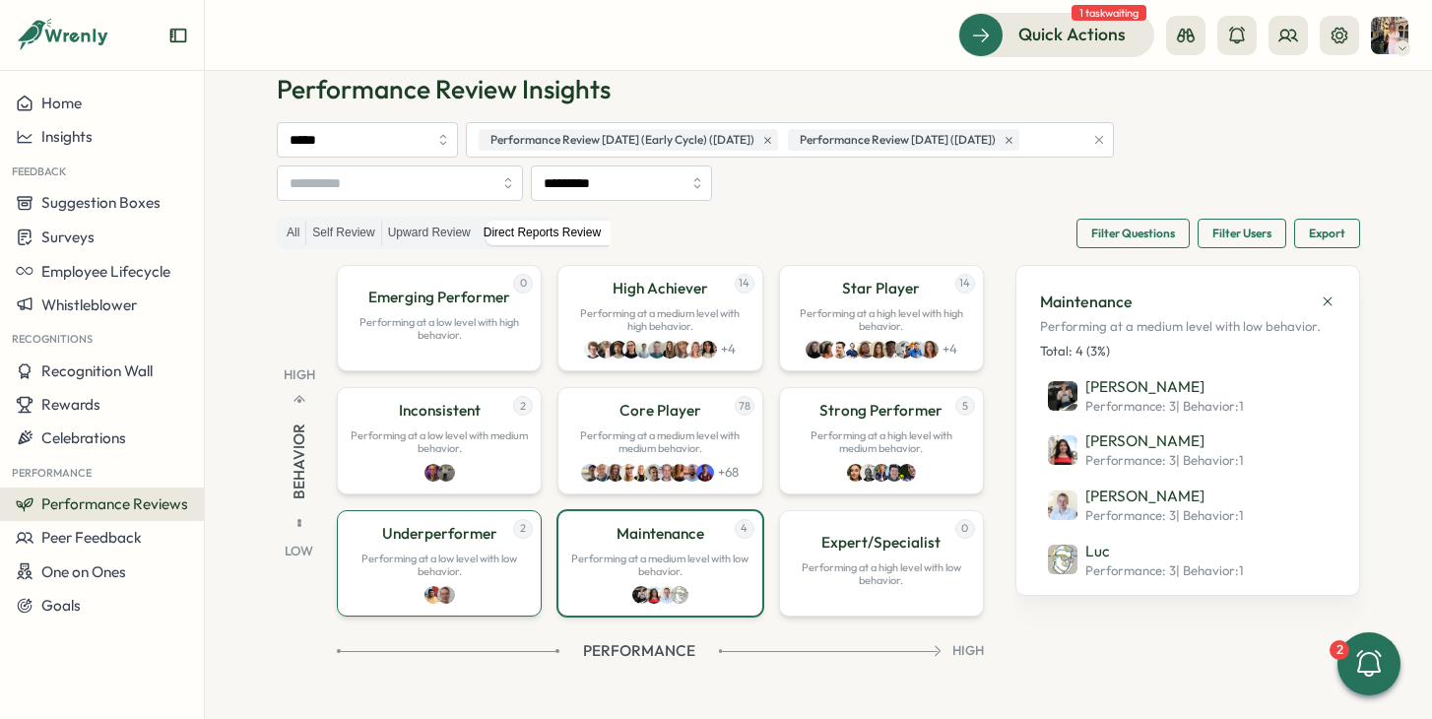
click at [483, 536] on p "Underperformer" at bounding box center [439, 534] width 115 height 22
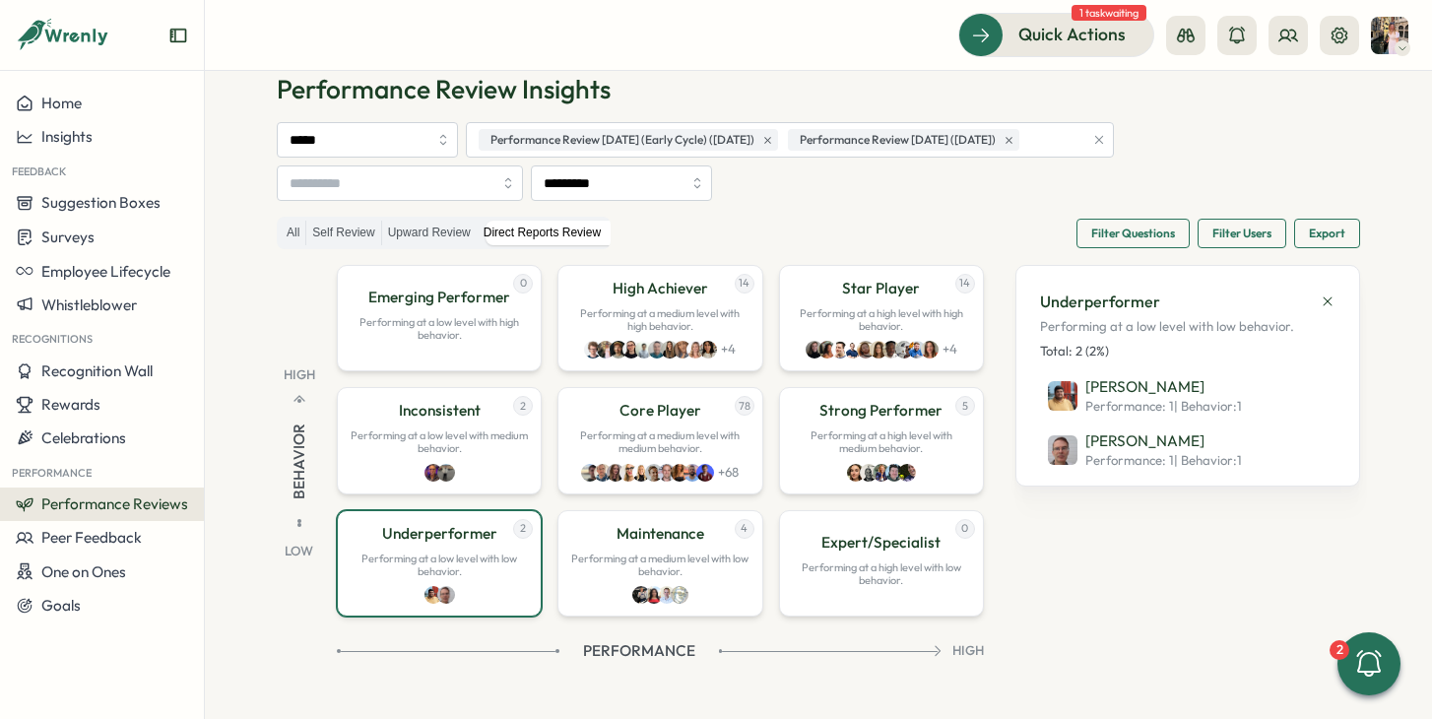
scroll to position [0, 0]
